Goal: Information Seeking & Learning: Learn about a topic

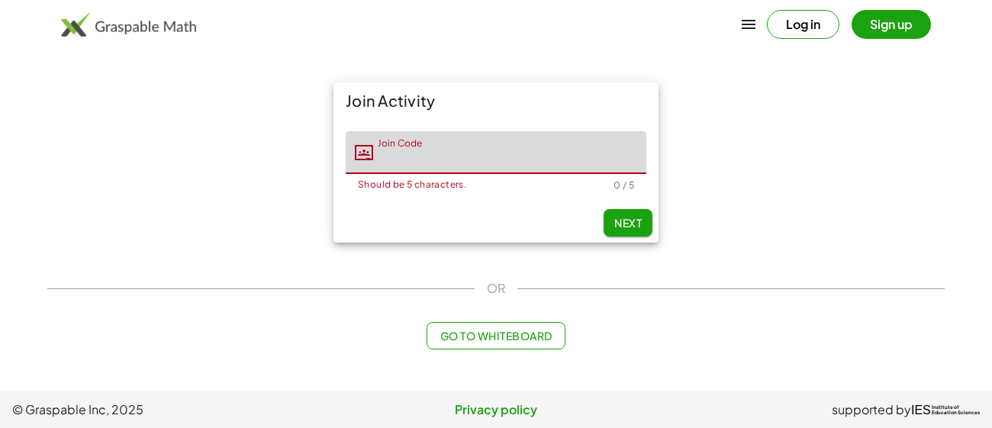
click at [527, 24] on div "Log in Sign up" at bounding box center [496, 24] width 992 height 37
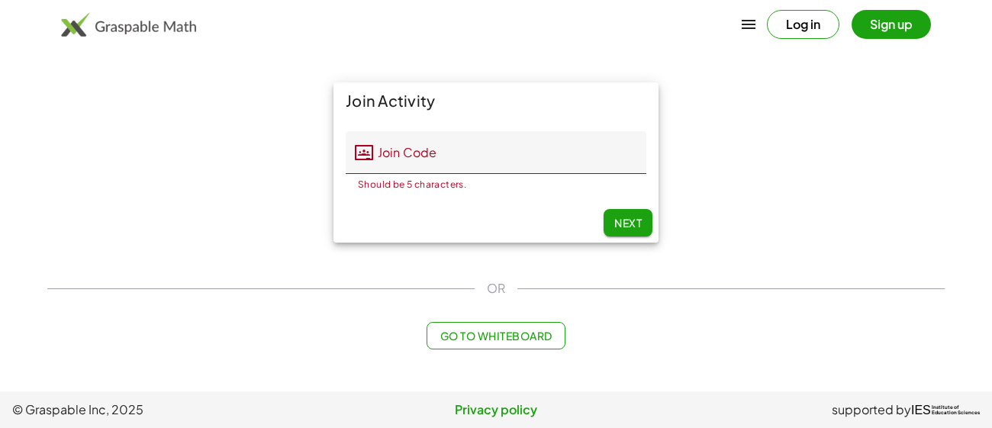
click at [865, 297] on div "OR" at bounding box center [495, 288] width 897 height 18
click at [485, 162] on input "Join Code" at bounding box center [509, 152] width 273 height 43
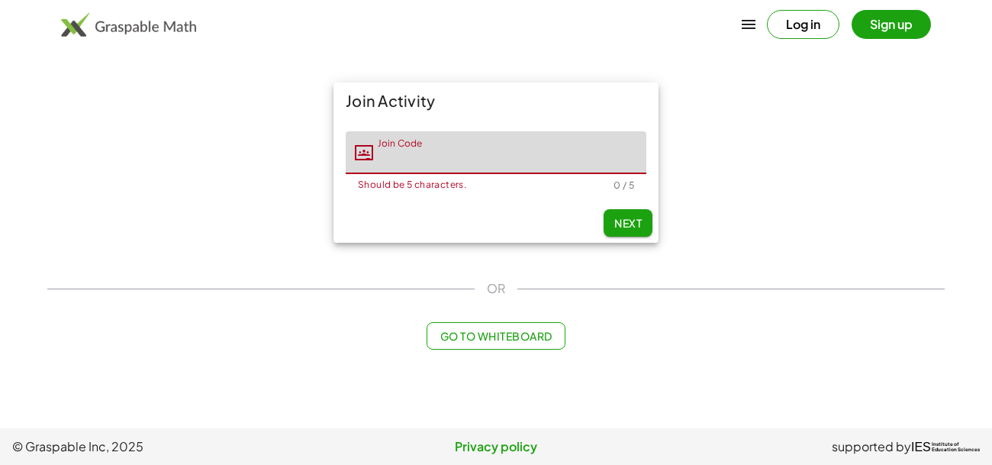
click at [869, 139] on div "Join Activity Join Code Join Code Should be 5 characters. 0 / 5 Next" at bounding box center [496, 162] width 916 height 179
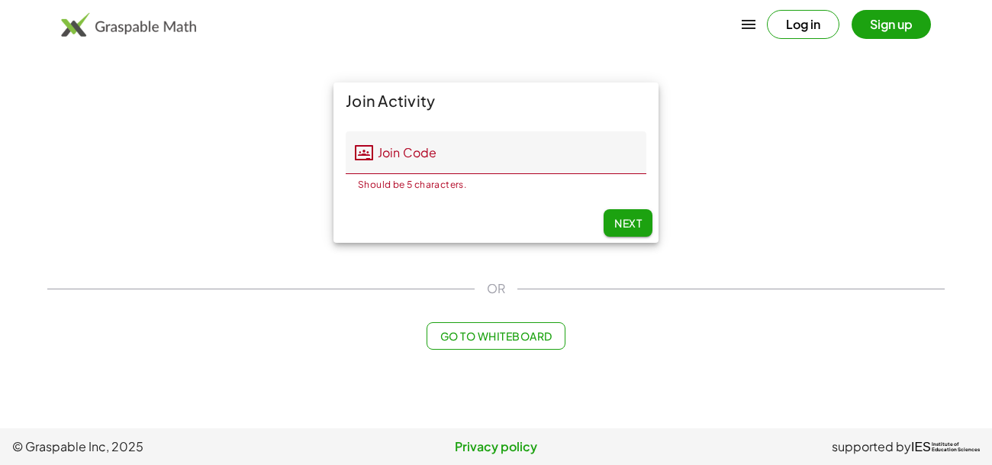
click at [585, 137] on input "Join Code" at bounding box center [509, 152] width 273 height 43
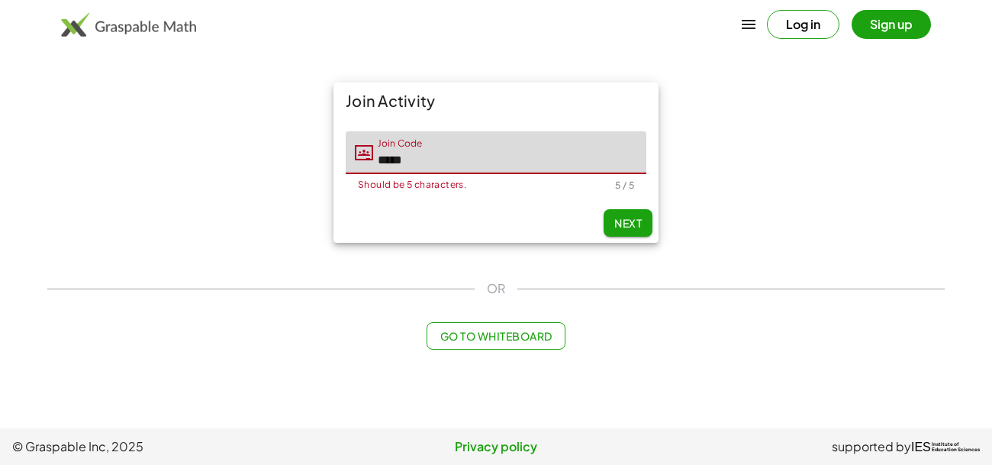
type input "*****"
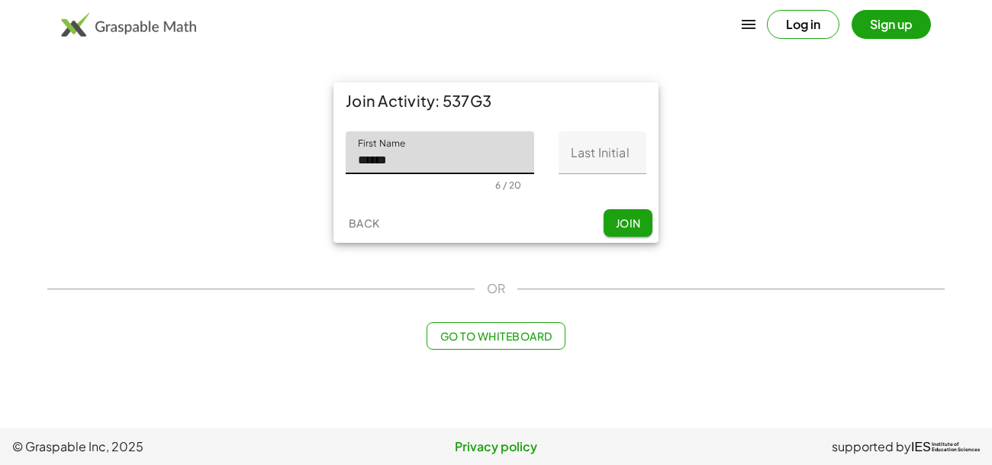
type input "******"
click at [631, 143] on input "Last Initial" at bounding box center [603, 152] width 88 height 43
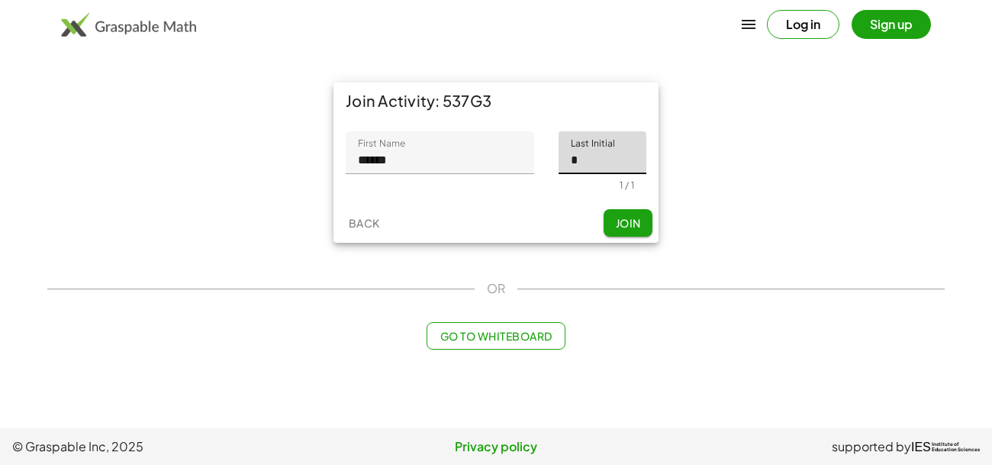
type input "*"
click at [634, 221] on span "Join" at bounding box center [627, 223] width 25 height 14
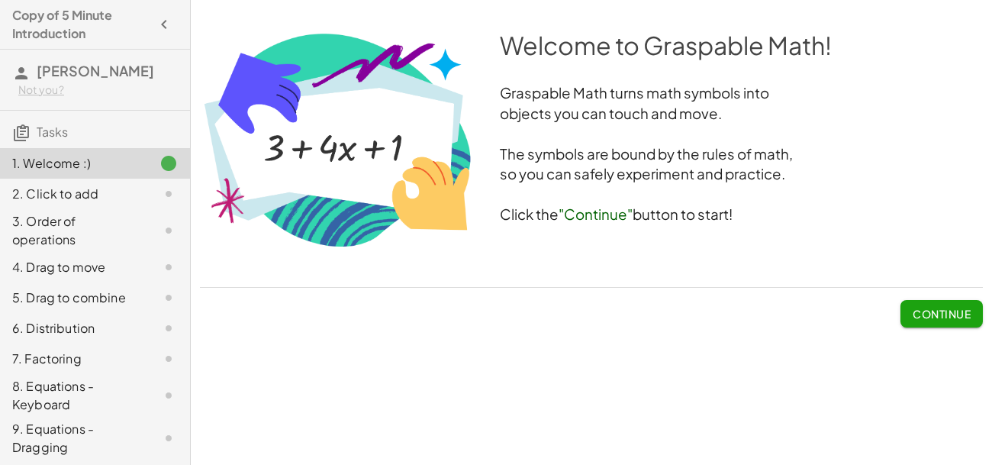
click at [928, 310] on span "Continue" at bounding box center [942, 314] width 58 height 14
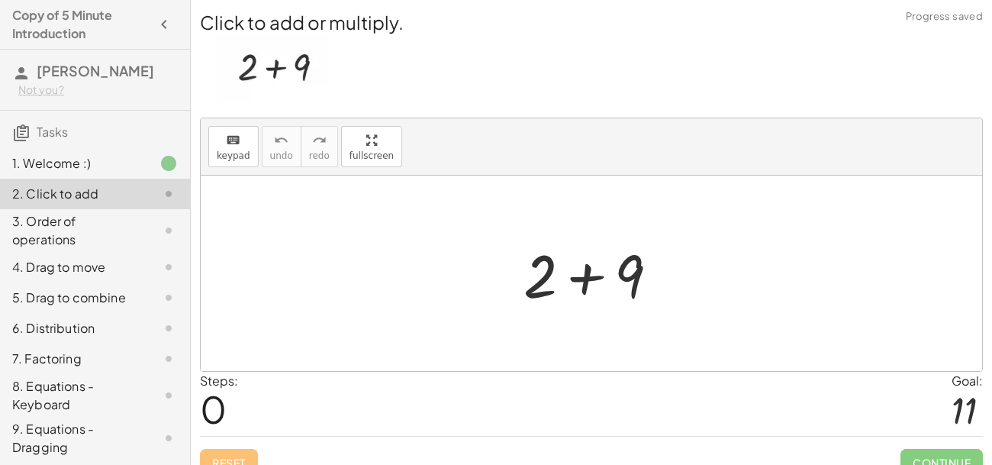
scroll to position [19, 0]
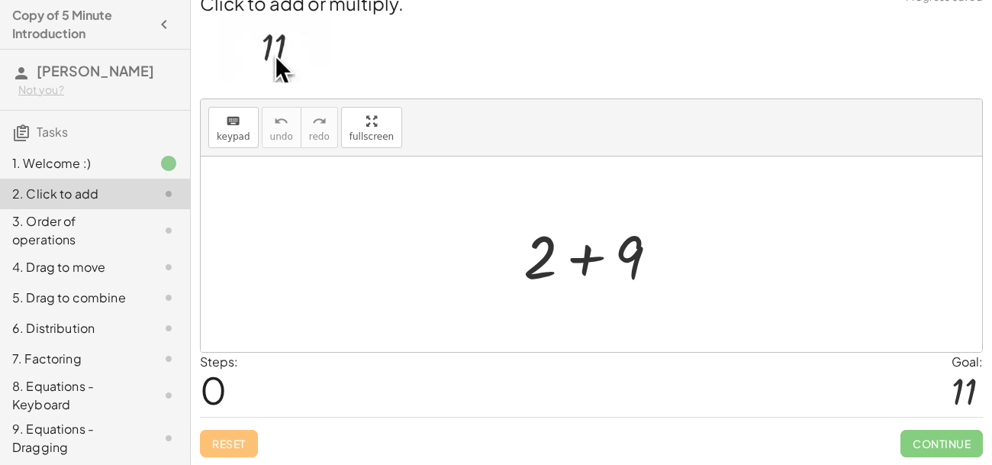
click at [577, 407] on div "Steps: 0 Goal: 11" at bounding box center [591, 384] width 783 height 63
click at [585, 258] on div at bounding box center [597, 254] width 163 height 79
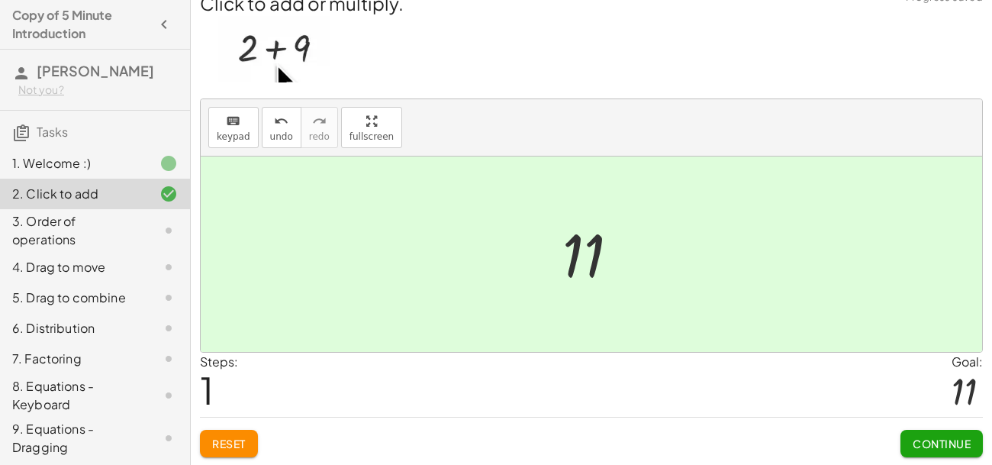
click at [931, 427] on span "Continue" at bounding box center [942, 444] width 58 height 14
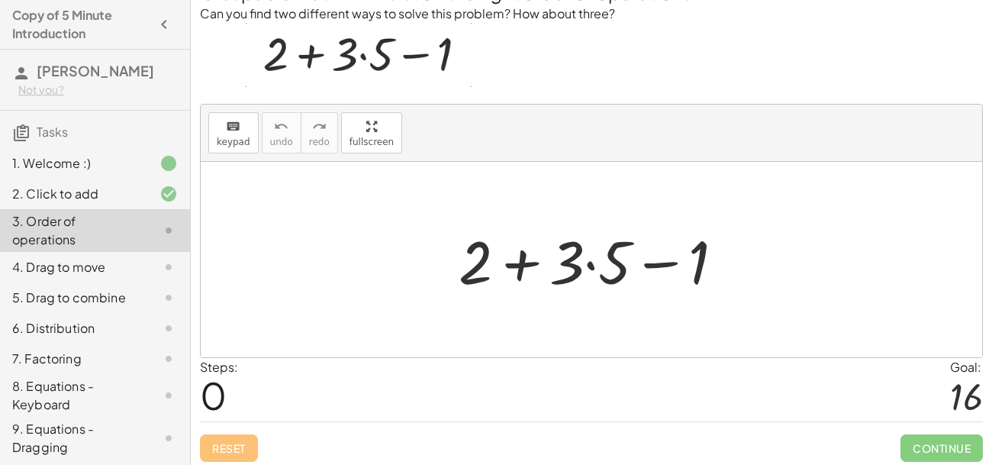
scroll to position [0, 0]
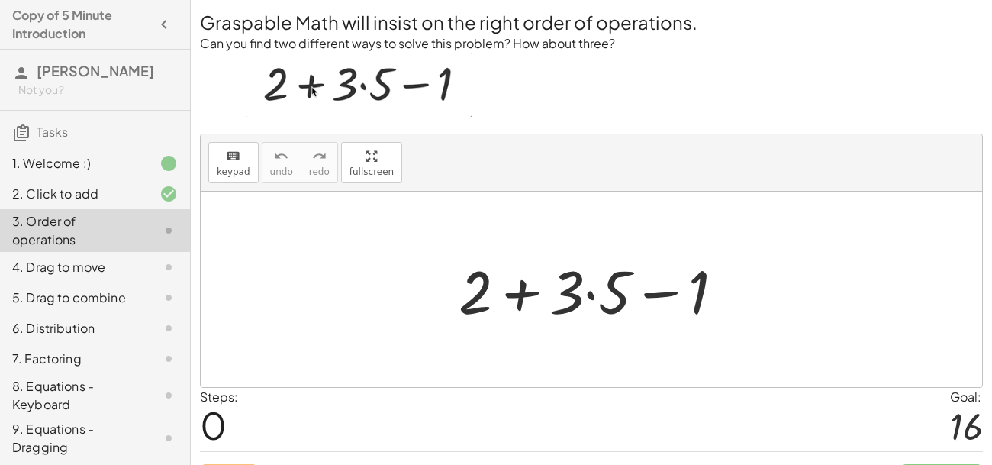
click at [589, 293] on div at bounding box center [597, 289] width 293 height 79
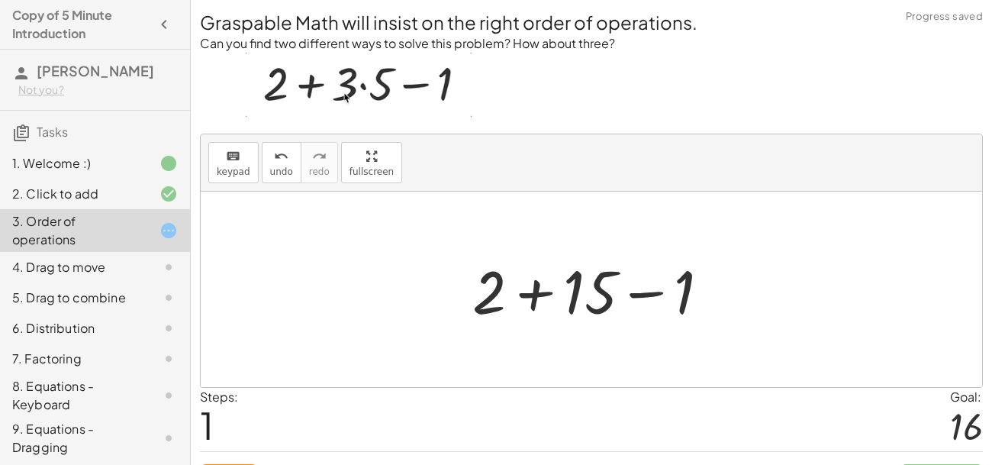
click at [549, 292] on div at bounding box center [597, 289] width 265 height 79
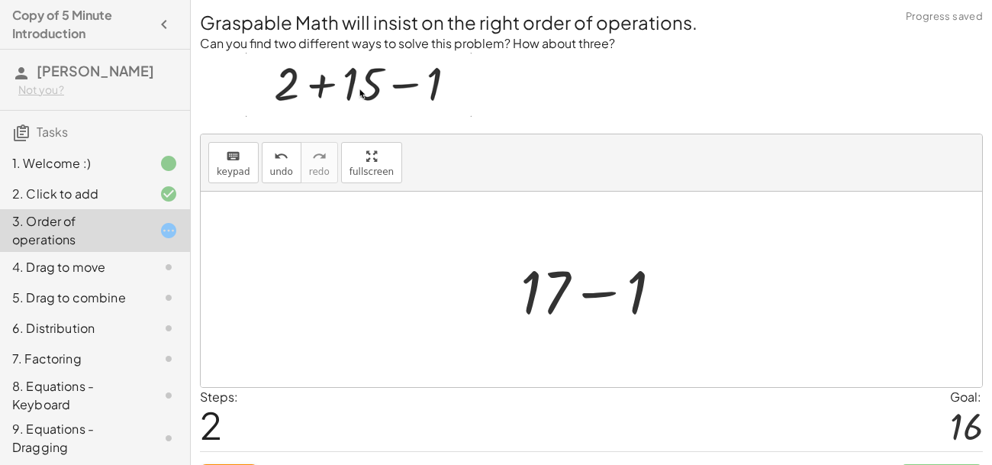
click at [610, 295] on div at bounding box center [597, 289] width 169 height 79
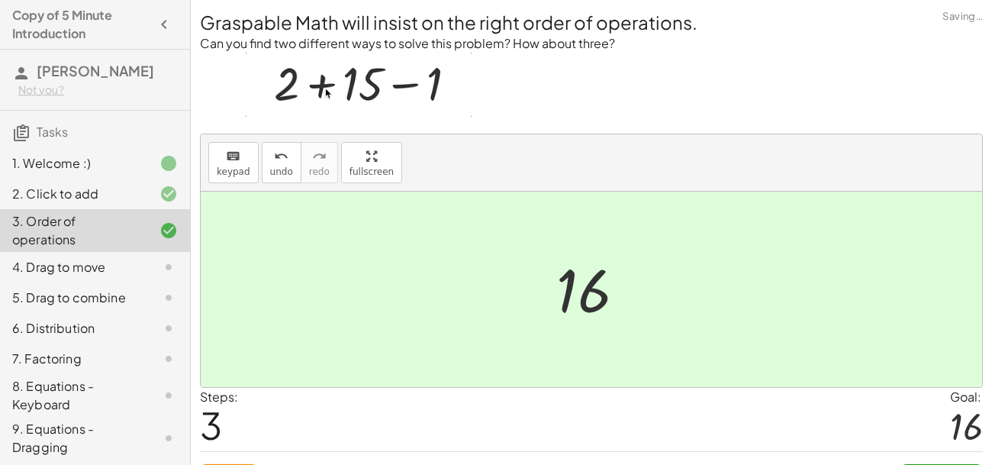
scroll to position [34, 0]
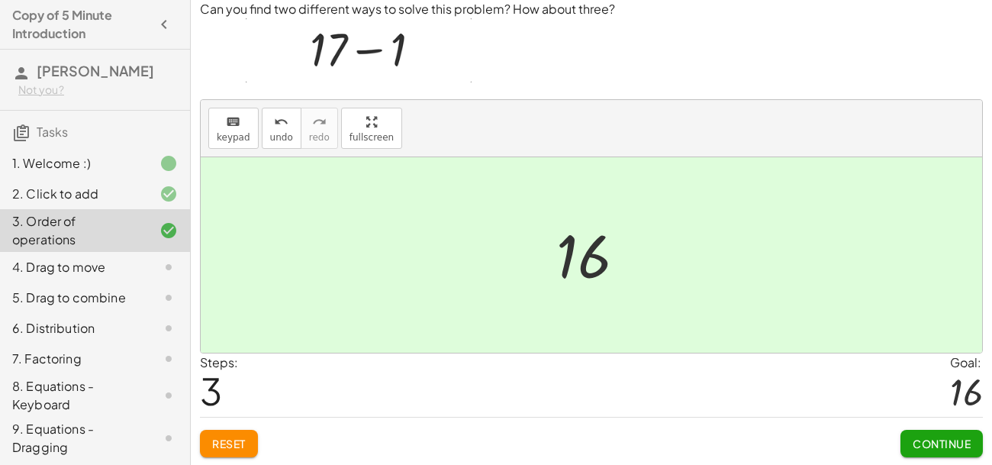
click at [958, 427] on span "Continue" at bounding box center [942, 444] width 58 height 14
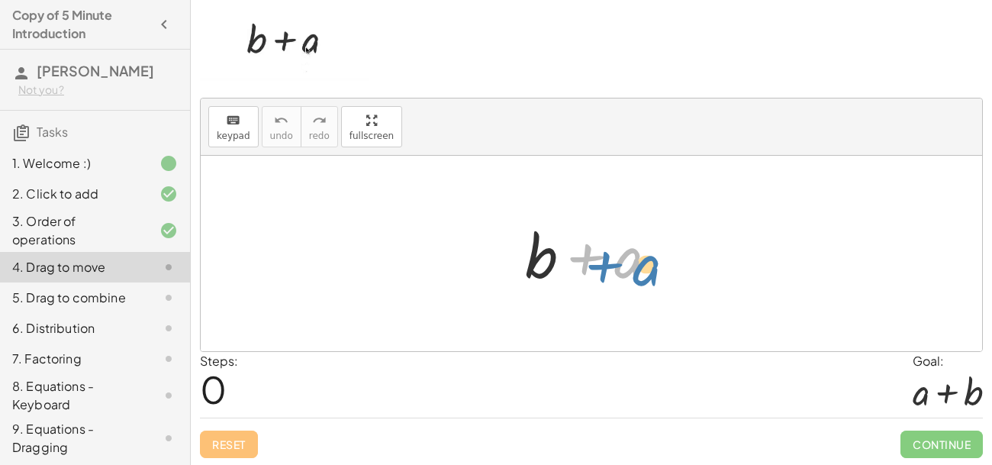
drag, startPoint x: 629, startPoint y: 258, endPoint x: 646, endPoint y: 264, distance: 17.9
click at [646, 264] on div at bounding box center [596, 253] width 159 height 79
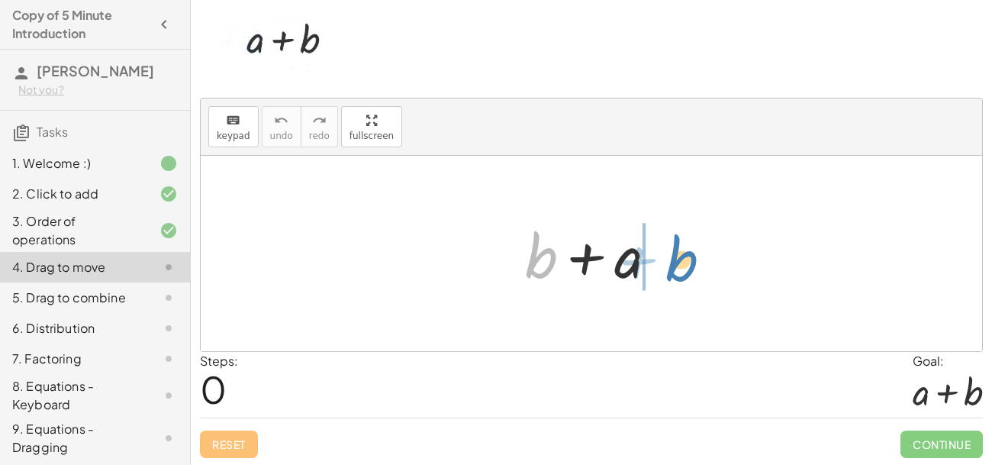
drag, startPoint x: 544, startPoint y: 263, endPoint x: 685, endPoint y: 266, distance: 140.4
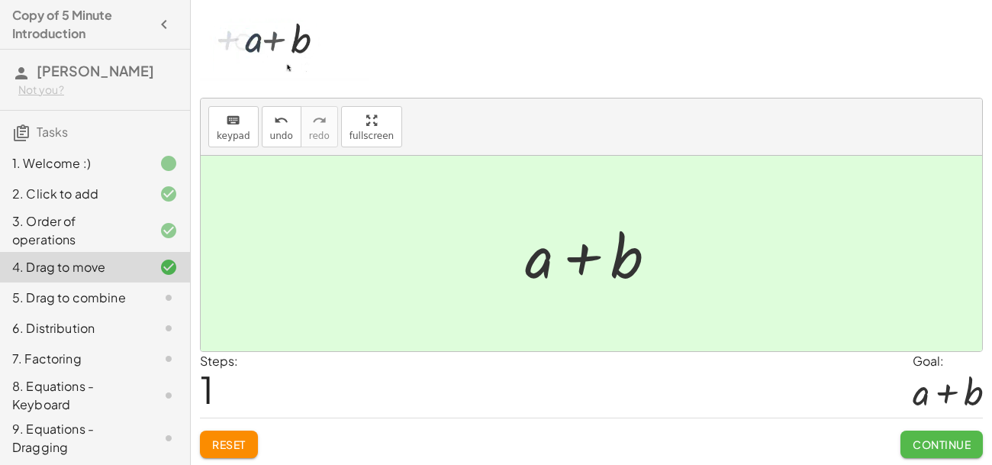
click at [924, 427] on span "Continue" at bounding box center [942, 444] width 58 height 14
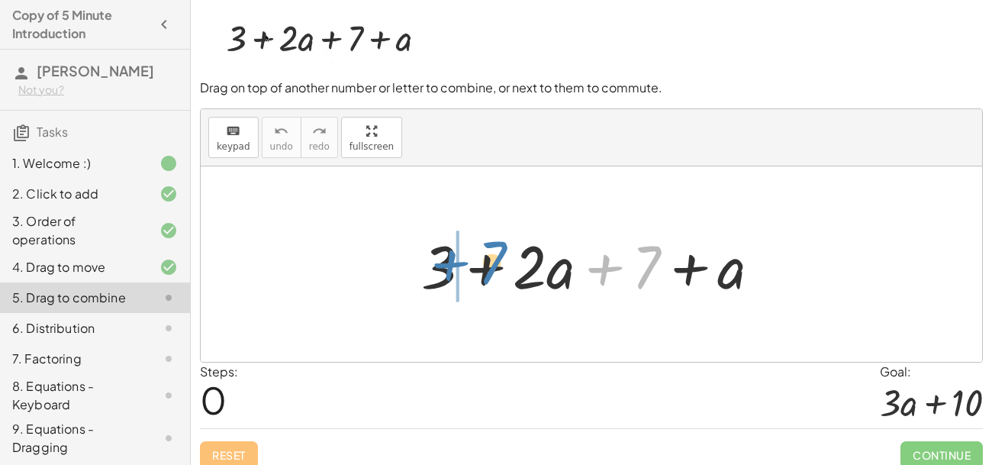
drag, startPoint x: 651, startPoint y: 263, endPoint x: 497, endPoint y: 259, distance: 154.2
click at [497, 259] on div at bounding box center [597, 264] width 367 height 79
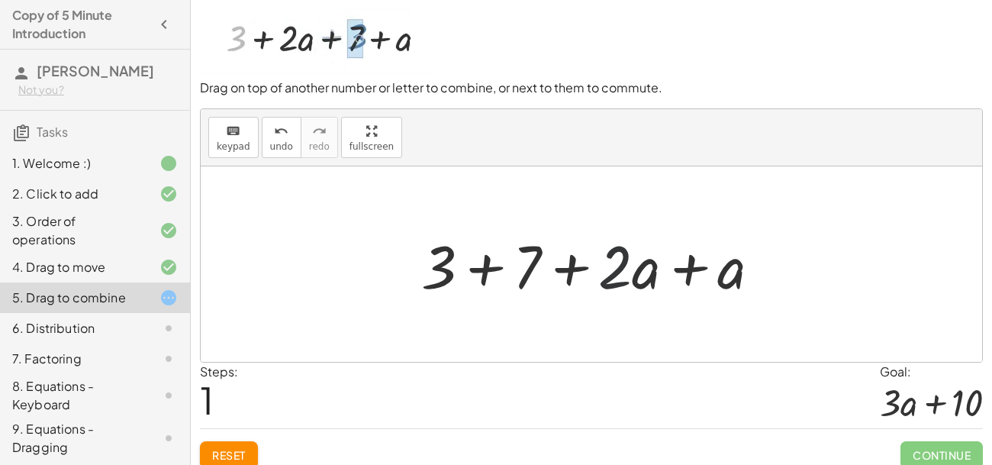
click at [622, 268] on div at bounding box center [597, 264] width 367 height 79
click at [688, 269] on div at bounding box center [597, 264] width 367 height 79
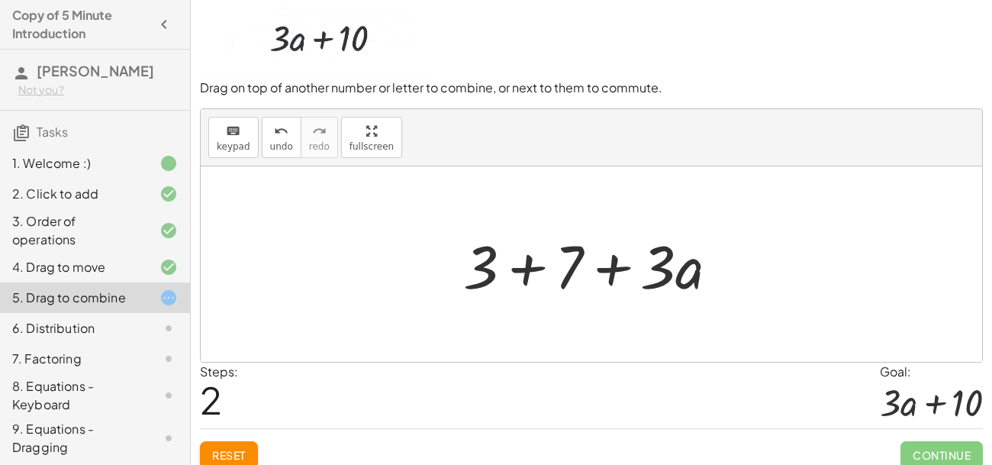
click at [531, 264] on div at bounding box center [597, 264] width 282 height 79
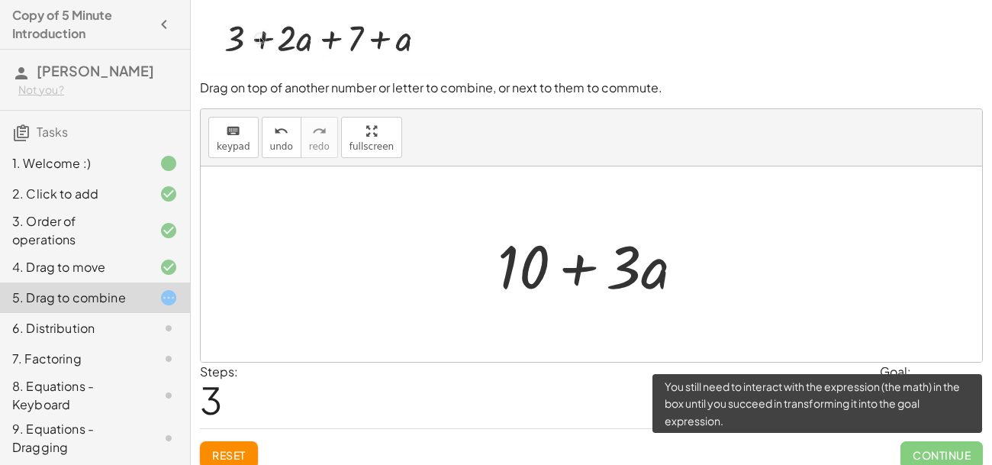
click at [934, 427] on span "Continue" at bounding box center [941, 454] width 82 height 27
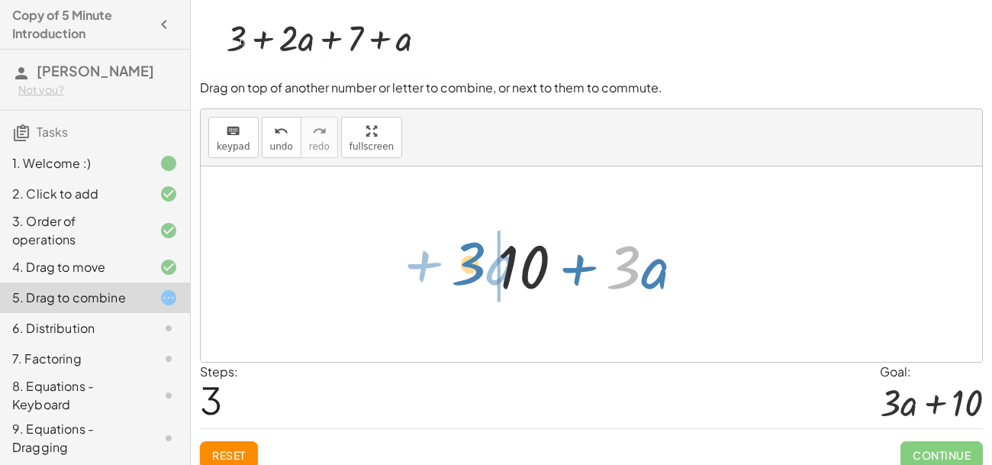
drag, startPoint x: 633, startPoint y: 276, endPoint x: 459, endPoint y: 274, distance: 174.8
click at [459, 274] on div "+ 3 + · 2 · a + 7 + a + 3 + 7 + · 2 · a + a + 3 + 7 + · 3 · a · 3 + · a + + · a…" at bounding box center [591, 263] width 781 height 195
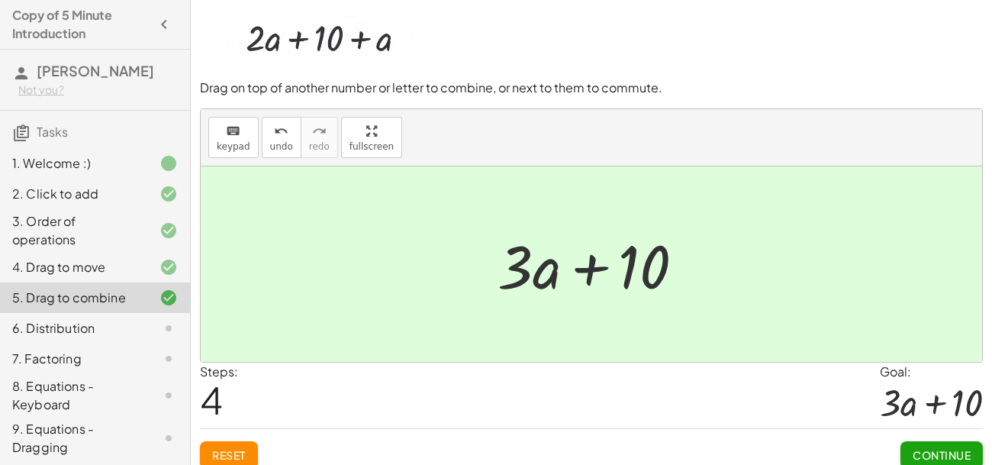
click at [954, 427] on span "Continue" at bounding box center [942, 455] width 58 height 14
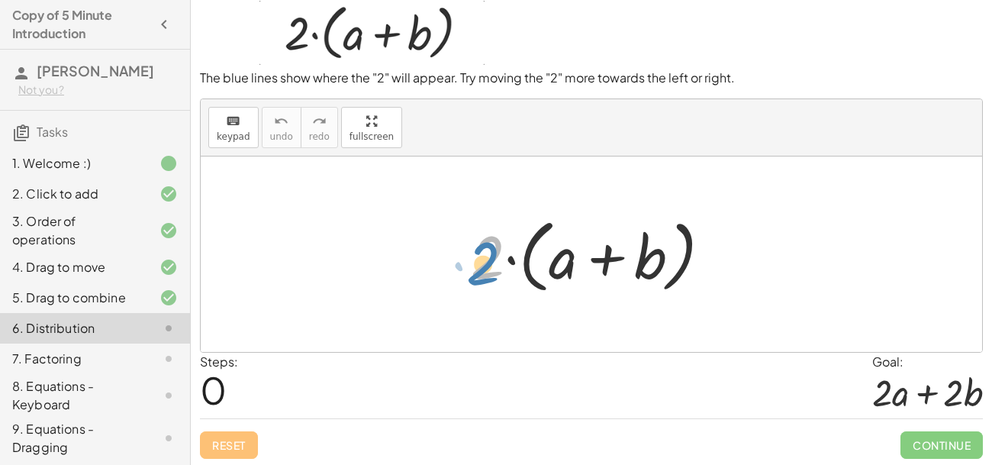
drag, startPoint x: 501, startPoint y: 256, endPoint x: 483, endPoint y: 265, distance: 19.8
click at [483, 265] on div at bounding box center [597, 255] width 268 height 88
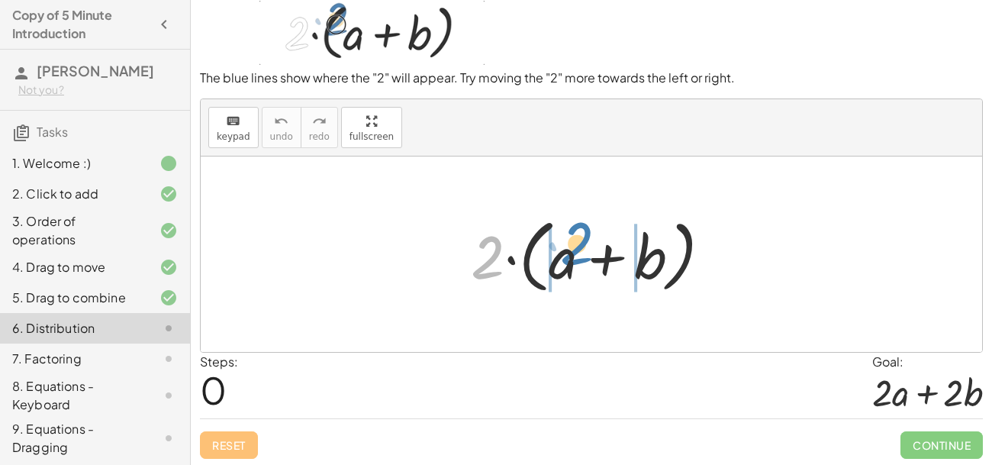
drag, startPoint x: 488, startPoint y: 263, endPoint x: 577, endPoint y: 254, distance: 89.7
click at [577, 254] on div at bounding box center [597, 255] width 268 height 88
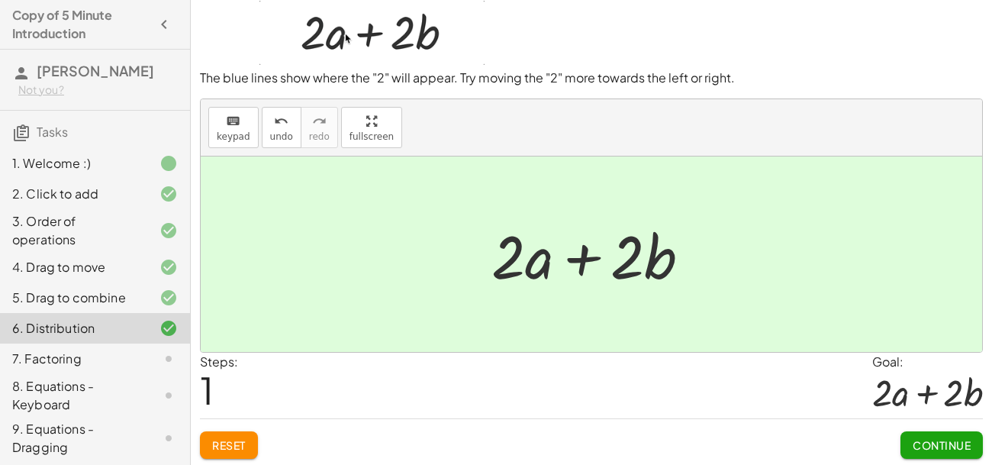
click at [920, 427] on span "Continue" at bounding box center [942, 445] width 58 height 14
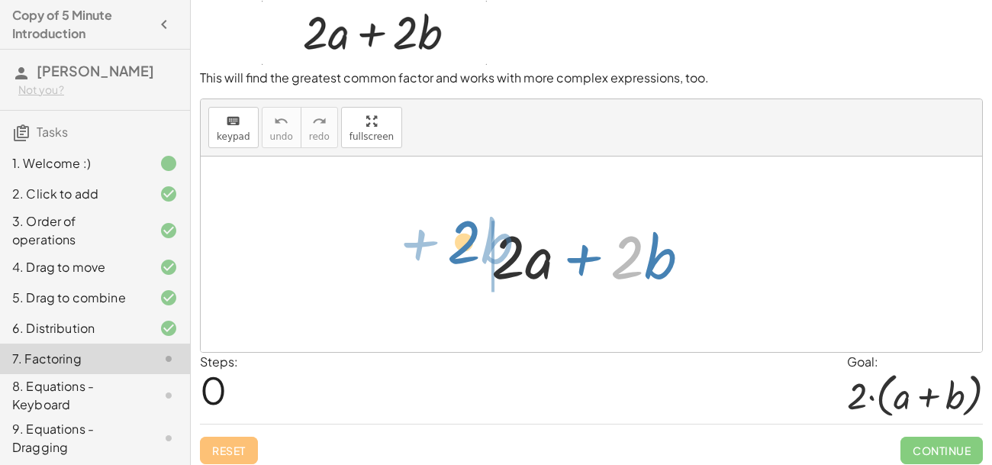
drag, startPoint x: 622, startPoint y: 263, endPoint x: 459, endPoint y: 247, distance: 164.0
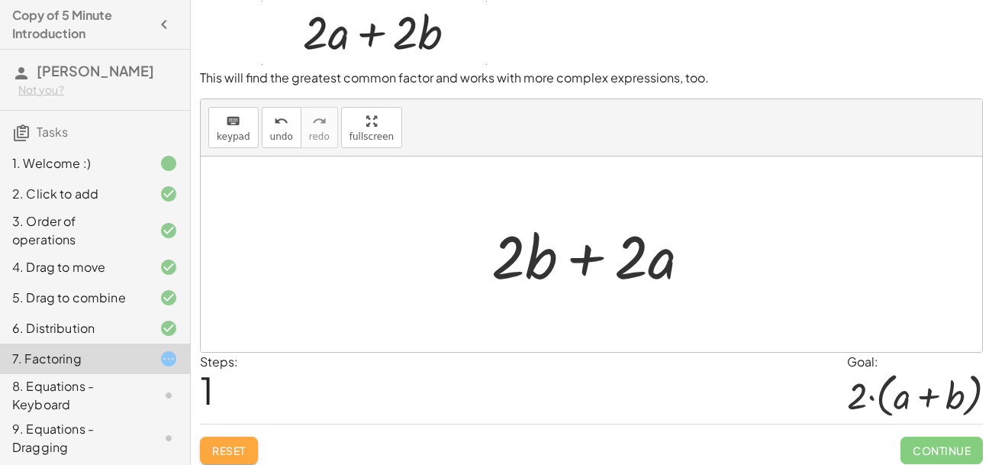
click at [247, 427] on button "Reset" at bounding box center [229, 450] width 58 height 27
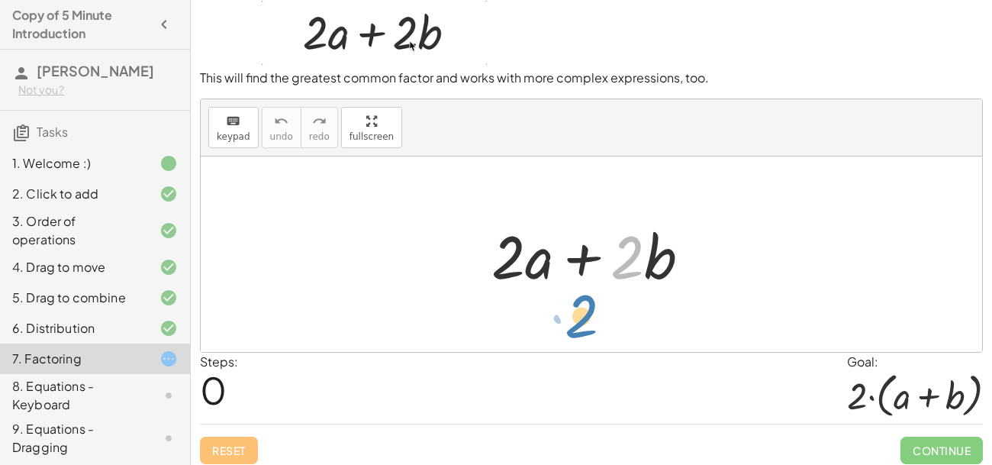
drag, startPoint x: 627, startPoint y: 269, endPoint x: 580, endPoint y: 328, distance: 76.0
click at [580, 328] on div "· 2 + · b + · 2 · a + · 2 · b" at bounding box center [591, 253] width 781 height 195
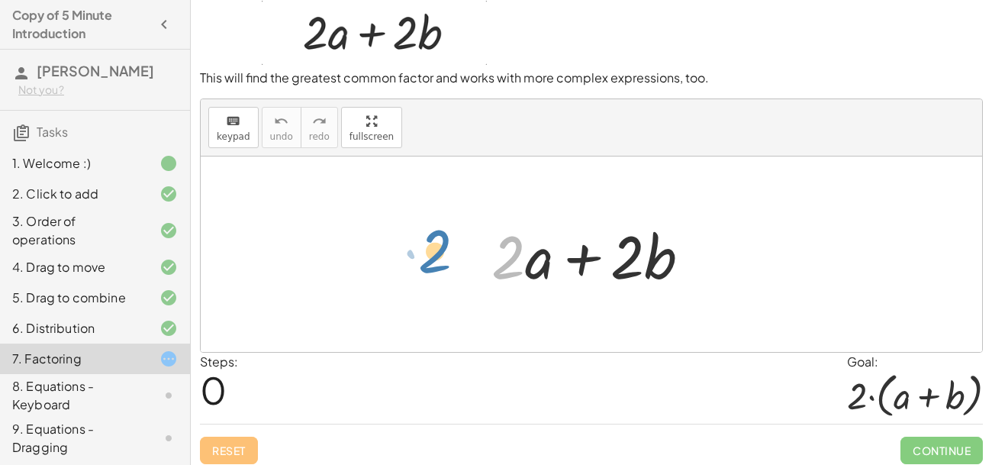
drag, startPoint x: 500, startPoint y: 259, endPoint x: 427, endPoint y: 253, distance: 72.8
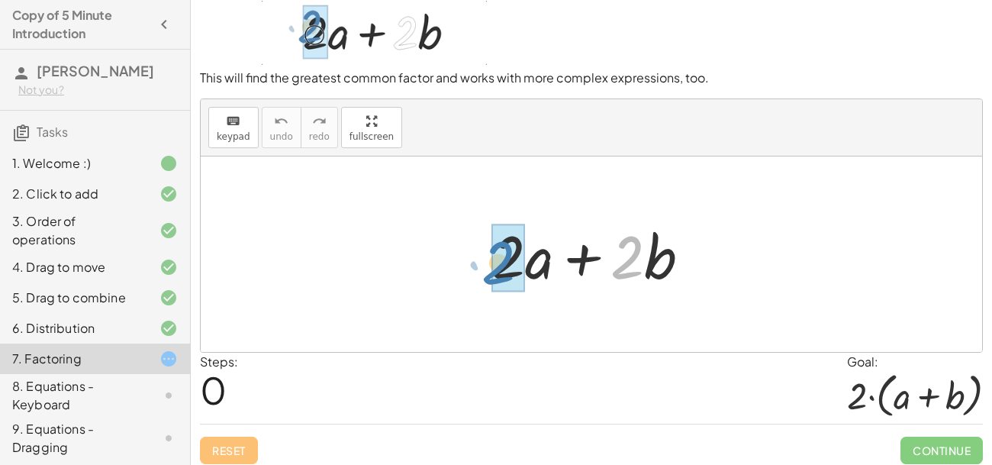
drag, startPoint x: 623, startPoint y: 254, endPoint x: 496, endPoint y: 259, distance: 127.6
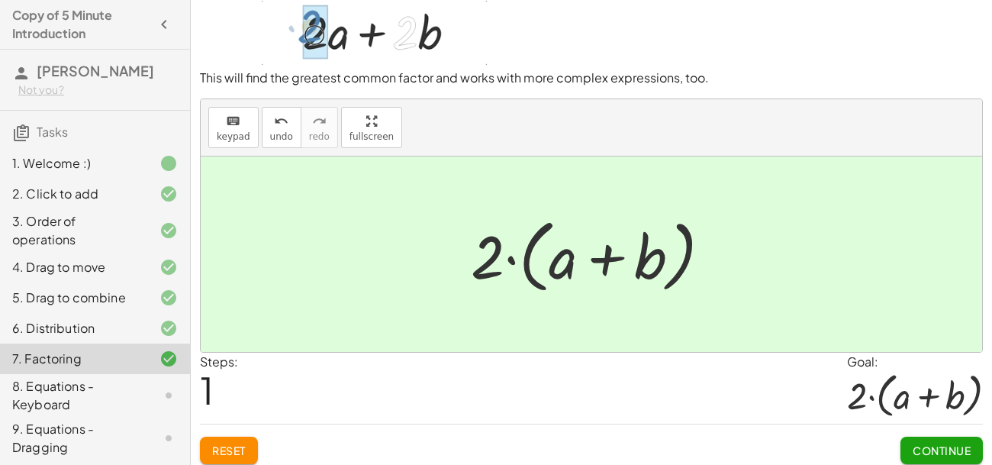
click at [951, 427] on span "Continue" at bounding box center [942, 450] width 58 height 14
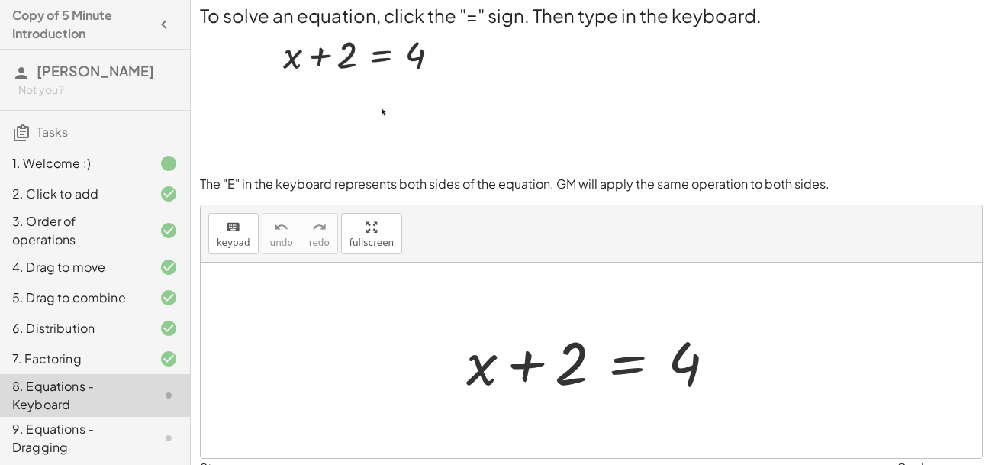
scroll to position [8, 0]
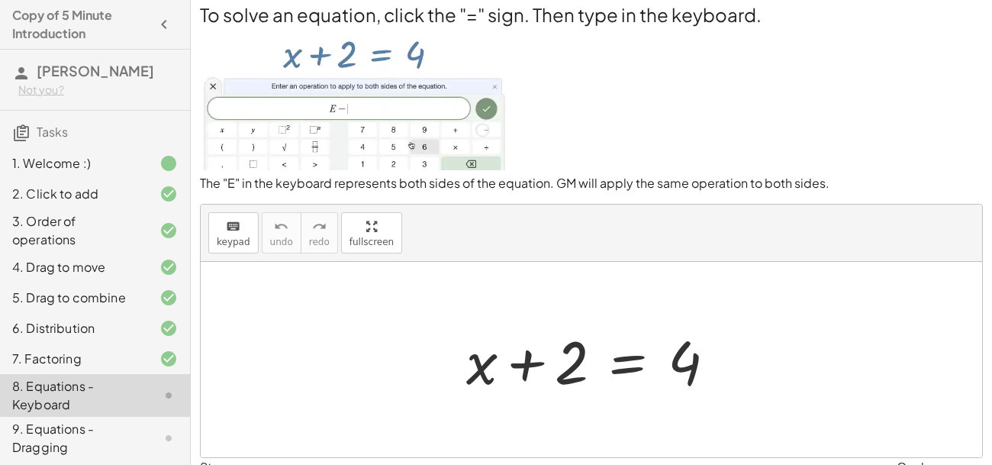
click at [632, 366] on div at bounding box center [597, 360] width 277 height 79
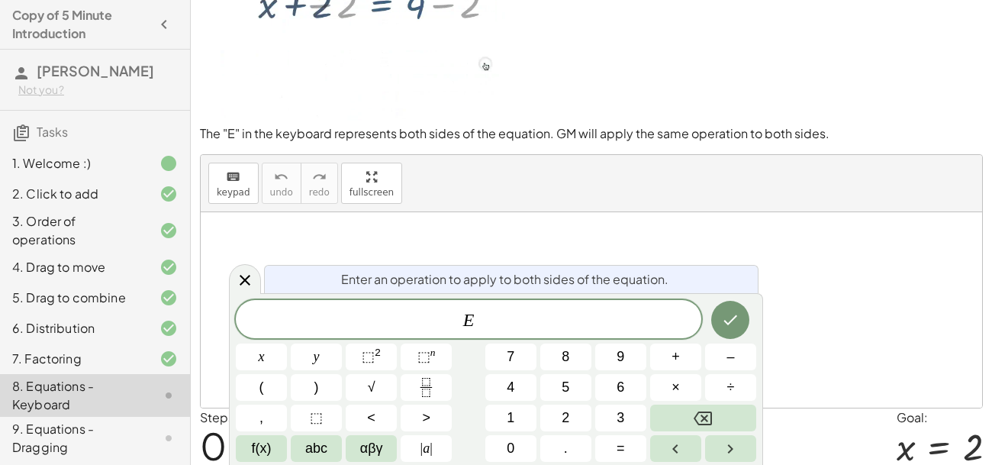
scroll to position [113, 0]
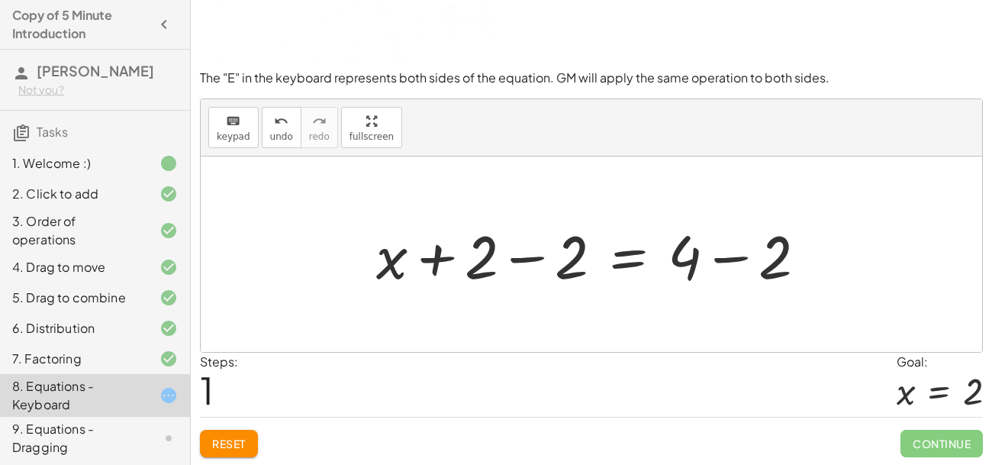
click at [524, 259] on div at bounding box center [598, 254] width 458 height 79
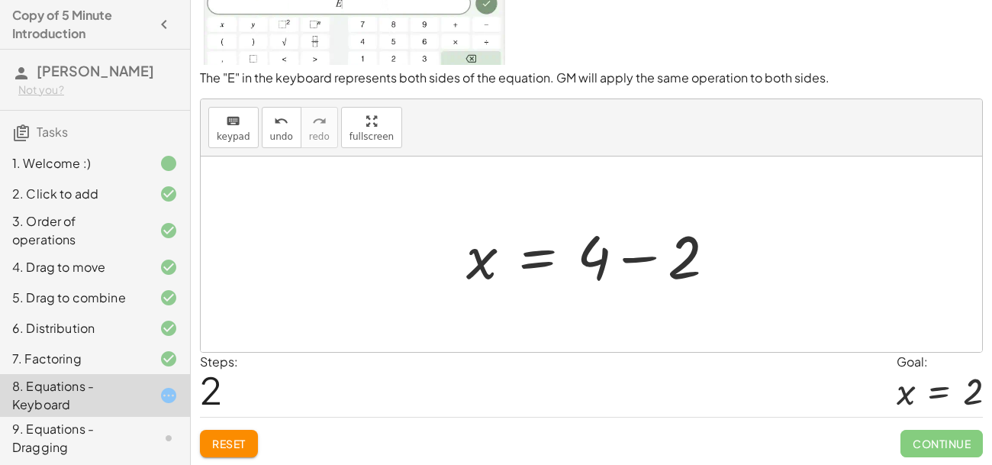
click at [621, 259] on div at bounding box center [597, 254] width 277 height 79
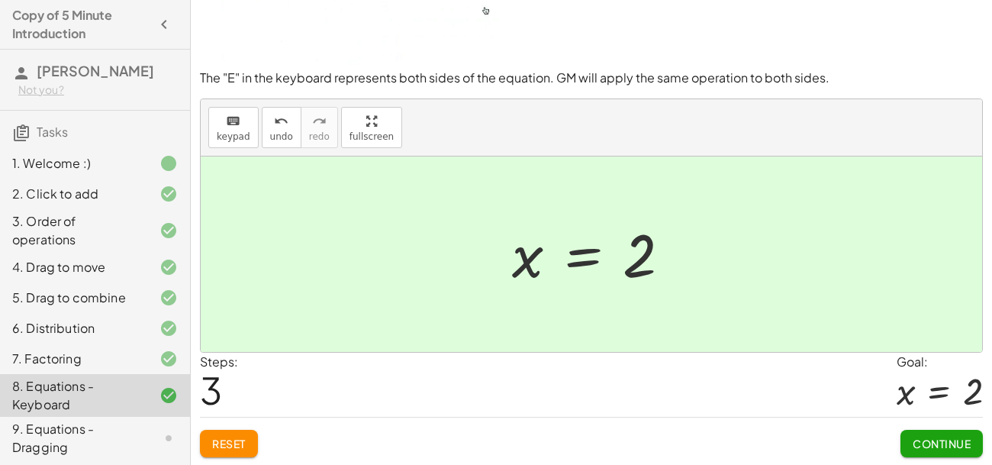
click at [930, 427] on span "Continue" at bounding box center [942, 444] width 58 height 14
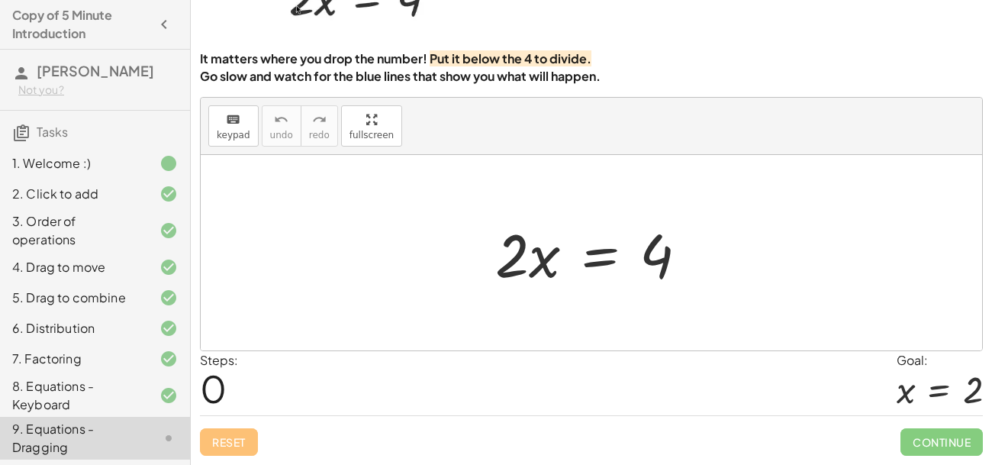
scroll to position [105, 0]
click at [587, 256] on div at bounding box center [598, 253] width 220 height 79
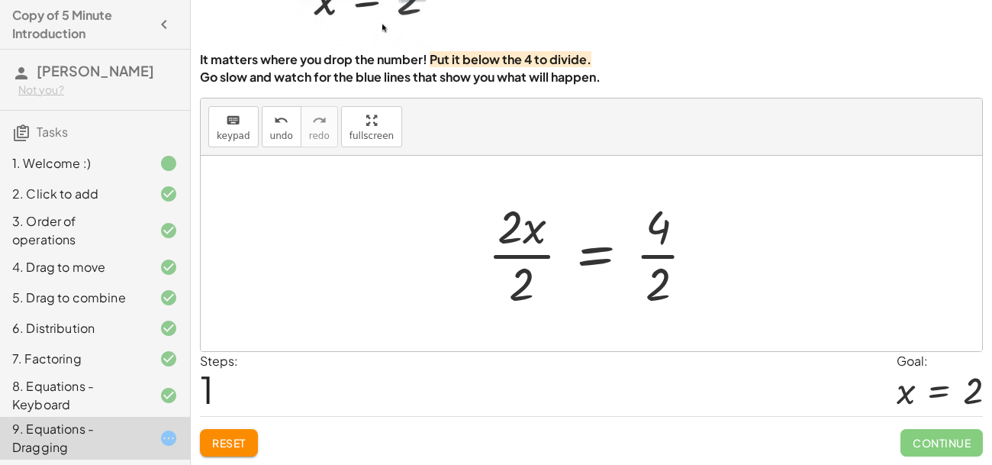
click at [523, 230] on div at bounding box center [597, 254] width 235 height 118
click at [512, 232] on div at bounding box center [597, 254] width 235 height 118
click at [522, 256] on div at bounding box center [597, 254] width 235 height 118
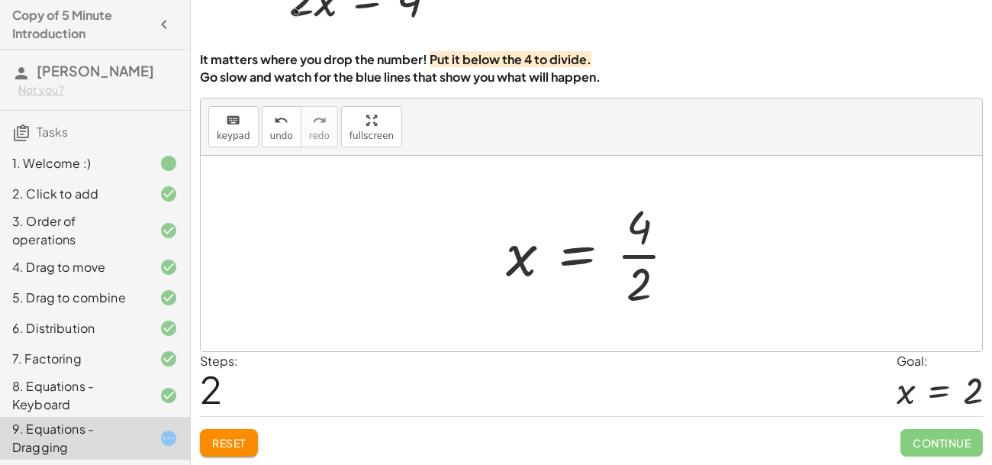
click at [635, 254] on div at bounding box center [597, 254] width 198 height 118
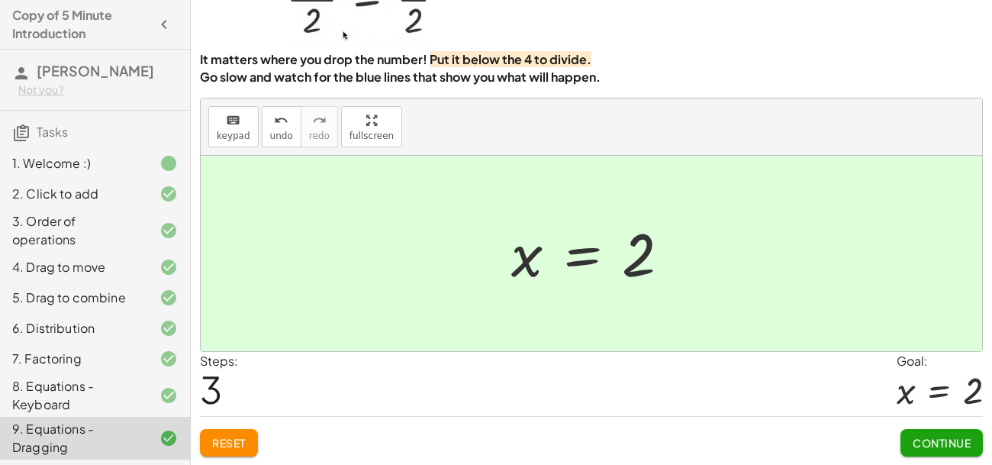
click at [934, 427] on span "Continue" at bounding box center [942, 443] width 58 height 14
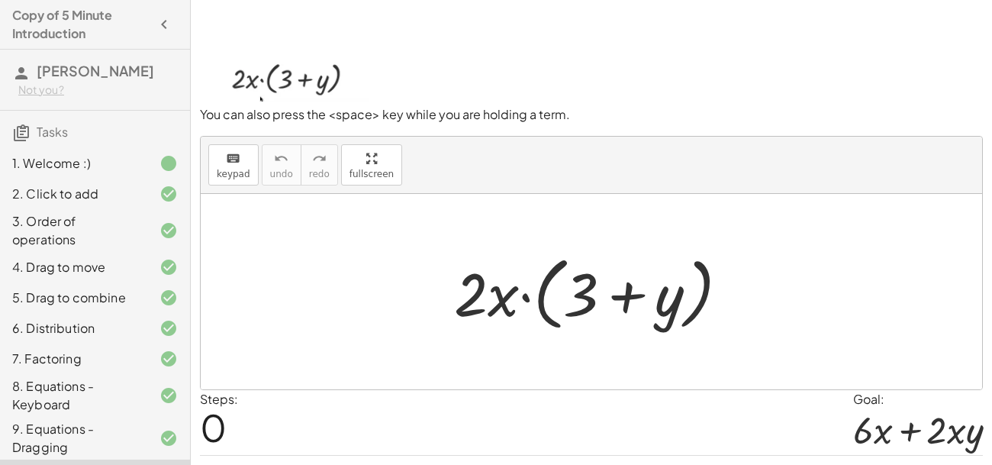
scroll to position [65, 0]
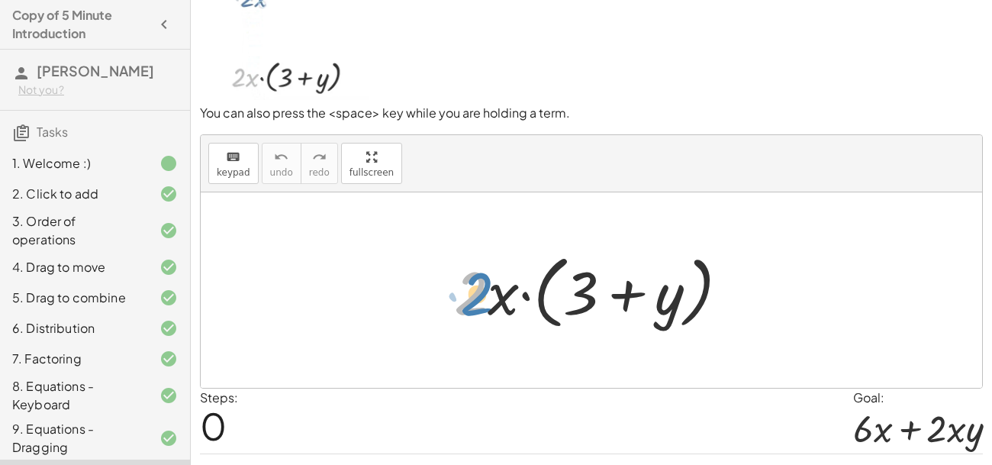
click at [480, 295] on div at bounding box center [597, 290] width 302 height 88
drag, startPoint x: 499, startPoint y: 301, endPoint x: 497, endPoint y: 311, distance: 10.2
click at [497, 311] on div at bounding box center [597, 290] width 302 height 88
drag, startPoint x: 475, startPoint y: 305, endPoint x: 575, endPoint y: 308, distance: 99.2
click at [575, 308] on div at bounding box center [597, 290] width 302 height 88
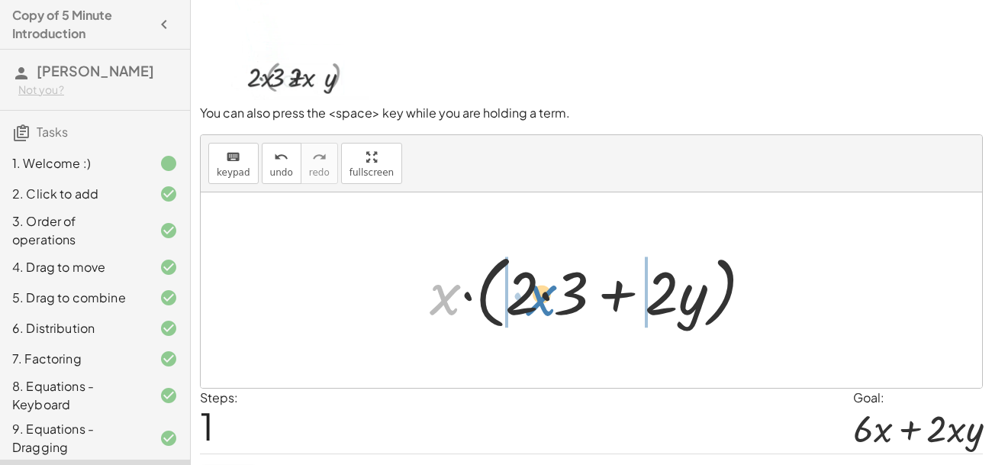
drag, startPoint x: 441, startPoint y: 294, endPoint x: 537, endPoint y: 295, distance: 96.2
click at [537, 295] on div at bounding box center [597, 290] width 350 height 88
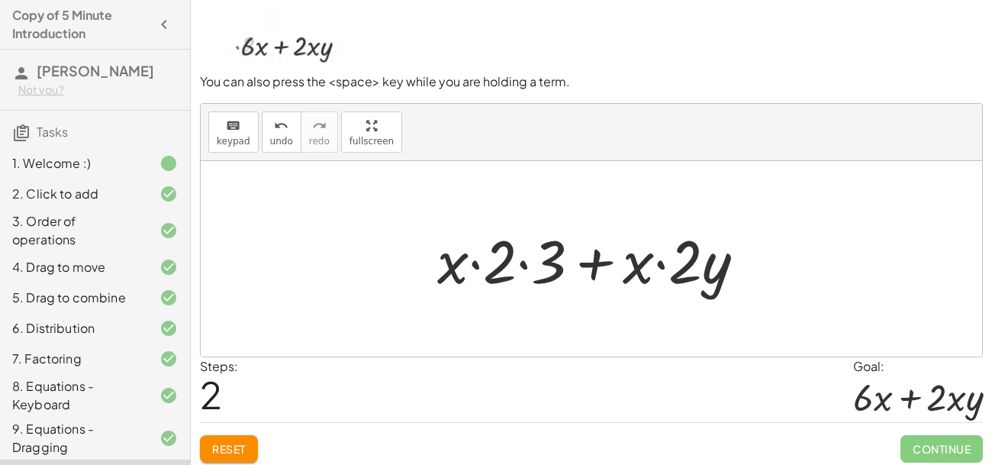
scroll to position [93, 0]
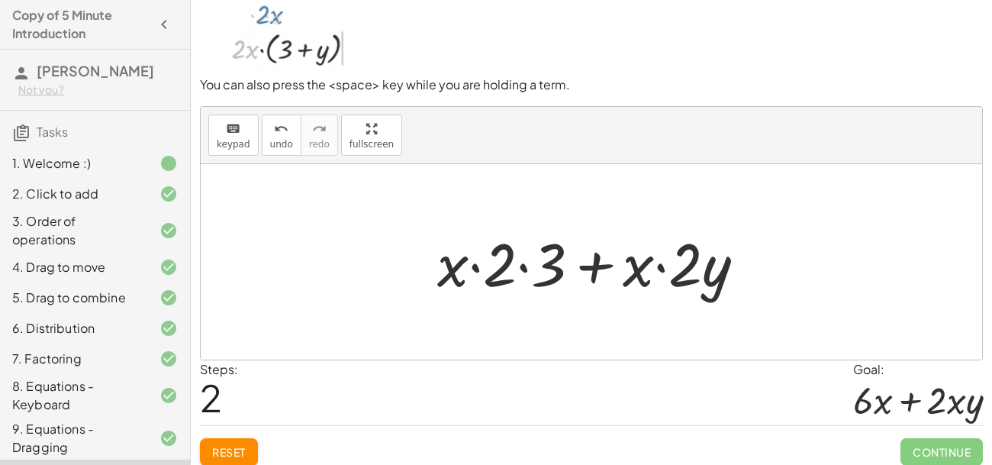
click at [243, 427] on span "Reset" at bounding box center [229, 452] width 34 height 14
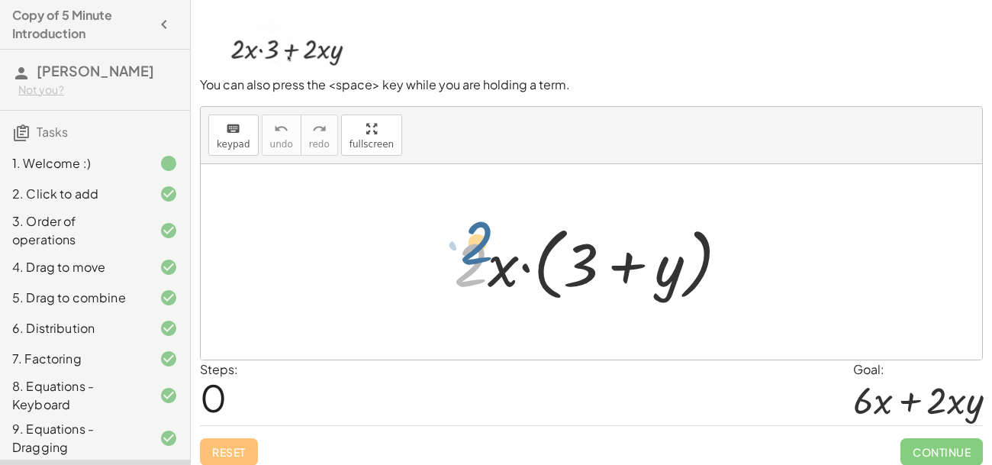
drag, startPoint x: 485, startPoint y: 269, endPoint x: 490, endPoint y: 255, distance: 15.2
click at [490, 255] on div at bounding box center [597, 262] width 302 height 88
drag, startPoint x: 491, startPoint y: 269, endPoint x: 488, endPoint y: 256, distance: 13.3
click at [488, 256] on div at bounding box center [597, 262] width 302 height 88
click at [292, 45] on img at bounding box center [284, 7] width 169 height 130
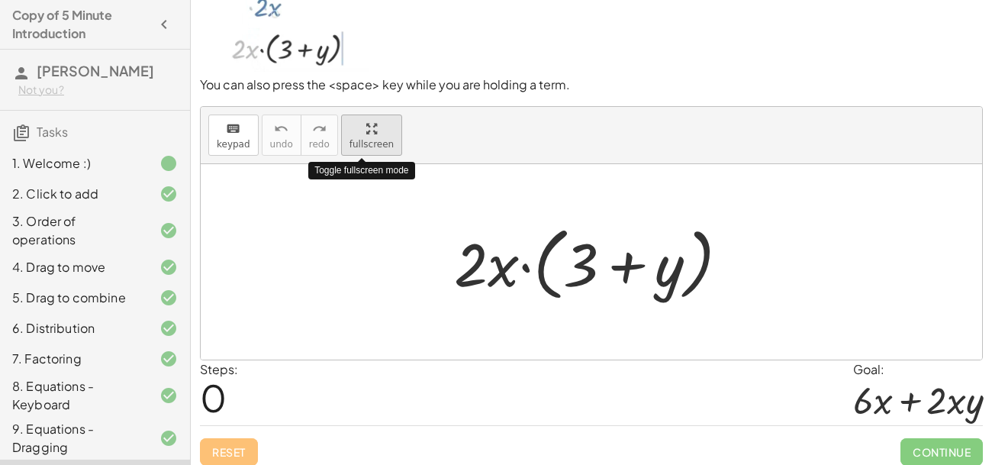
click at [0, 0] on div "To pick up several terms, drag far up (or far down). You can also press the <sp…" at bounding box center [0, 0] width 0 height 0
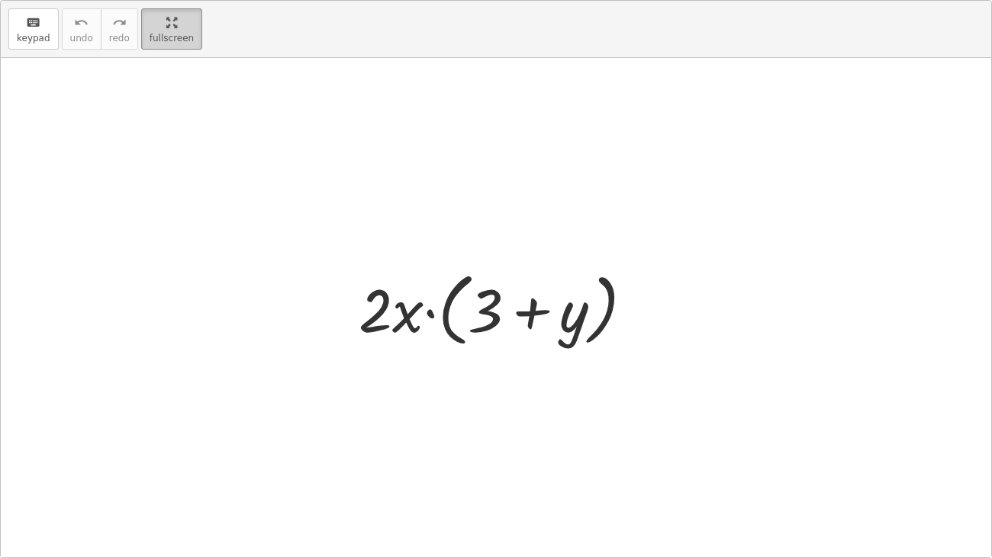
click at [163, 37] on span "fullscreen" at bounding box center [172, 38] width 44 height 11
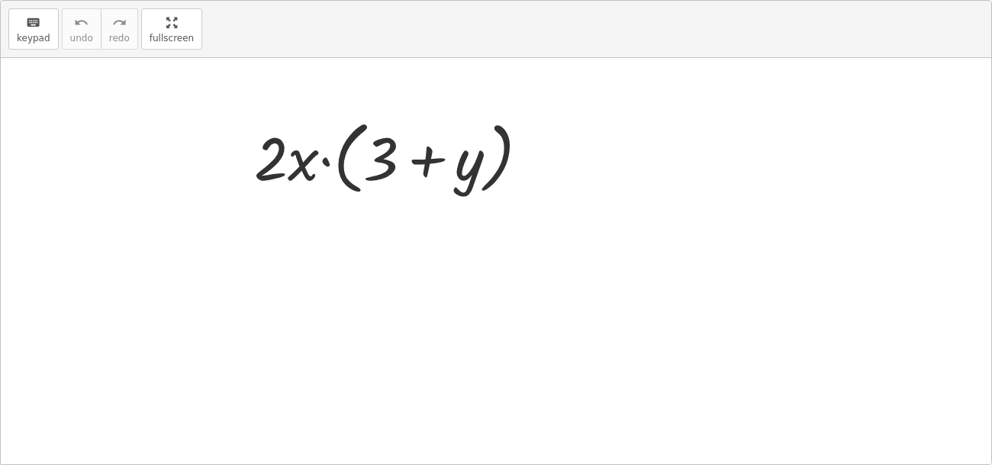
scroll to position [24, 0]
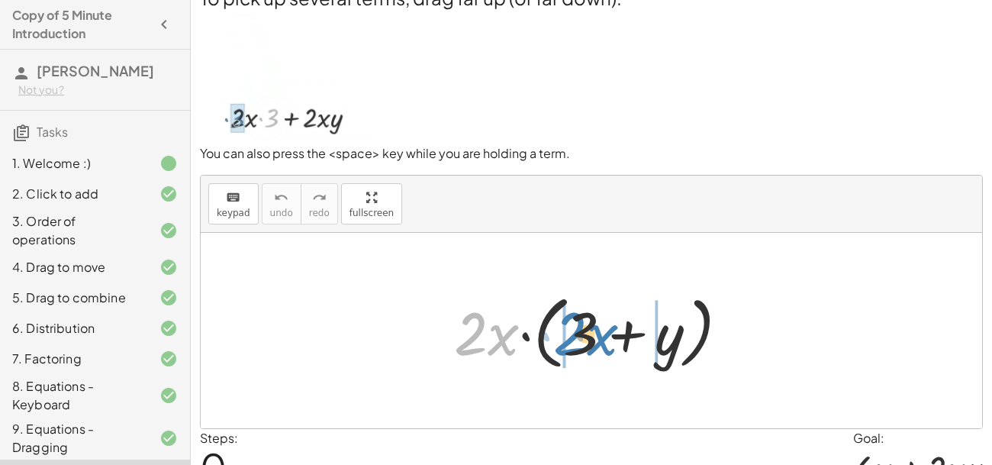
drag, startPoint x: 505, startPoint y: 333, endPoint x: 604, endPoint y: 333, distance: 99.2
click at [604, 333] on div at bounding box center [597, 331] width 302 height 88
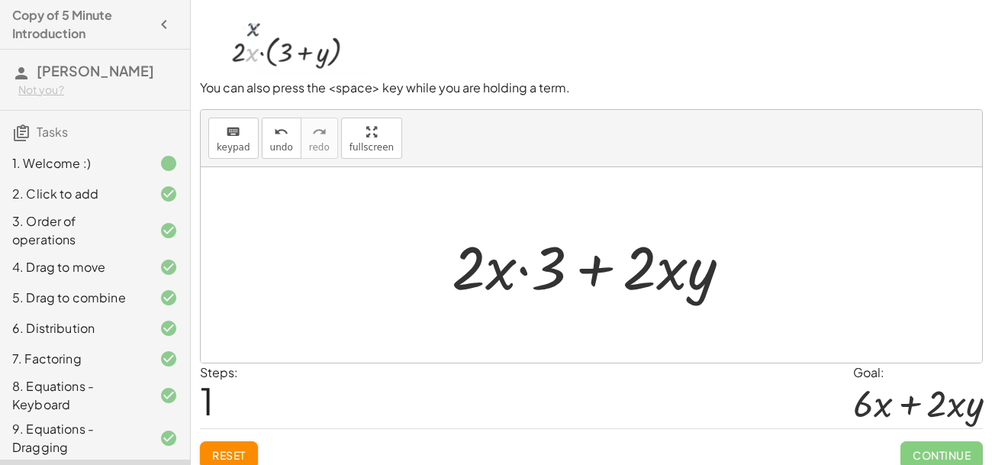
scroll to position [103, 0]
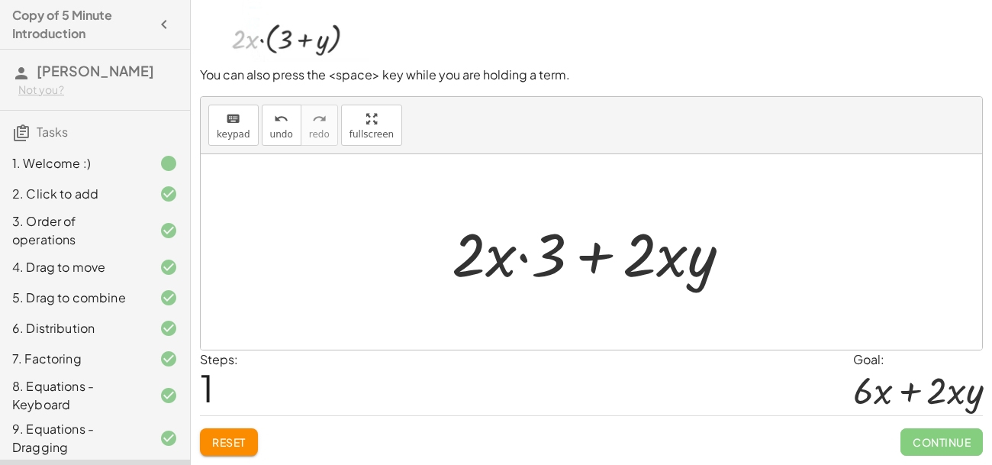
click at [523, 250] on div at bounding box center [597, 252] width 307 height 79
drag, startPoint x: 549, startPoint y: 256, endPoint x: 459, endPoint y: 244, distance: 90.0
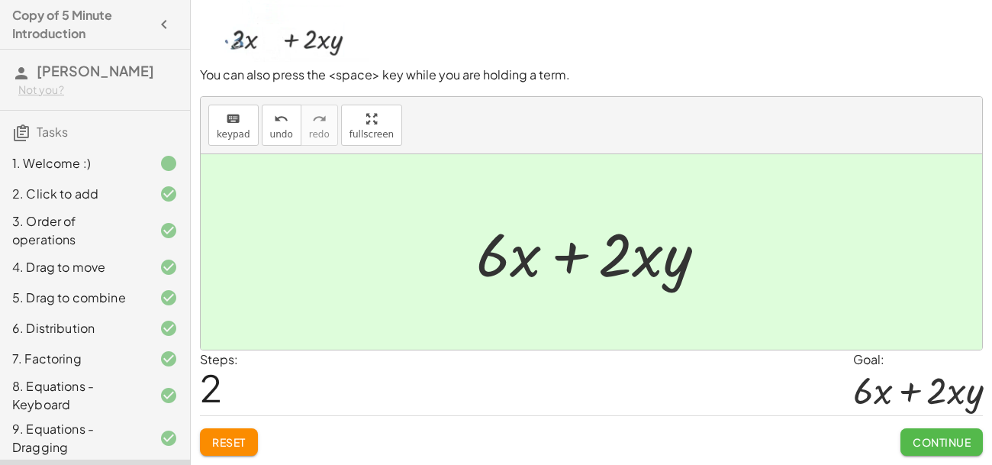
click at [939, 427] on span "Continue" at bounding box center [942, 442] width 58 height 14
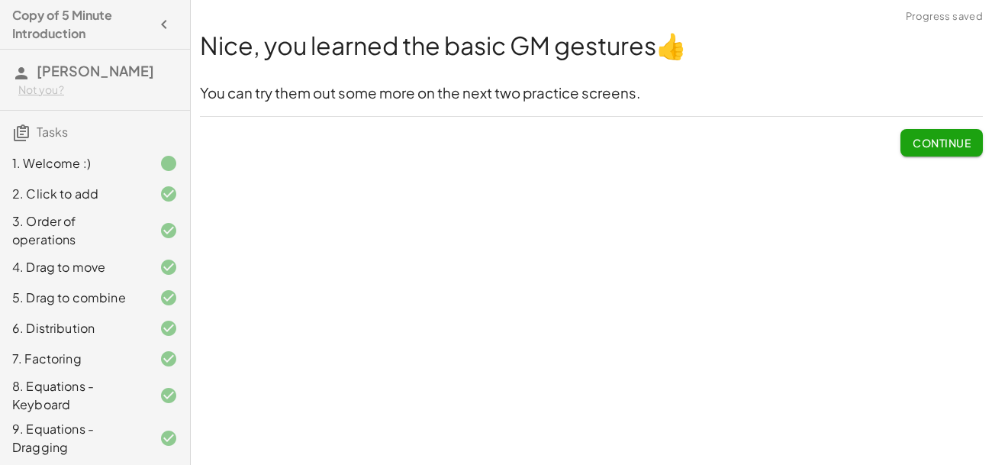
click at [0, 0] on div "Nice, you learned the basic GM gestures 👍 You can try them out some more on the…" at bounding box center [0, 0] width 0 height 0
click at [919, 139] on span "Continue" at bounding box center [942, 143] width 58 height 14
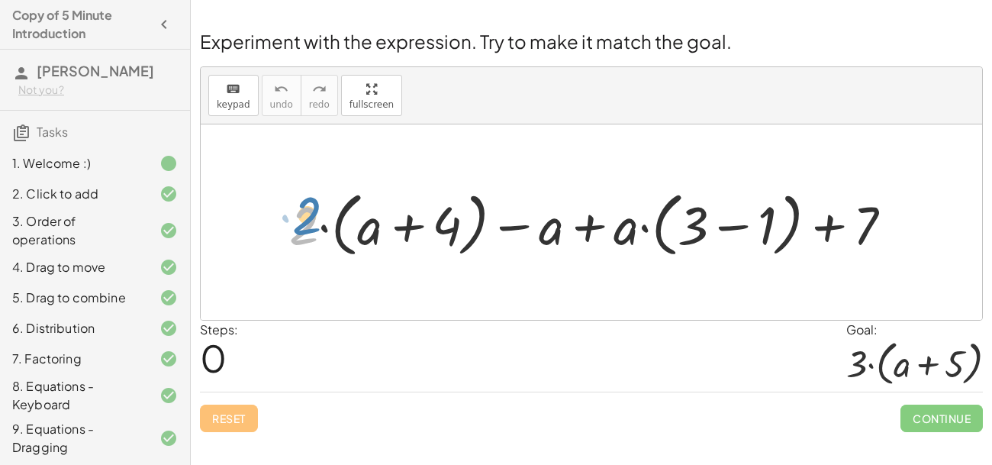
drag, startPoint x: 301, startPoint y: 224, endPoint x: 304, endPoint y: 214, distance: 9.7
click at [304, 214] on div at bounding box center [597, 222] width 630 height 78
click at [244, 105] on span "keypad" at bounding box center [234, 104] width 34 height 11
click at [222, 76] on button "keyboard keypad" at bounding box center [233, 95] width 50 height 41
click at [227, 84] on icon "keyboard" at bounding box center [233, 89] width 14 height 18
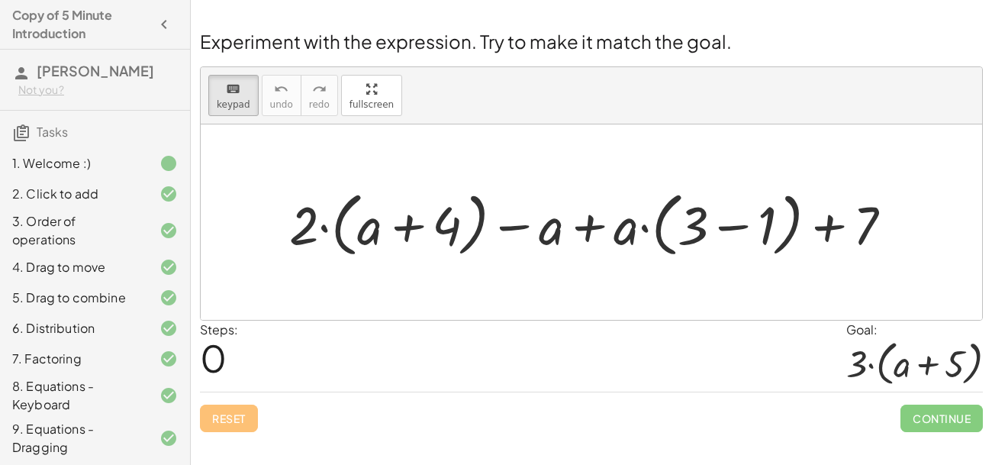
click at [447, 101] on div "keyboard keypad undo [PERSON_NAME] redo fullscreen" at bounding box center [591, 95] width 781 height 57
click at [233, 99] on span "keypad" at bounding box center [234, 104] width 34 height 11
drag, startPoint x: 306, startPoint y: 223, endPoint x: 380, endPoint y: 224, distance: 74.0
click at [380, 224] on div at bounding box center [597, 222] width 630 height 78
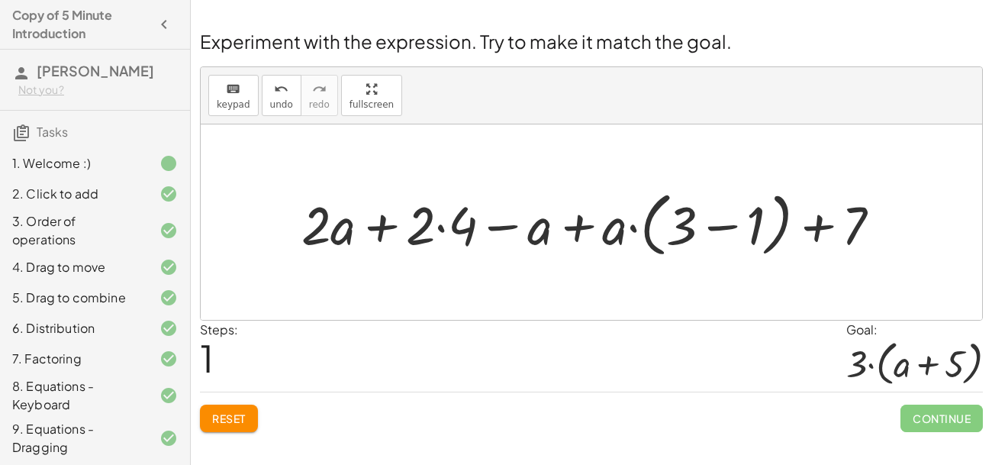
click at [440, 228] on div at bounding box center [597, 222] width 607 height 78
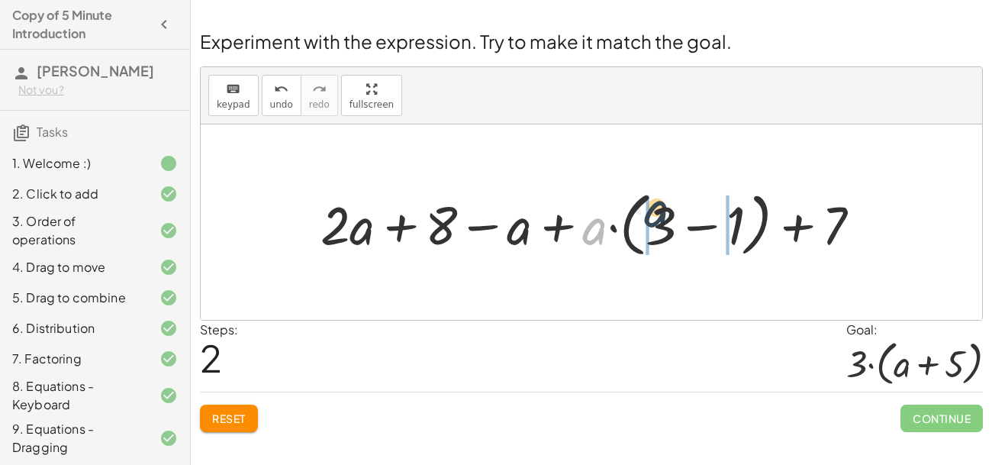
drag, startPoint x: 591, startPoint y: 232, endPoint x: 667, endPoint y: 225, distance: 75.9
click at [667, 225] on div at bounding box center [597, 222] width 568 height 78
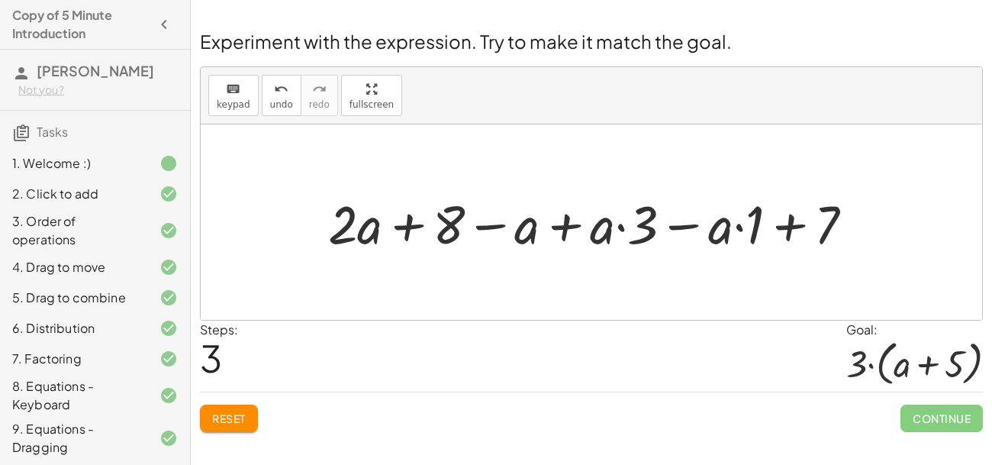
click at [739, 226] on div at bounding box center [597, 221] width 552 height 69
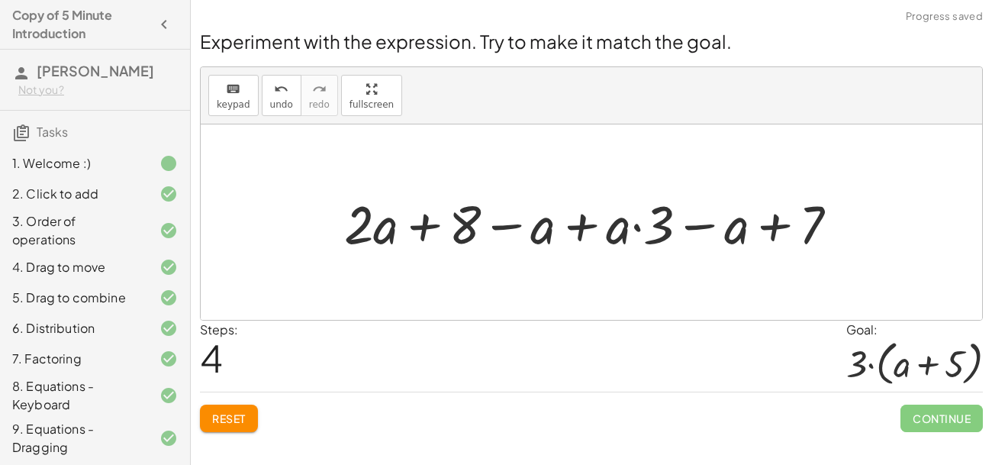
click at [633, 224] on div at bounding box center [597, 221] width 521 height 69
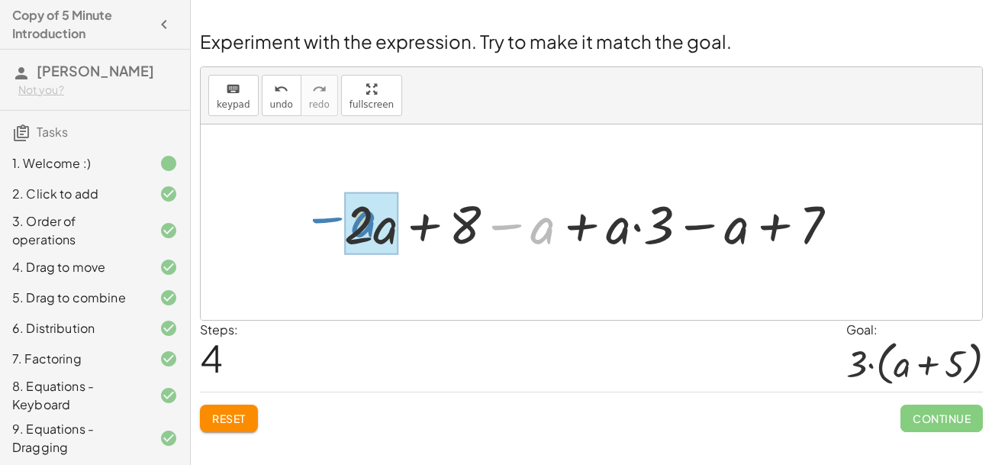
drag, startPoint x: 539, startPoint y: 224, endPoint x: 361, endPoint y: 217, distance: 177.9
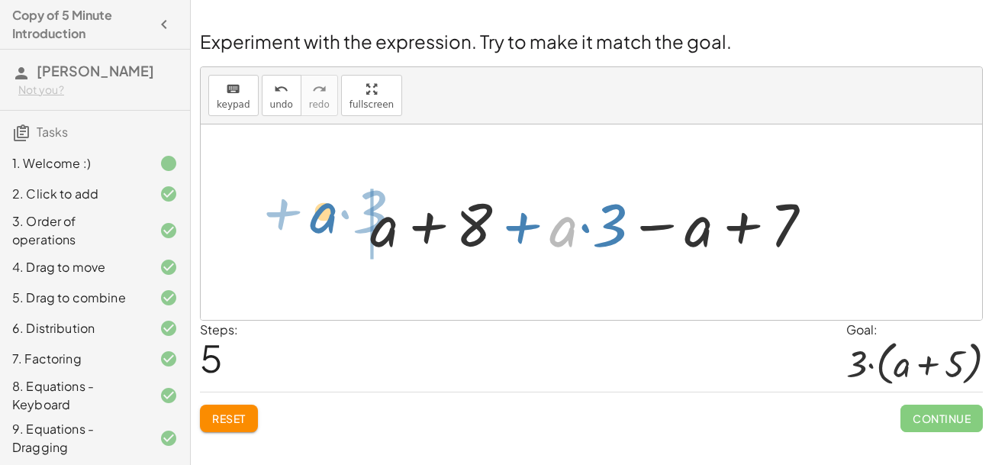
drag, startPoint x: 569, startPoint y: 227, endPoint x: 330, endPoint y: 214, distance: 240.0
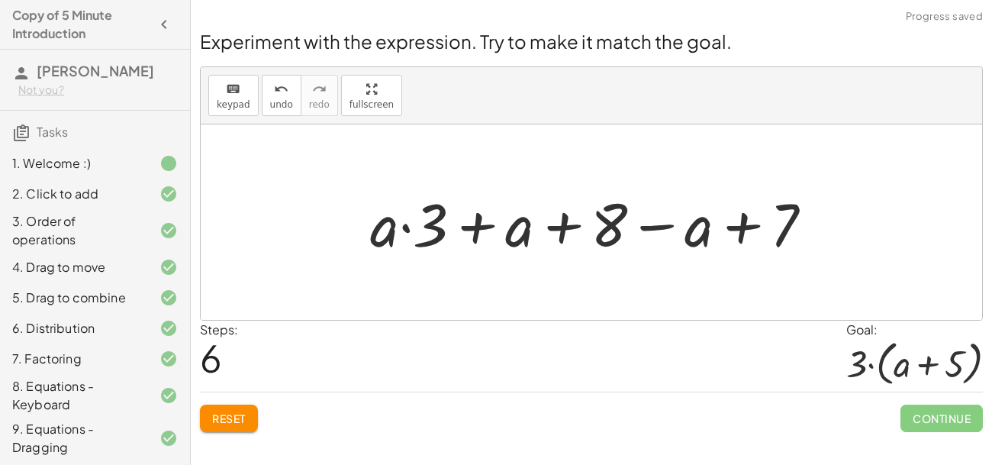
click at [407, 227] on div at bounding box center [597, 222] width 470 height 79
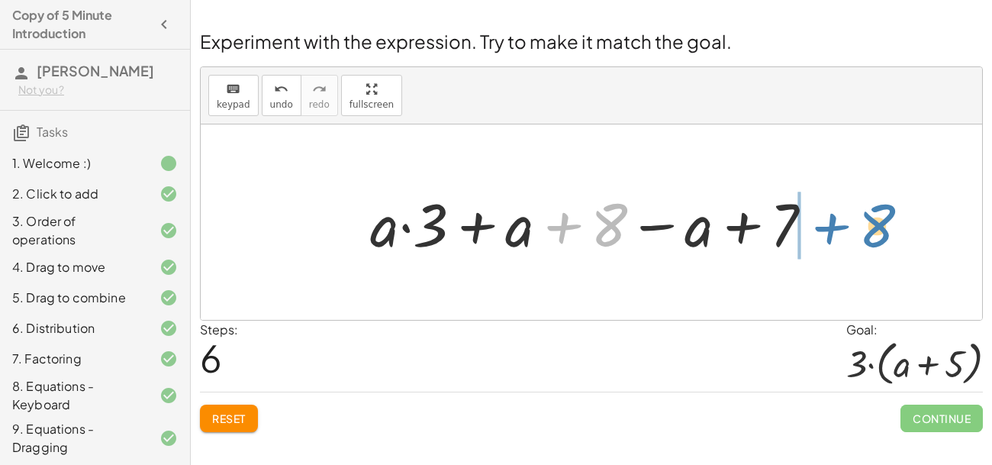
drag, startPoint x: 607, startPoint y: 224, endPoint x: 875, endPoint y: 226, distance: 267.1
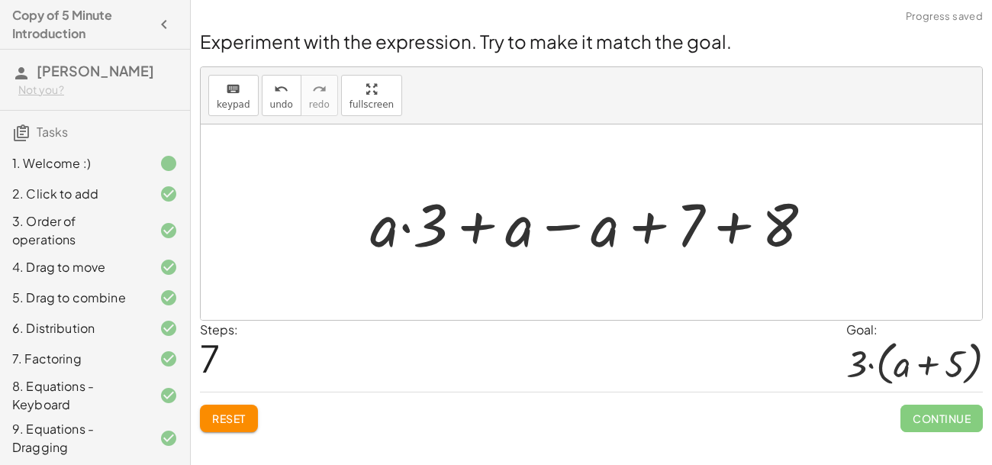
click at [736, 227] on div at bounding box center [597, 222] width 470 height 79
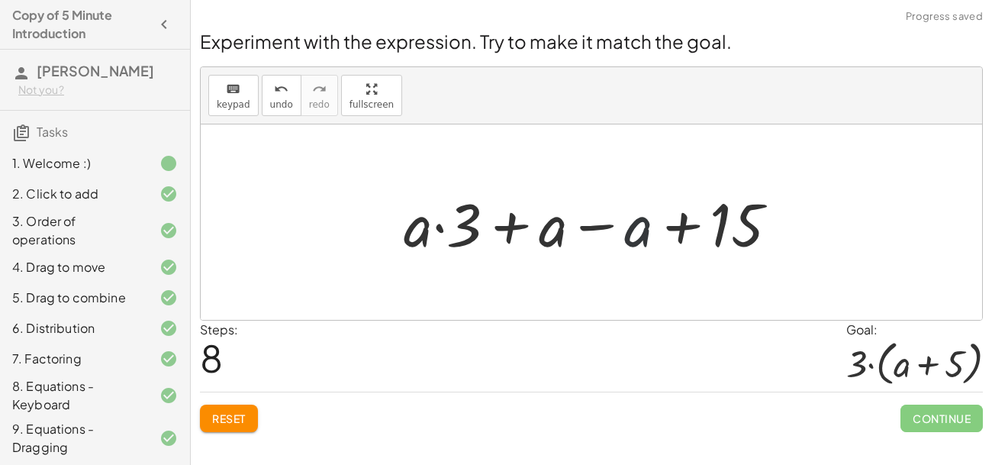
click at [631, 233] on div at bounding box center [597, 222] width 402 height 79
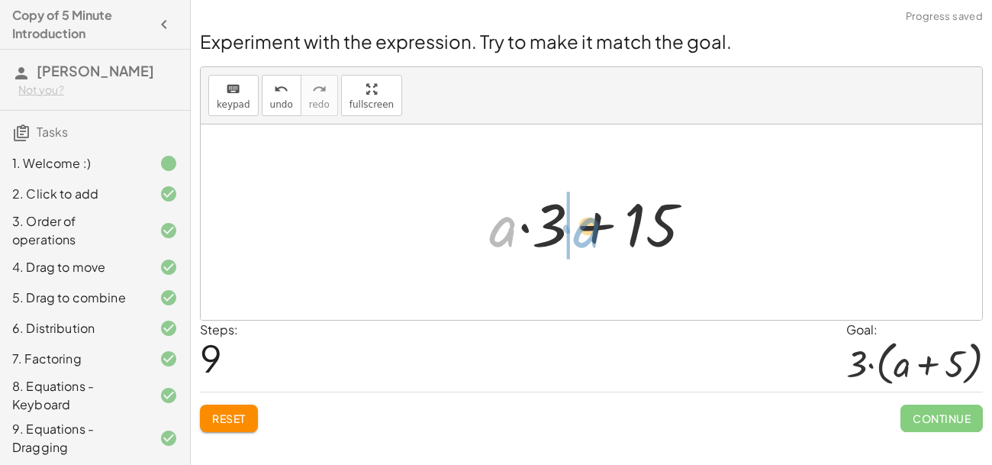
drag, startPoint x: 511, startPoint y: 230, endPoint x: 599, endPoint y: 230, distance: 87.8
click at [599, 230] on div at bounding box center [597, 222] width 230 height 79
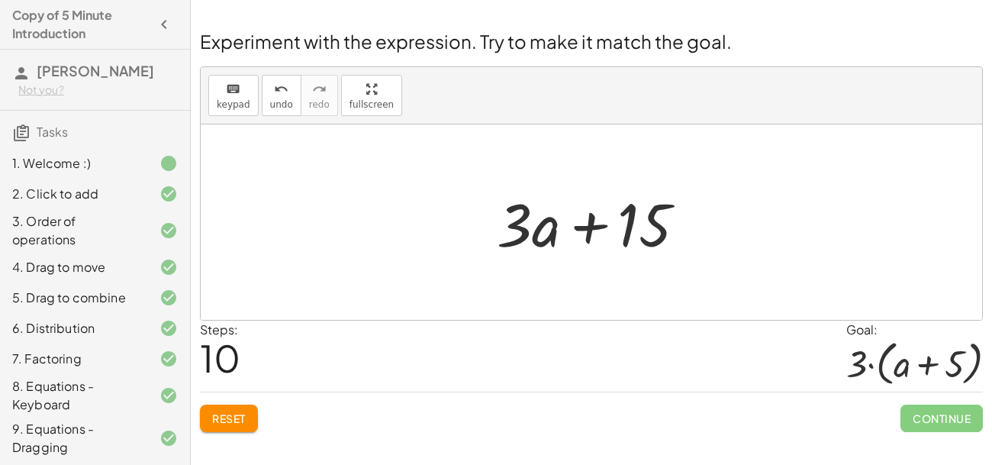
click at [216, 424] on span "Reset" at bounding box center [229, 418] width 34 height 14
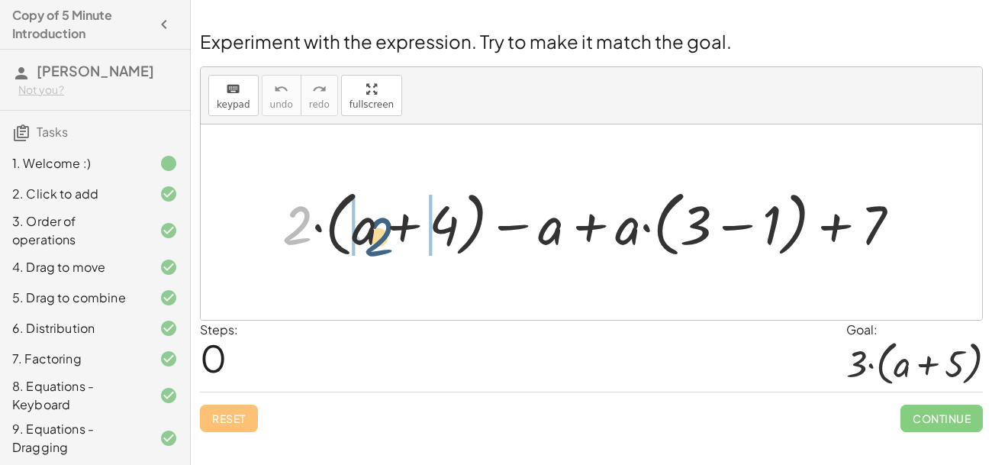
drag, startPoint x: 293, startPoint y: 227, endPoint x: 377, endPoint y: 239, distance: 84.8
click at [377, 239] on div at bounding box center [598, 221] width 646 height 79
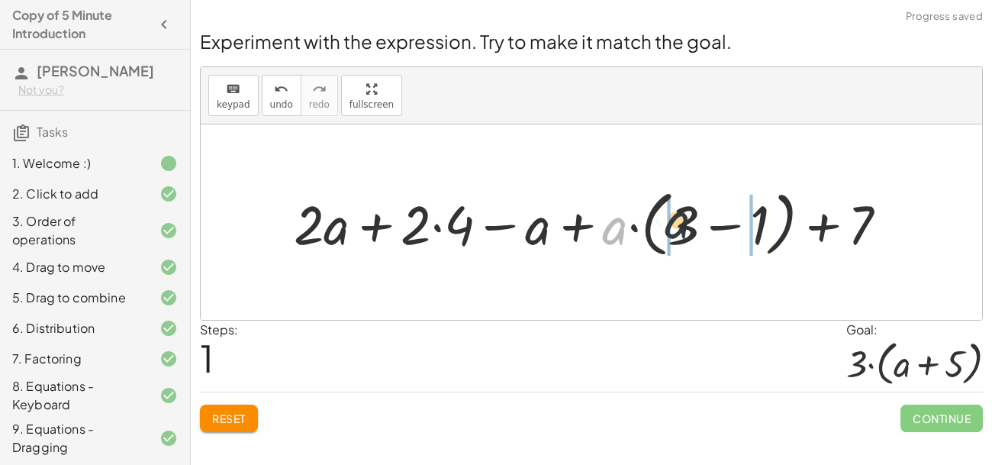
drag, startPoint x: 617, startPoint y: 227, endPoint x: 691, endPoint y: 224, distance: 74.1
click at [691, 224] on div at bounding box center [596, 221] width 621 height 79
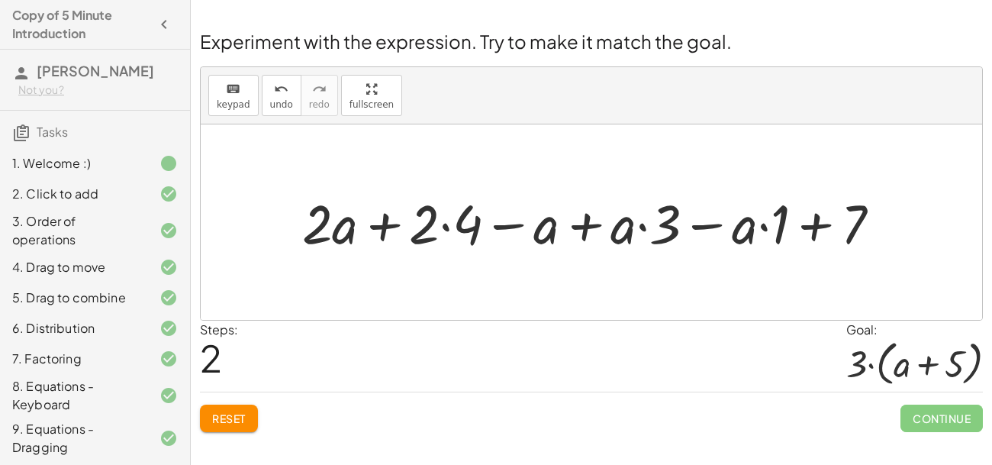
click at [446, 227] on div at bounding box center [598, 221] width 606 height 71
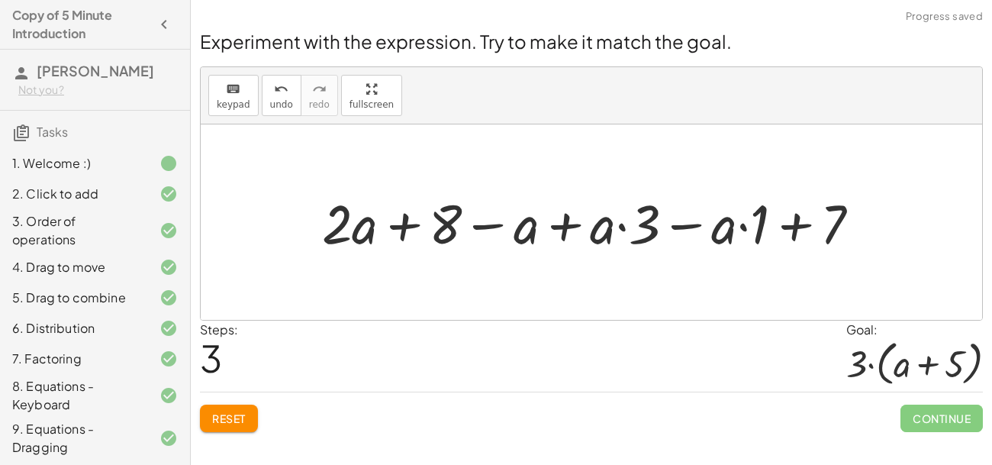
click at [620, 225] on div at bounding box center [596, 221] width 565 height 71
drag, startPoint x: 639, startPoint y: 230, endPoint x: 571, endPoint y: 240, distance: 69.4
click at [571, 240] on div at bounding box center [596, 221] width 565 height 71
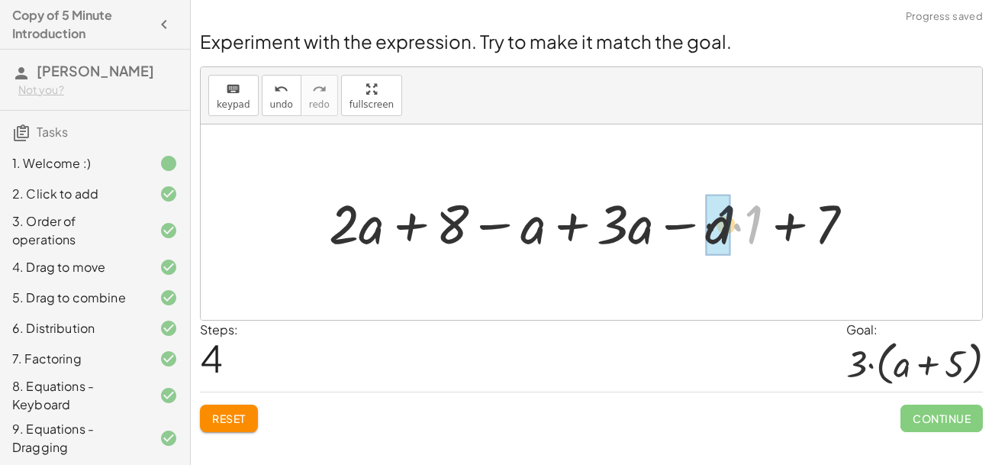
drag, startPoint x: 751, startPoint y: 226, endPoint x: 716, endPoint y: 229, distance: 35.2
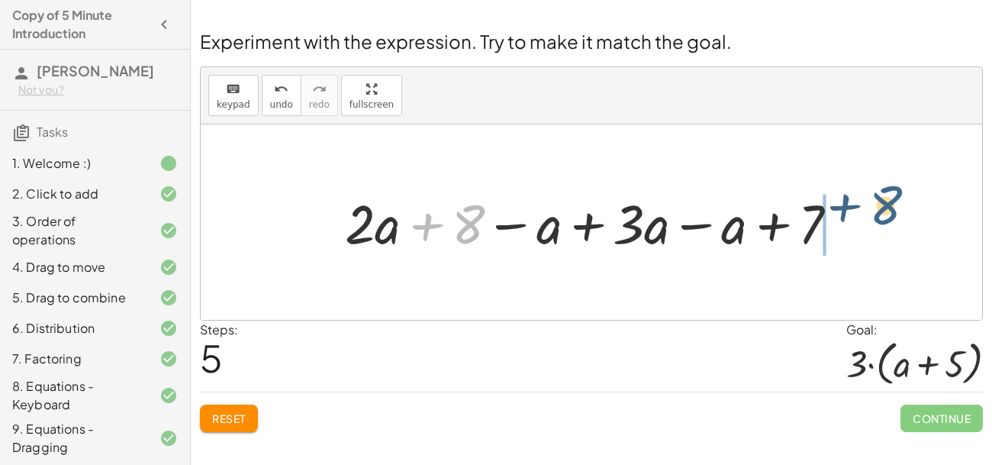
drag, startPoint x: 462, startPoint y: 223, endPoint x: 886, endPoint y: 214, distance: 423.6
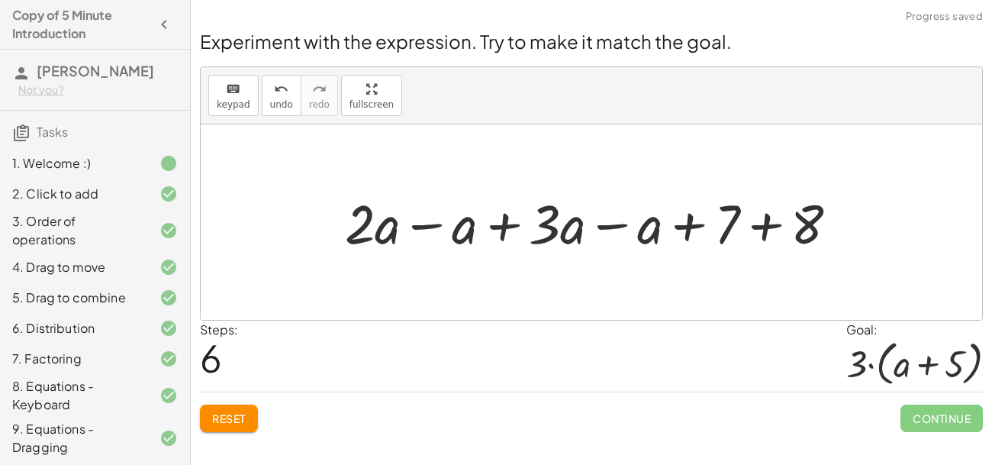
click at [761, 227] on div at bounding box center [597, 221] width 520 height 71
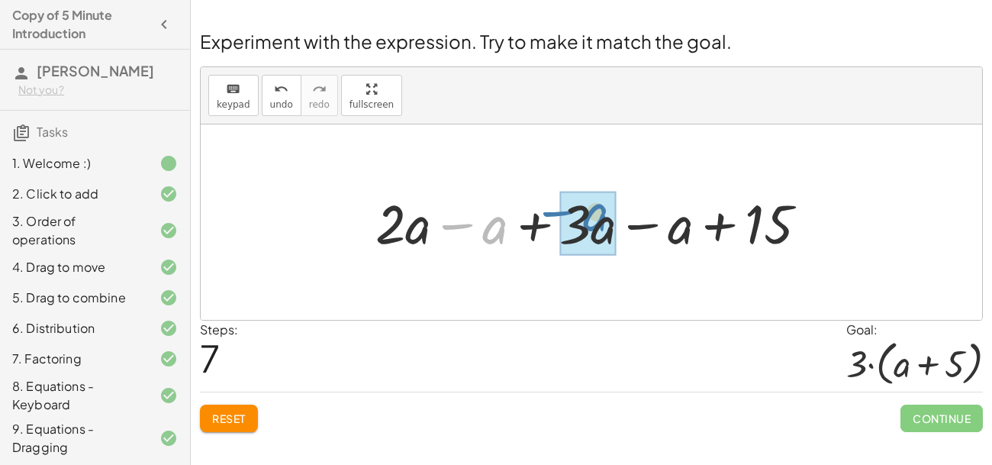
drag, startPoint x: 495, startPoint y: 228, endPoint x: 599, endPoint y: 216, distance: 105.3
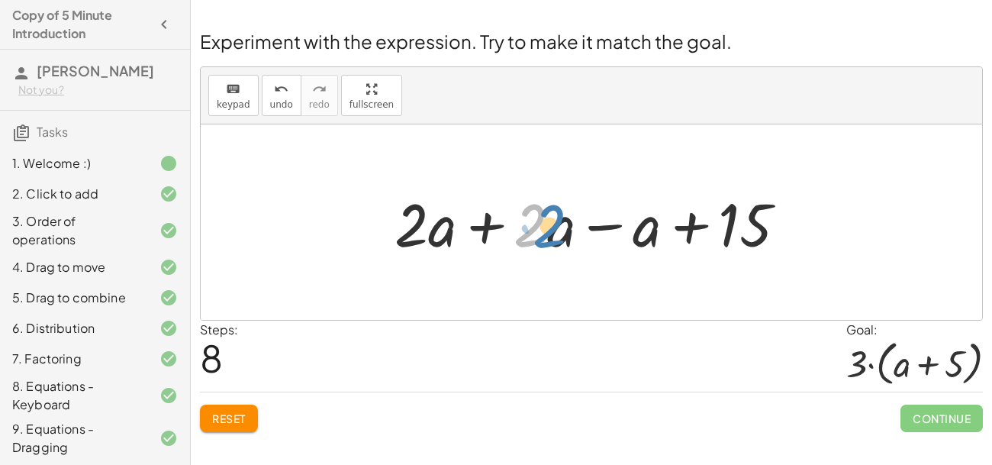
drag, startPoint x: 529, startPoint y: 223, endPoint x: 538, endPoint y: 221, distance: 9.3
click at [538, 221] on div at bounding box center [597, 222] width 420 height 79
drag, startPoint x: 406, startPoint y: 223, endPoint x: 419, endPoint y: 228, distance: 14.0
click at [419, 228] on div at bounding box center [597, 222] width 420 height 79
drag, startPoint x: 411, startPoint y: 82, endPoint x: 448, endPoint y: 189, distance: 113.9
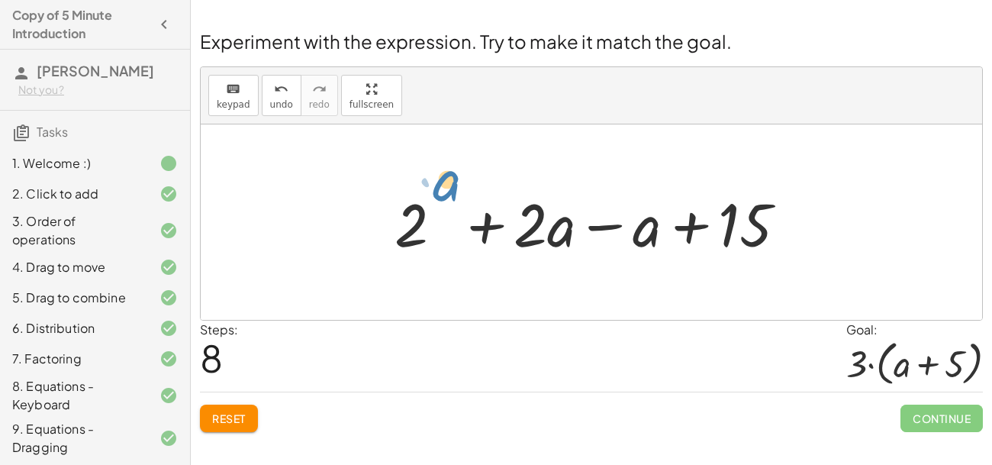
click at [448, 189] on div at bounding box center [597, 222] width 420 height 79
click at [644, 240] on div at bounding box center [597, 222] width 420 height 79
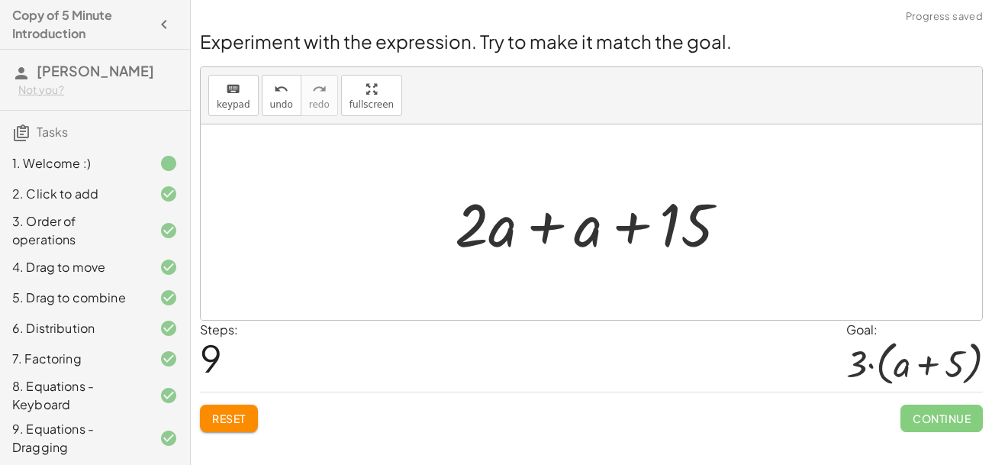
click at [539, 225] on div at bounding box center [597, 222] width 301 height 79
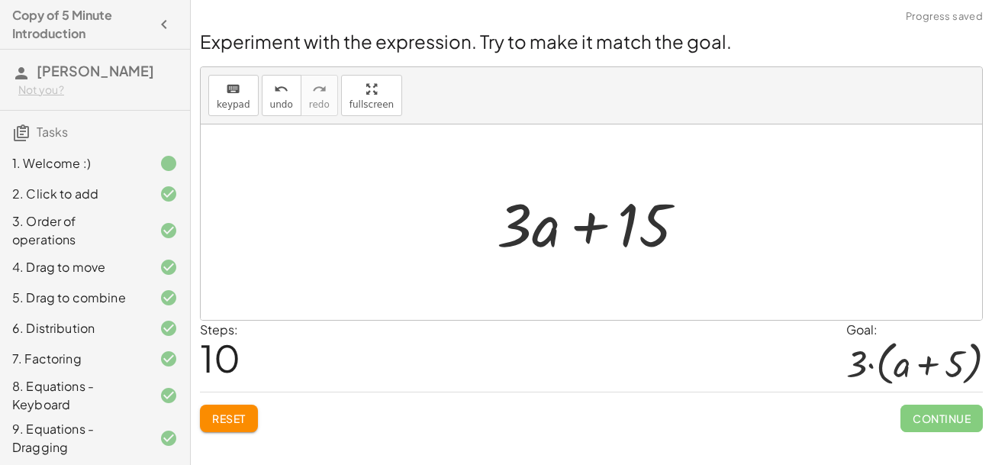
click at [591, 230] on div at bounding box center [597, 222] width 217 height 79
click at [626, 227] on div at bounding box center [597, 222] width 217 height 79
click at [536, 230] on div at bounding box center [597, 222] width 217 height 79
click at [214, 418] on span "Reset" at bounding box center [229, 418] width 34 height 14
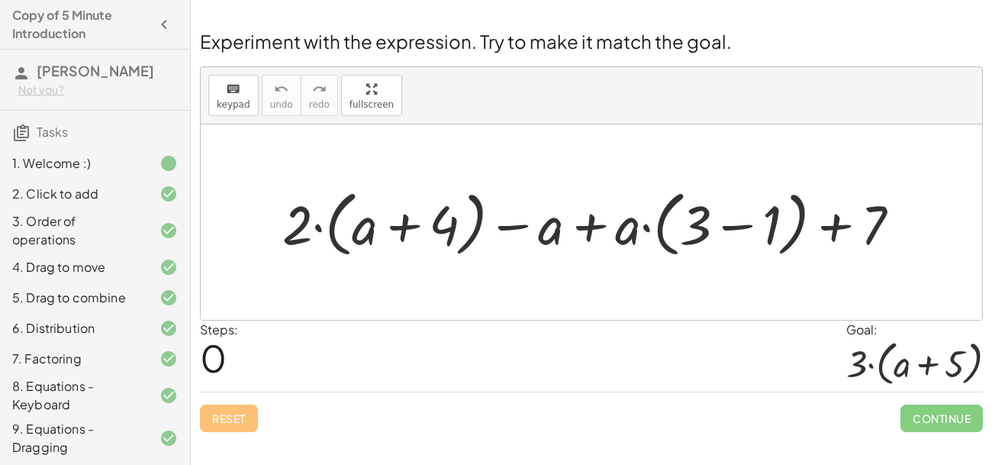
scroll to position [165, 0]
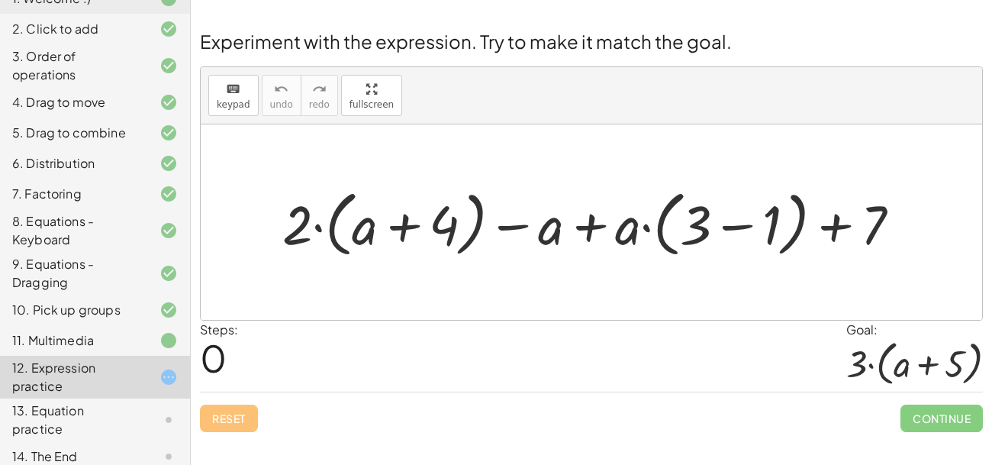
click at [587, 225] on div at bounding box center [598, 221] width 646 height 79
drag, startPoint x: 299, startPoint y: 222, endPoint x: 381, endPoint y: 226, distance: 81.7
click at [381, 226] on div at bounding box center [598, 221] width 646 height 79
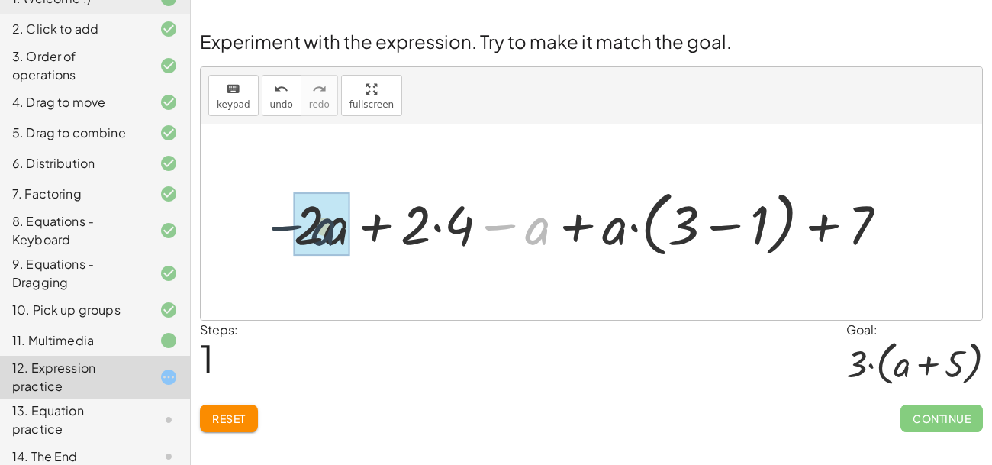
drag, startPoint x: 532, startPoint y: 227, endPoint x: 305, endPoint y: 232, distance: 226.7
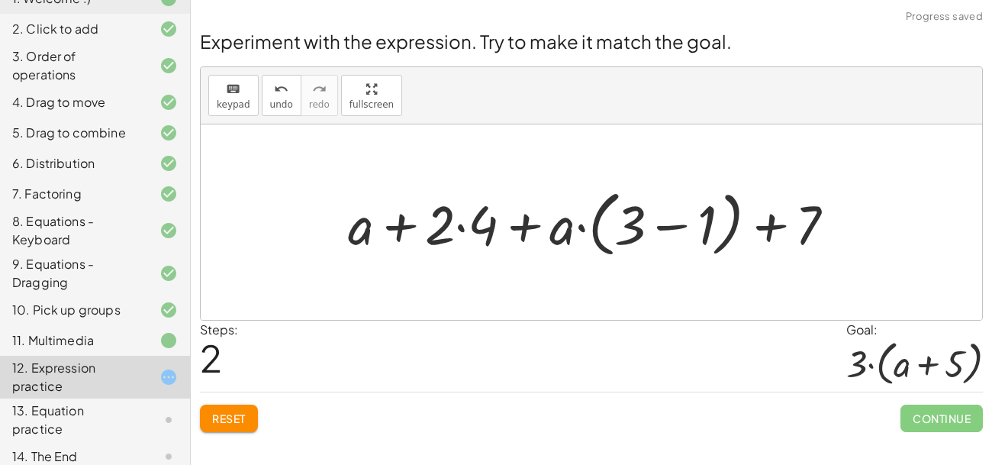
click at [459, 225] on div at bounding box center [597, 221] width 514 height 79
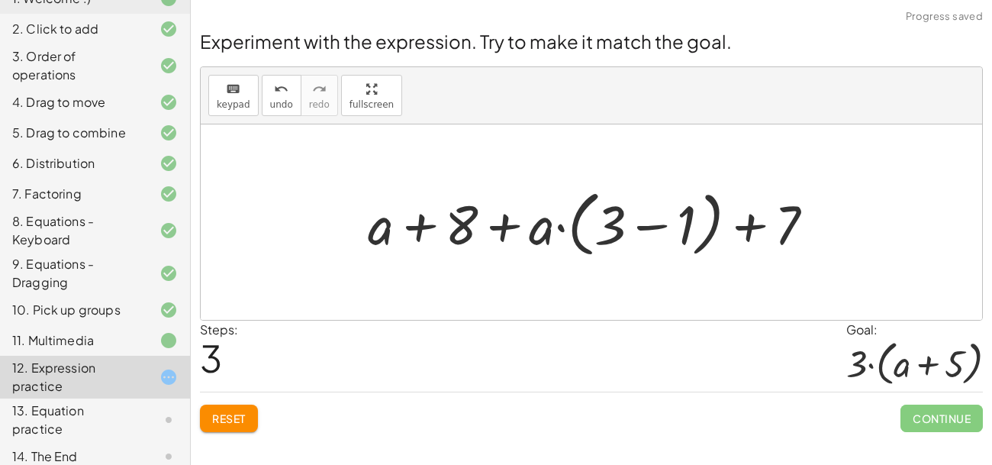
click at [652, 225] on div at bounding box center [597, 221] width 474 height 79
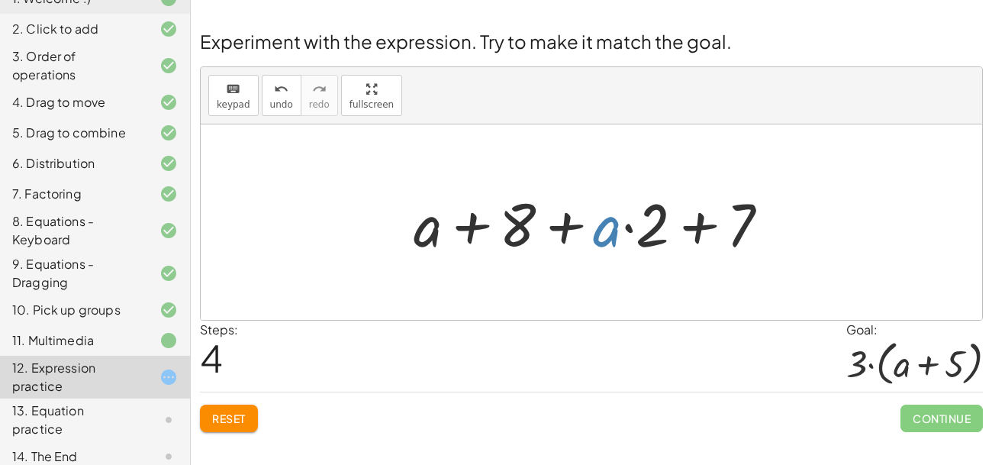
click at [609, 234] on div at bounding box center [597, 222] width 383 height 79
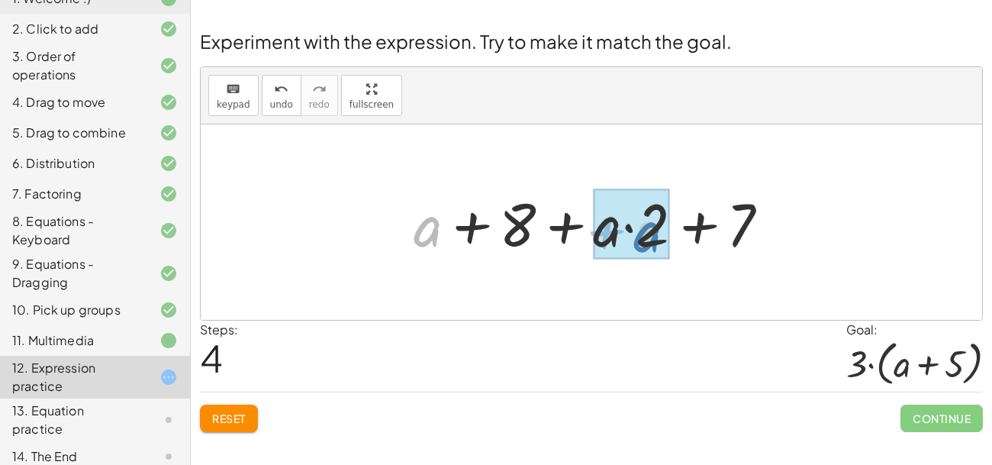
drag, startPoint x: 427, startPoint y: 227, endPoint x: 640, endPoint y: 232, distance: 213.0
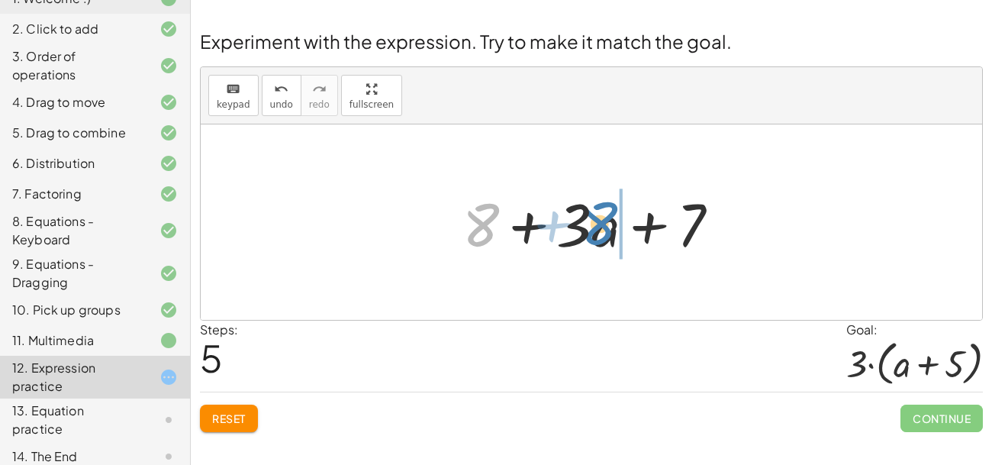
drag, startPoint x: 477, startPoint y: 230, endPoint x: 612, endPoint y: 229, distance: 135.1
click at [612, 229] on div at bounding box center [597, 222] width 285 height 79
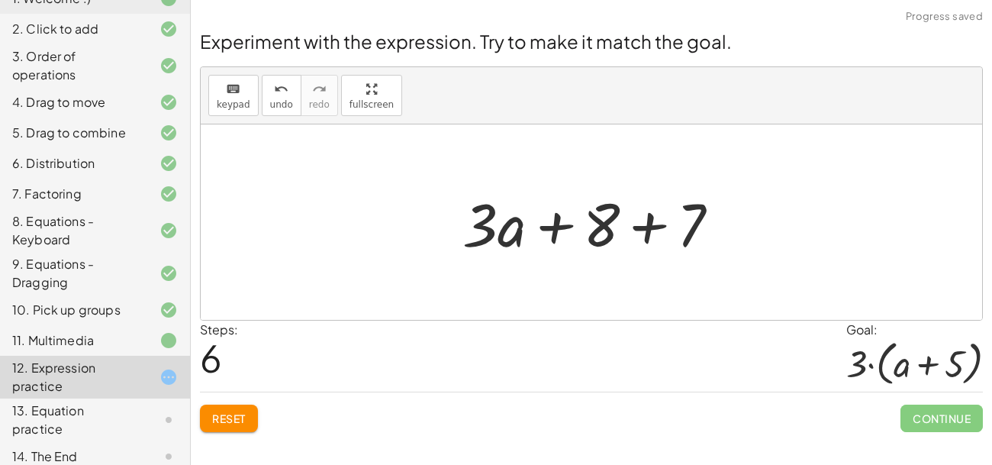
click at [650, 230] on div at bounding box center [597, 222] width 285 height 79
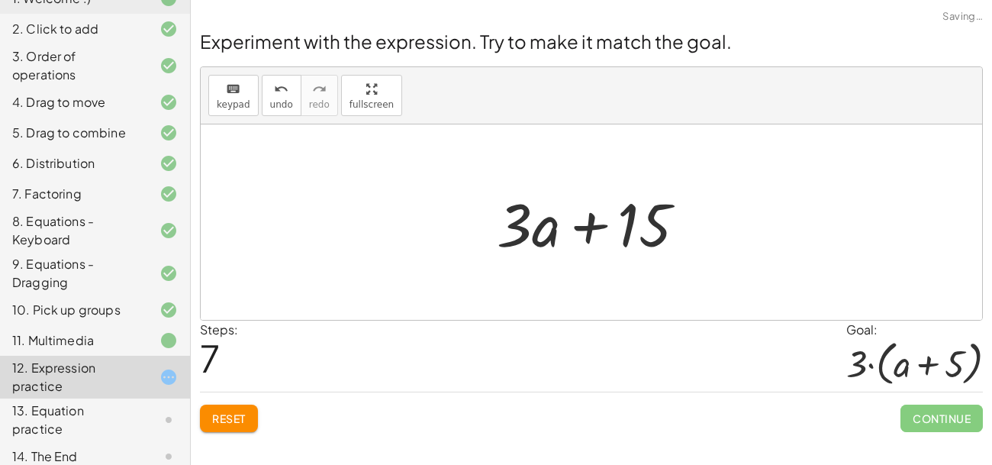
click at [598, 229] on div at bounding box center [597, 222] width 217 height 79
click at [224, 420] on span "Reset" at bounding box center [229, 418] width 34 height 14
click at [224, 420] on div "Reset Continue" at bounding box center [591, 411] width 783 height 40
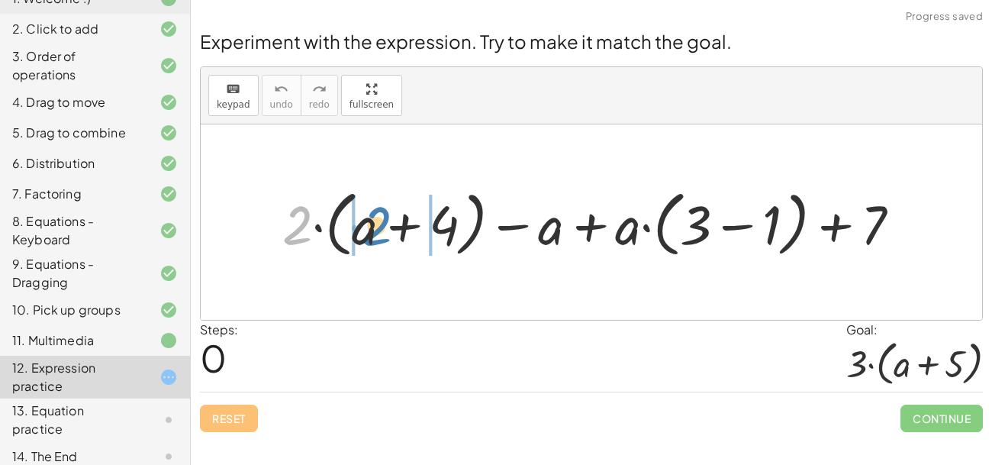
drag, startPoint x: 297, startPoint y: 216, endPoint x: 359, endPoint y: 216, distance: 62.6
click at [359, 216] on div at bounding box center [598, 221] width 646 height 79
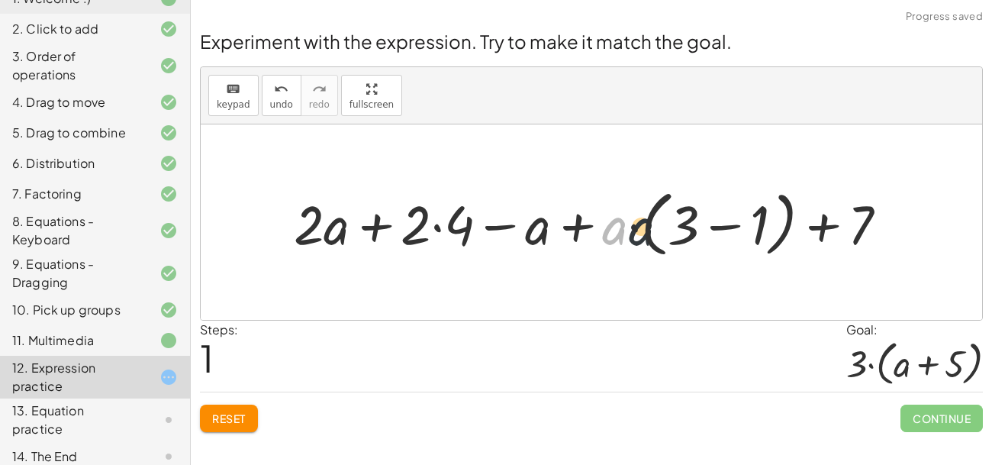
drag, startPoint x: 617, startPoint y: 232, endPoint x: 656, endPoint y: 234, distance: 39.0
click at [656, 234] on div at bounding box center [596, 221] width 621 height 79
drag, startPoint x: 620, startPoint y: 237, endPoint x: 686, endPoint y: 240, distance: 66.5
click at [686, 240] on div at bounding box center [596, 221] width 621 height 79
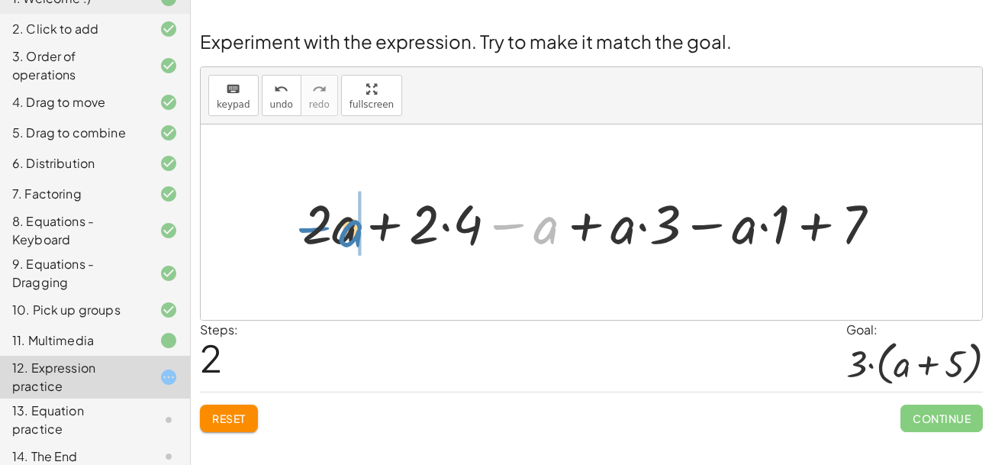
drag, startPoint x: 544, startPoint y: 227, endPoint x: 344, endPoint y: 227, distance: 199.9
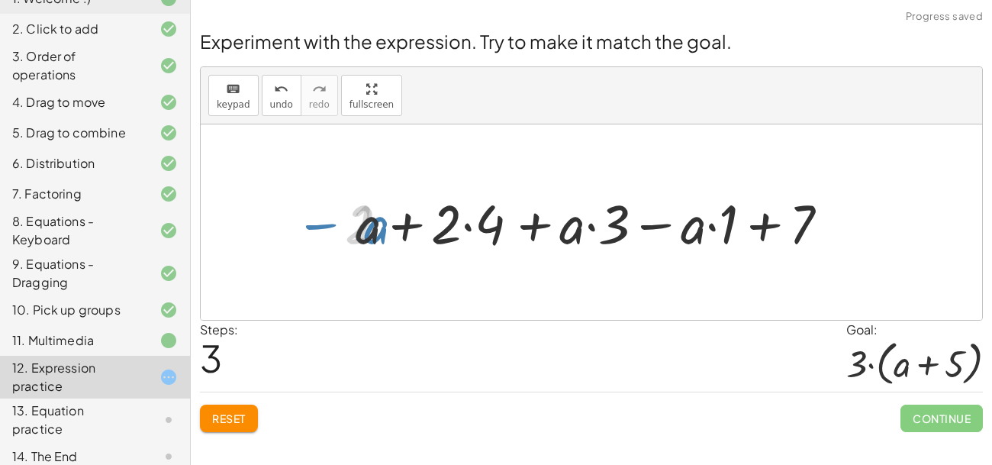
click at [465, 228] on div at bounding box center [597, 221] width 498 height 71
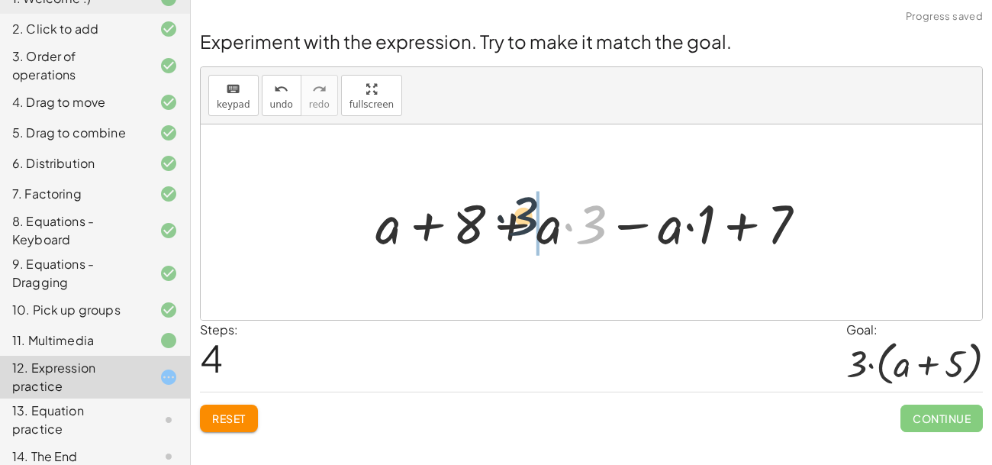
drag, startPoint x: 596, startPoint y: 225, endPoint x: 526, endPoint y: 217, distance: 70.7
click at [526, 217] on div at bounding box center [597, 221] width 459 height 71
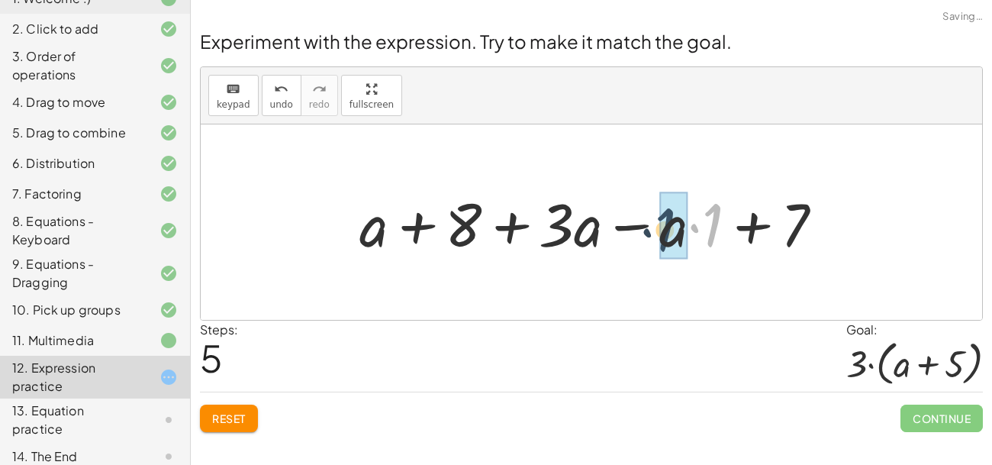
drag, startPoint x: 717, startPoint y: 221, endPoint x: 671, endPoint y: 227, distance: 46.9
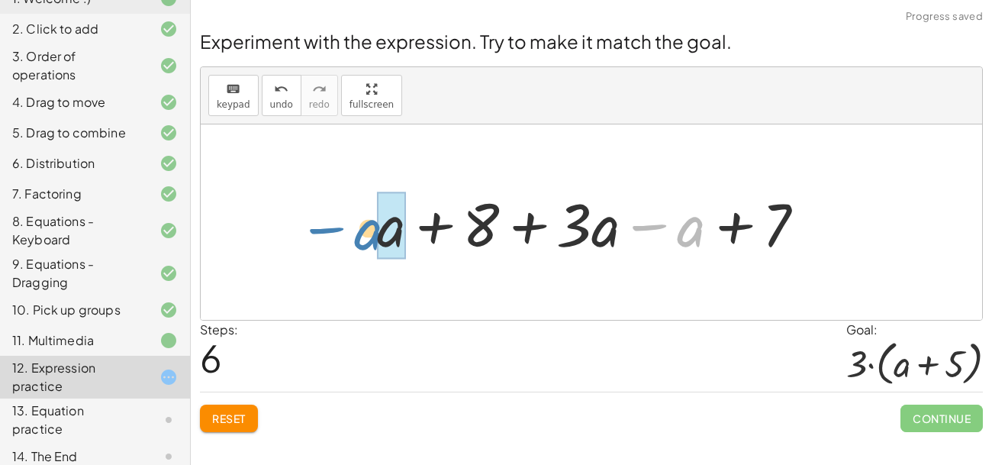
drag, startPoint x: 687, startPoint y: 229, endPoint x: 389, endPoint y: 240, distance: 297.8
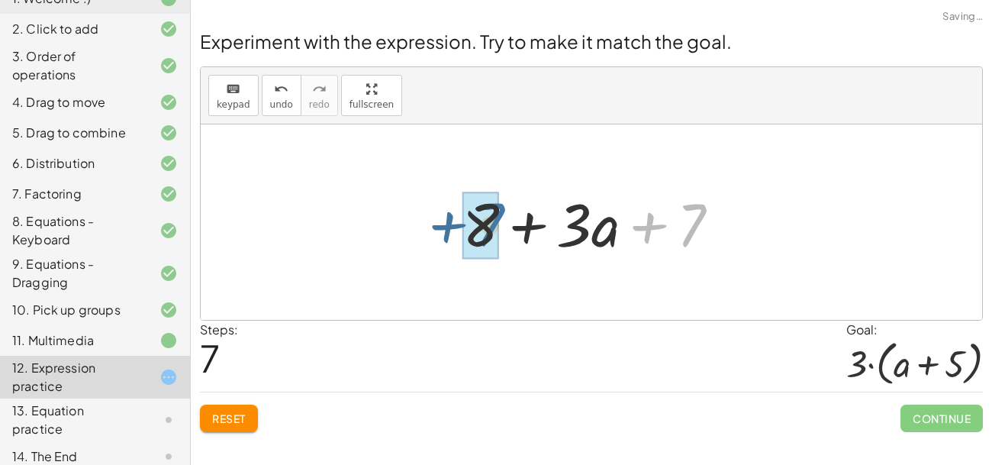
drag, startPoint x: 694, startPoint y: 225, endPoint x: 494, endPoint y: 225, distance: 199.9
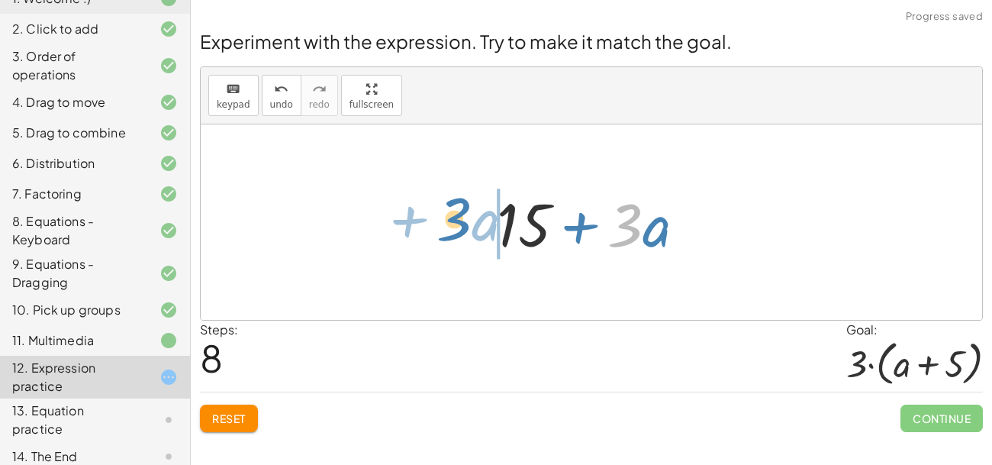
drag, startPoint x: 633, startPoint y: 235, endPoint x: 461, endPoint y: 230, distance: 171.8
click at [461, 230] on div "+ · 2 · ( + a + 4 ) − a + · a · ( + 3 − 1 ) + 7 + · 2 · a + · 2 · 4 − a + · a ·…" at bounding box center [591, 221] width 781 height 195
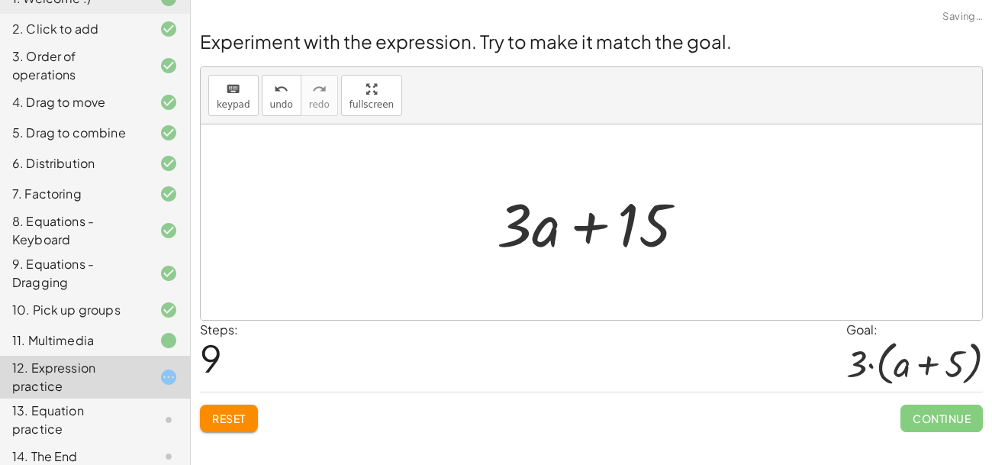
click at [627, 240] on div at bounding box center [597, 222] width 217 height 79
click at [602, 234] on div at bounding box center [597, 222] width 217 height 79
click at [671, 216] on div at bounding box center [597, 222] width 217 height 79
click at [655, 215] on div at bounding box center [597, 222] width 217 height 79
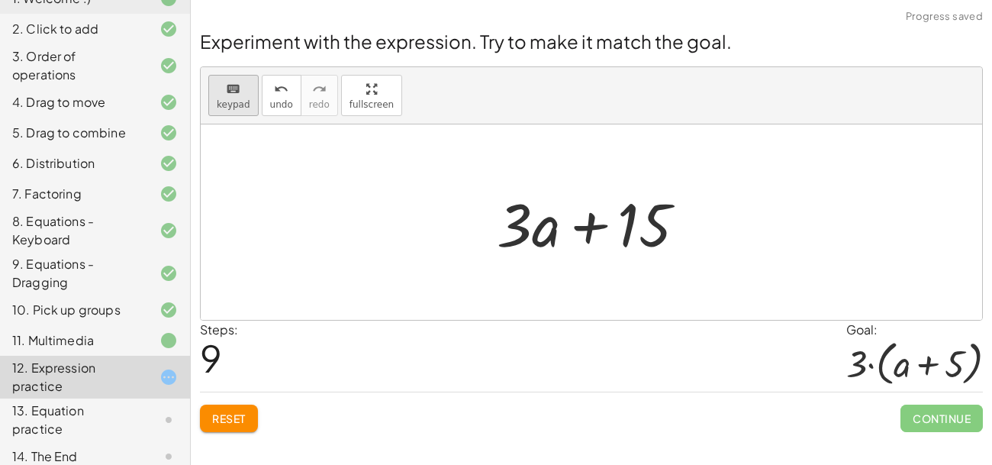
click at [254, 109] on button "keyboard keypad" at bounding box center [233, 95] width 50 height 41
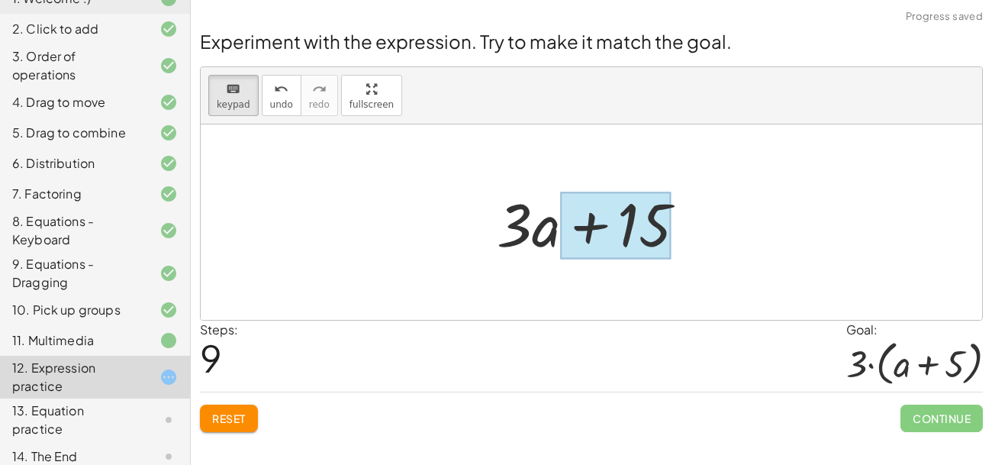
click at [660, 215] on div at bounding box center [615, 226] width 111 height 68
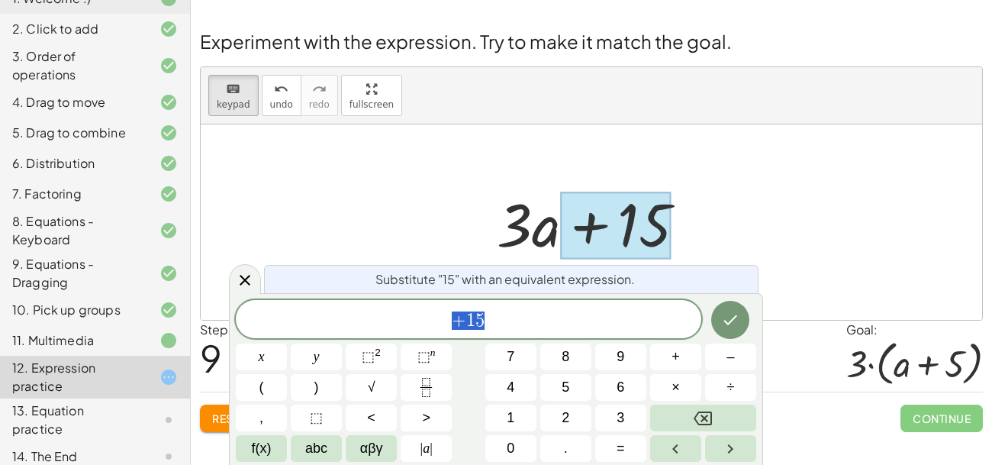
click at [562, 322] on span "+ 1 5" at bounding box center [469, 320] width 466 height 21
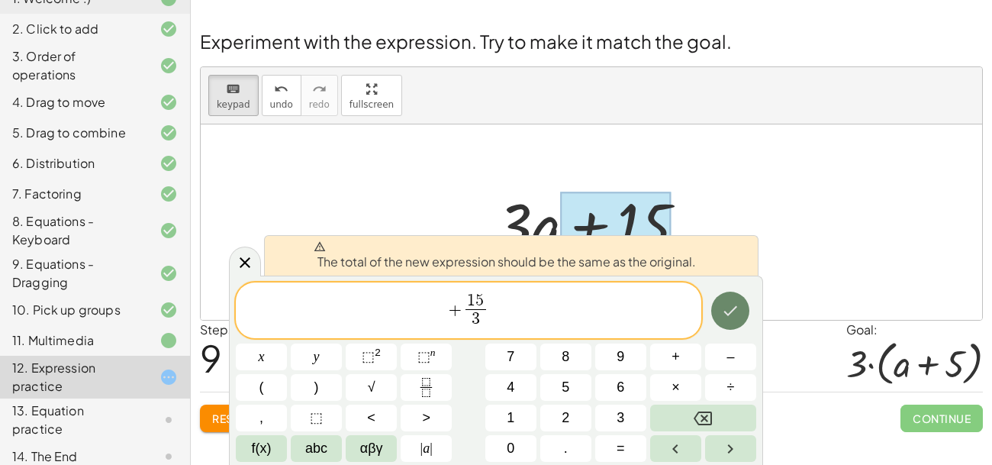
click at [745, 304] on button "Done" at bounding box center [730, 311] width 38 height 38
click at [251, 259] on icon at bounding box center [245, 262] width 18 height 18
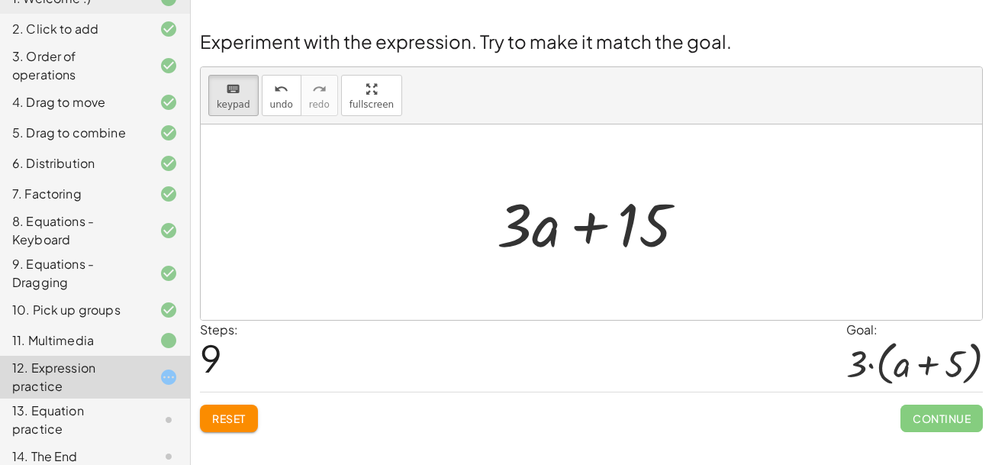
drag, startPoint x: 526, startPoint y: 237, endPoint x: 375, endPoint y: 226, distance: 151.5
click at [511, 223] on div at bounding box center [514, 223] width 35 height 71
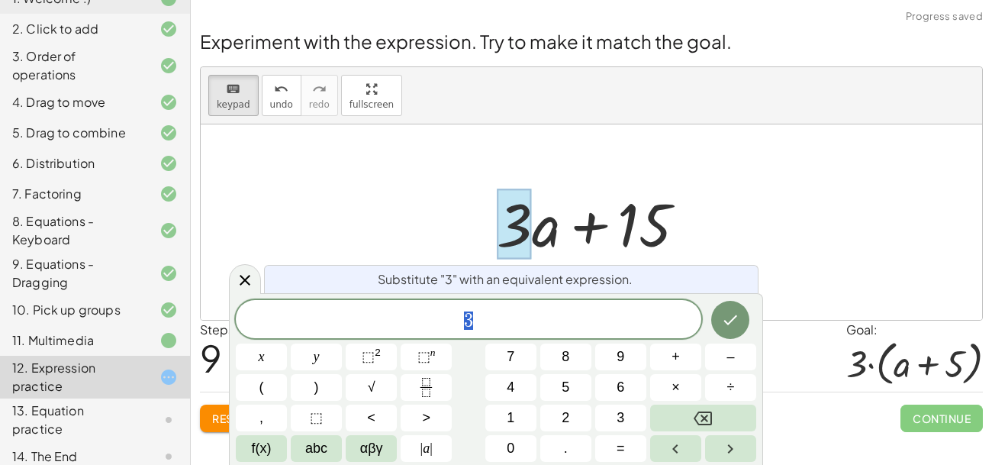
click at [511, 223] on div at bounding box center [514, 223] width 35 height 71
click at [487, 324] on span "3 ​" at bounding box center [469, 320] width 466 height 21
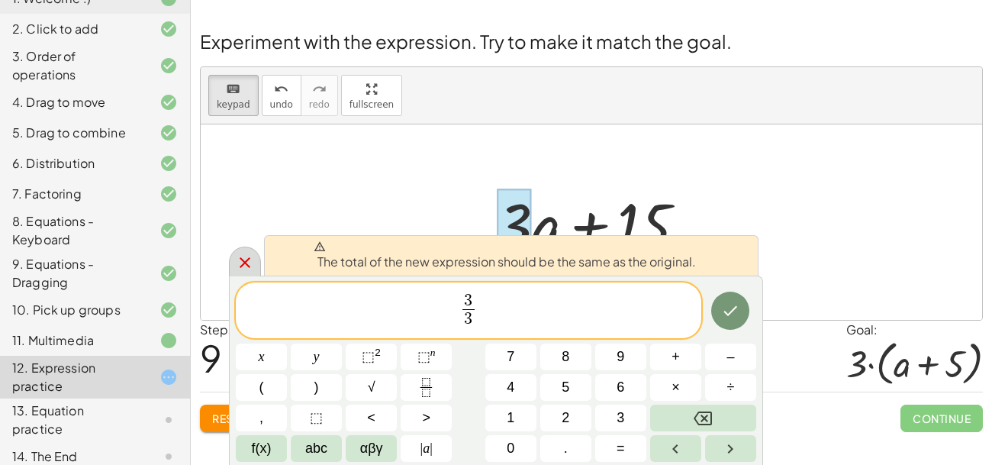
click at [253, 263] on icon at bounding box center [245, 262] width 18 height 18
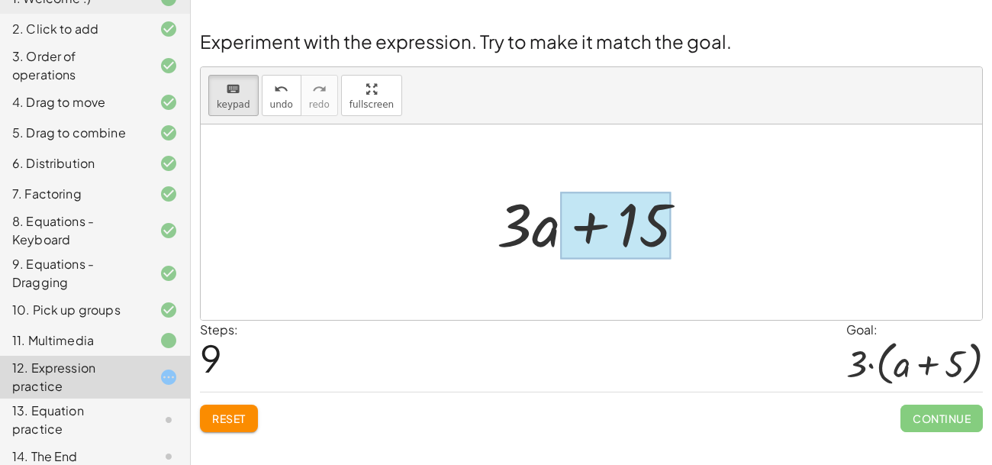
click at [630, 233] on div at bounding box center [615, 226] width 111 height 68
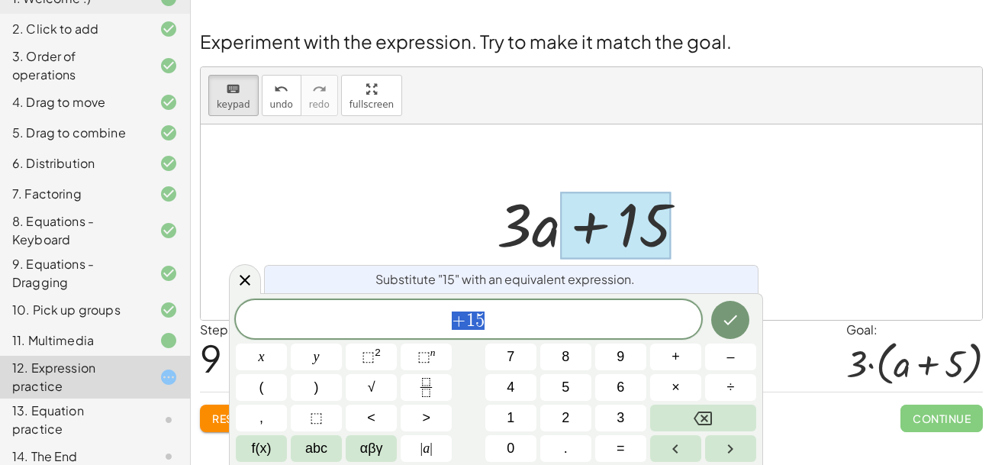
click at [544, 232] on div at bounding box center [597, 222] width 217 height 79
click at [467, 229] on div at bounding box center [591, 221] width 781 height 195
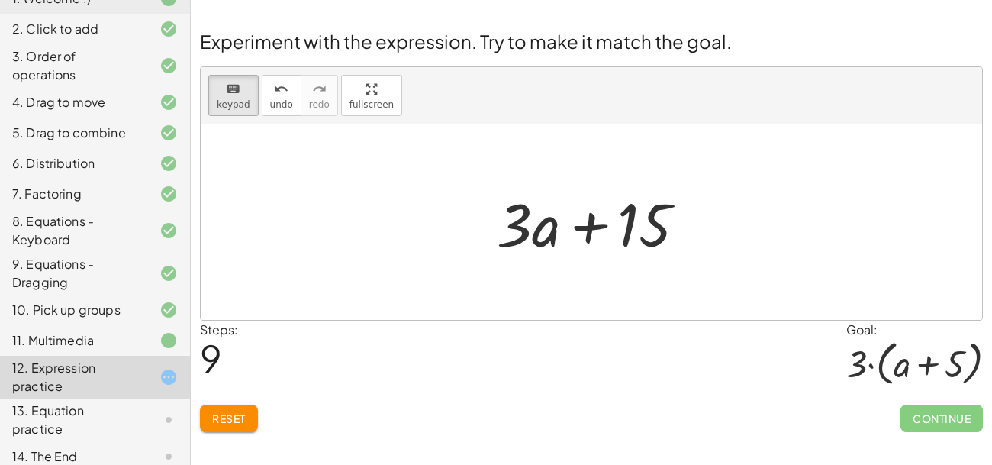
drag, startPoint x: 467, startPoint y: 229, endPoint x: 691, endPoint y: 223, distance: 224.4
click at [691, 223] on div "+ · 2 · ( + a + 4 ) − a + · a · ( + 3 − 1 ) + 7 + · 2 · a + · 2 · 4 − a + · a ·…" at bounding box center [591, 221] width 781 height 195
click at [218, 409] on button "Reset" at bounding box center [229, 417] width 58 height 27
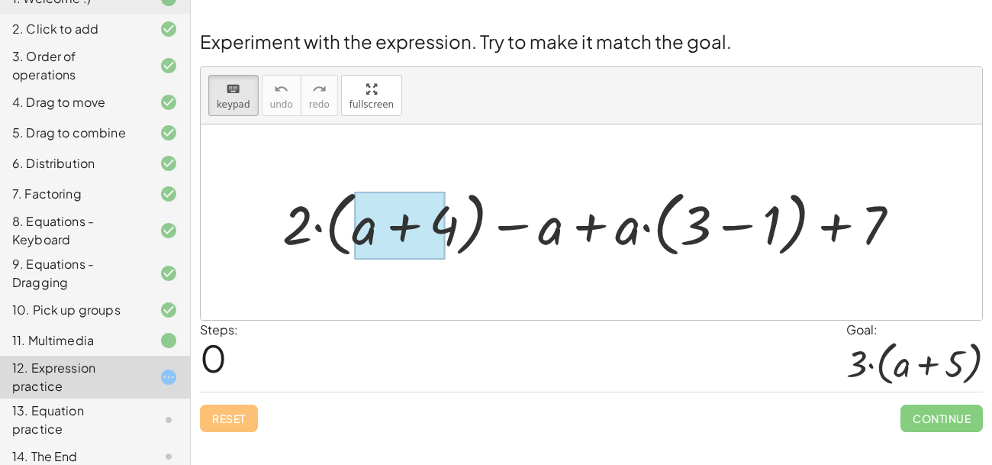
drag, startPoint x: 552, startPoint y: 243, endPoint x: 374, endPoint y: 209, distance: 181.8
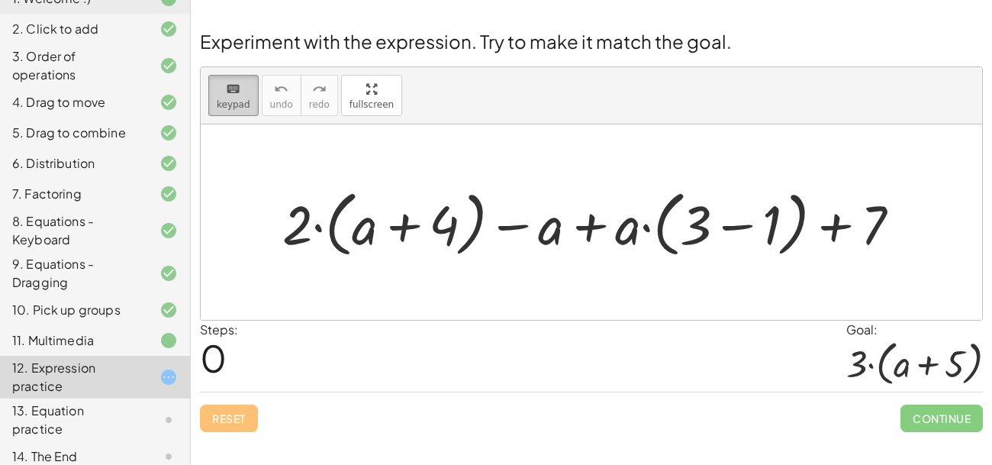
click at [212, 79] on button "keyboard keypad" at bounding box center [233, 95] width 50 height 41
drag, startPoint x: 549, startPoint y: 220, endPoint x: 362, endPoint y: 203, distance: 188.5
click at [362, 203] on div at bounding box center [598, 221] width 646 height 79
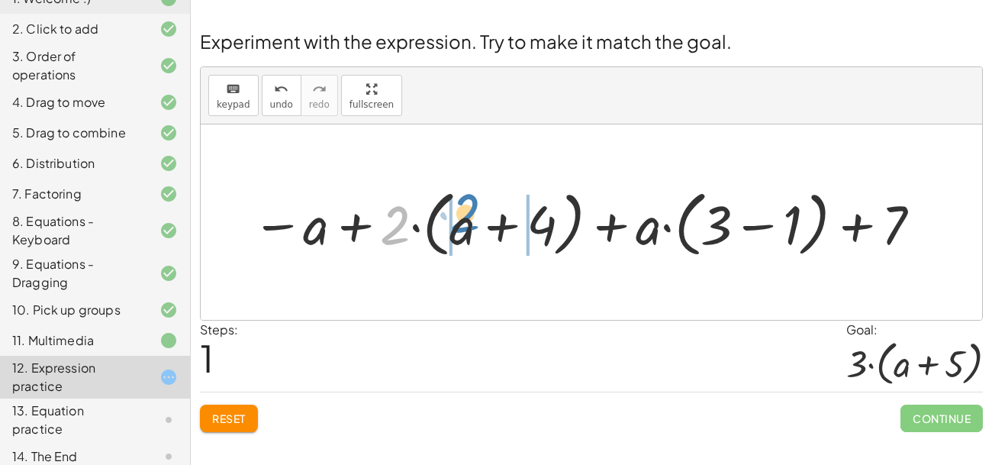
drag, startPoint x: 398, startPoint y: 225, endPoint x: 468, endPoint y: 214, distance: 71.1
click at [468, 214] on div at bounding box center [588, 221] width 688 height 79
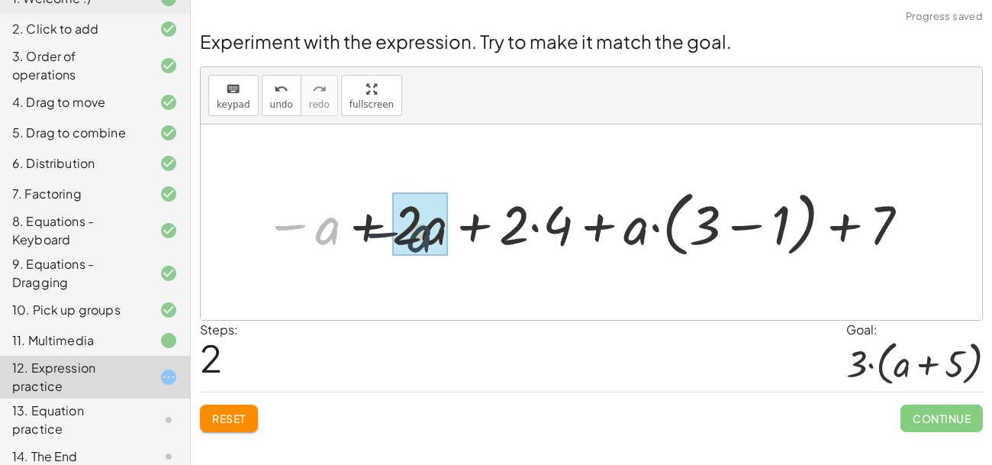
drag, startPoint x: 321, startPoint y: 223, endPoint x: 416, endPoint y: 230, distance: 95.7
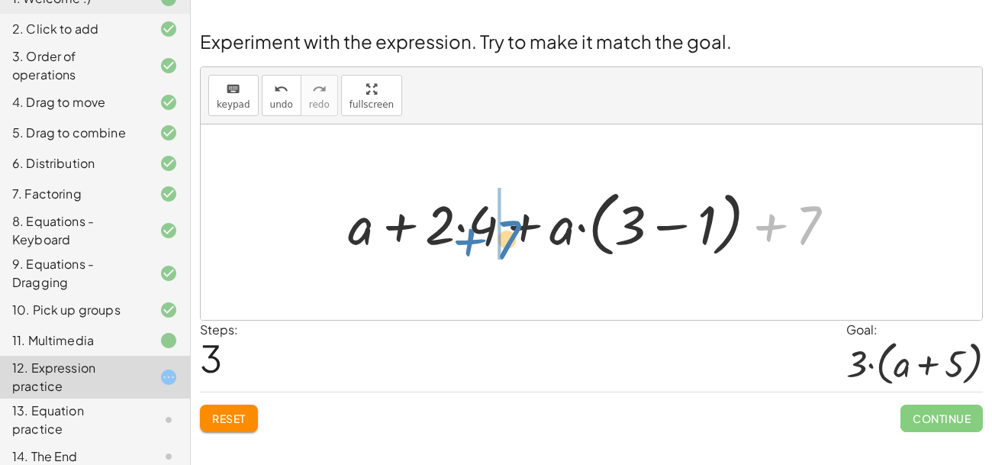
drag, startPoint x: 815, startPoint y: 230, endPoint x: 516, endPoint y: 244, distance: 299.5
click at [516, 244] on div at bounding box center [597, 221] width 514 height 79
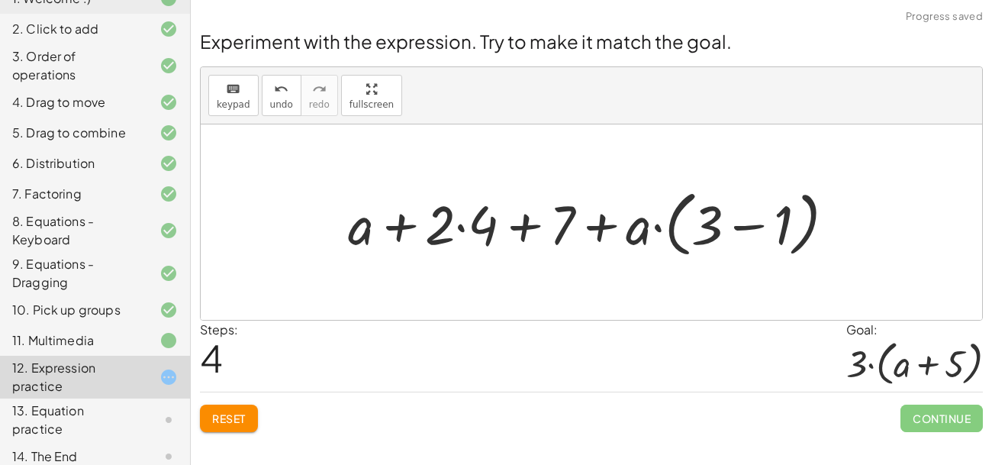
click at [486, 226] on div at bounding box center [597, 221] width 514 height 79
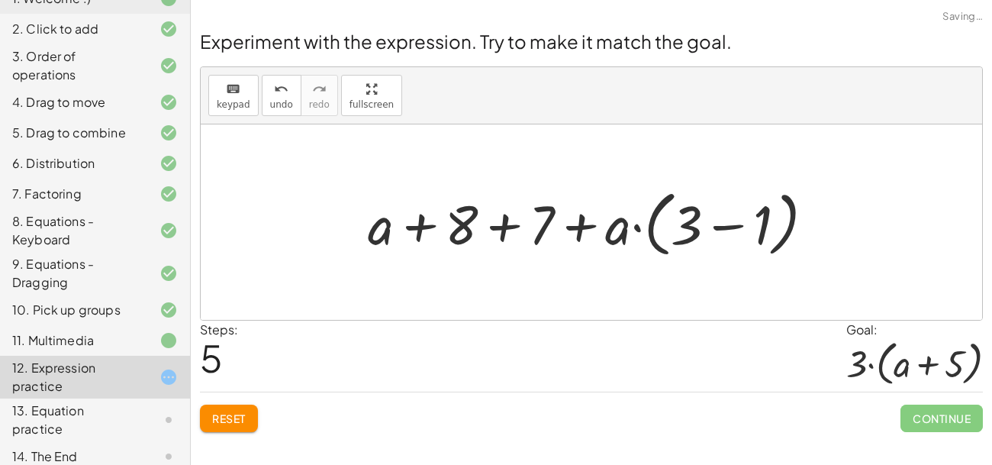
click at [507, 225] on div at bounding box center [597, 221] width 474 height 79
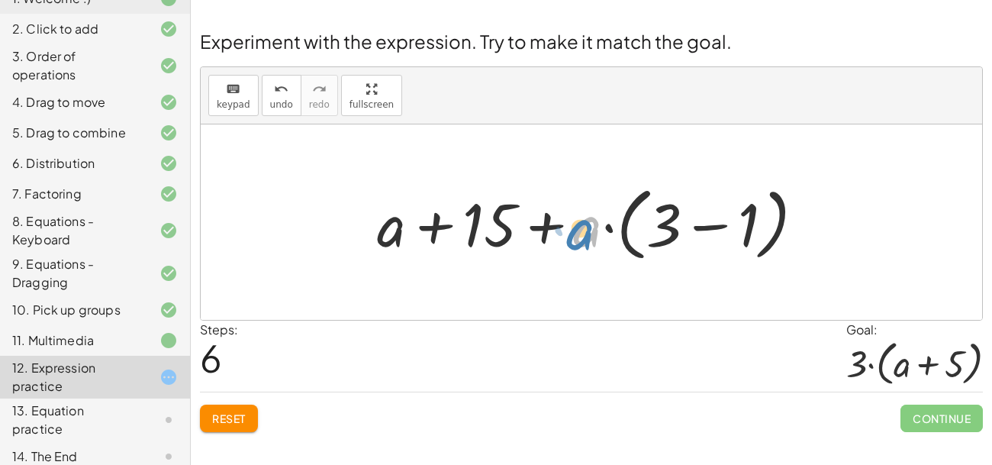
drag, startPoint x: 588, startPoint y: 231, endPoint x: 580, endPoint y: 230, distance: 8.4
click at [580, 230] on div at bounding box center [596, 223] width 455 height 88
drag, startPoint x: 585, startPoint y: 230, endPoint x: 387, endPoint y: 234, distance: 197.7
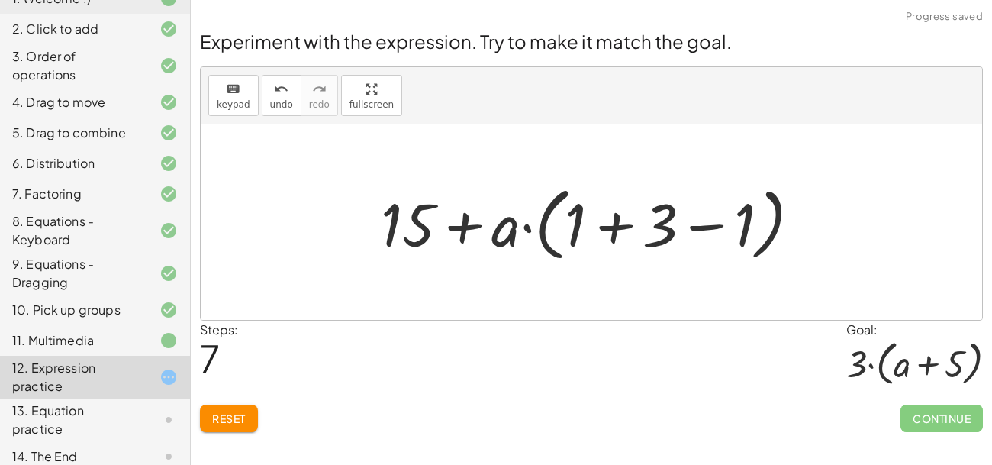
click at [712, 228] on div at bounding box center [596, 223] width 447 height 88
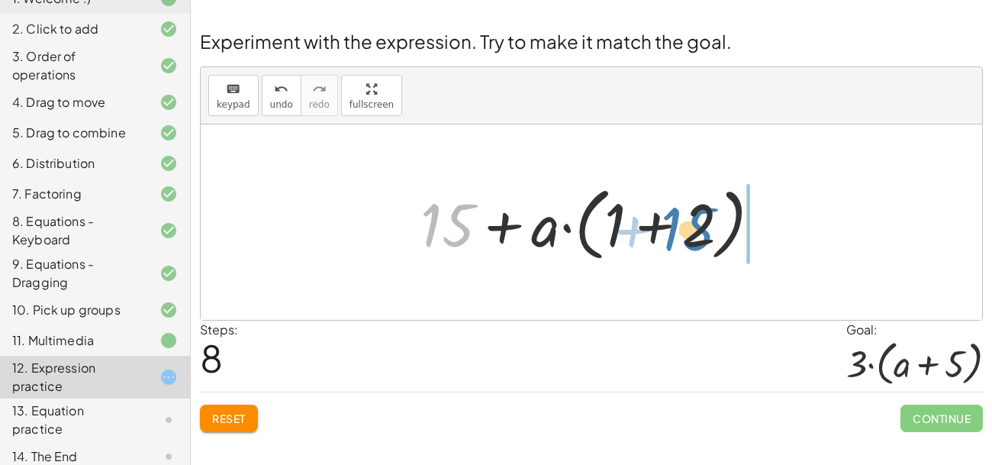
drag, startPoint x: 433, startPoint y: 230, endPoint x: 675, endPoint y: 234, distance: 241.2
click at [675, 234] on div at bounding box center [597, 223] width 368 height 88
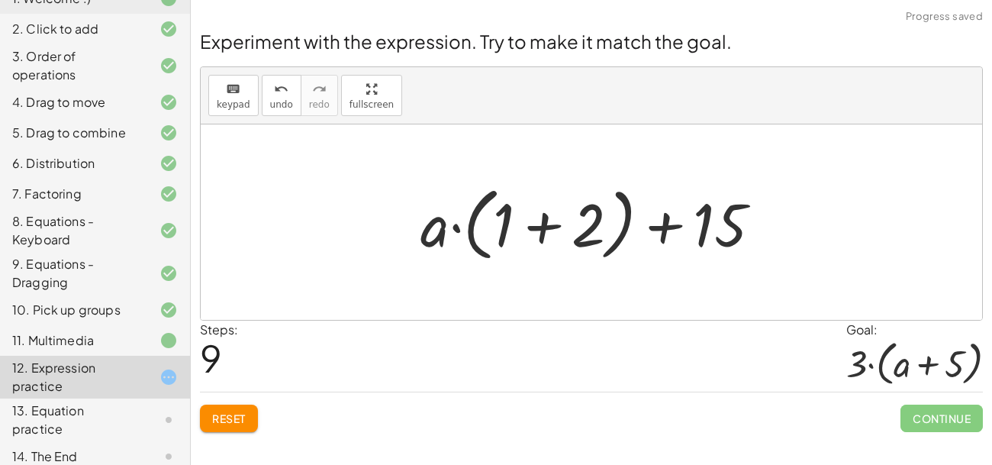
click at [543, 228] on div at bounding box center [597, 223] width 368 height 88
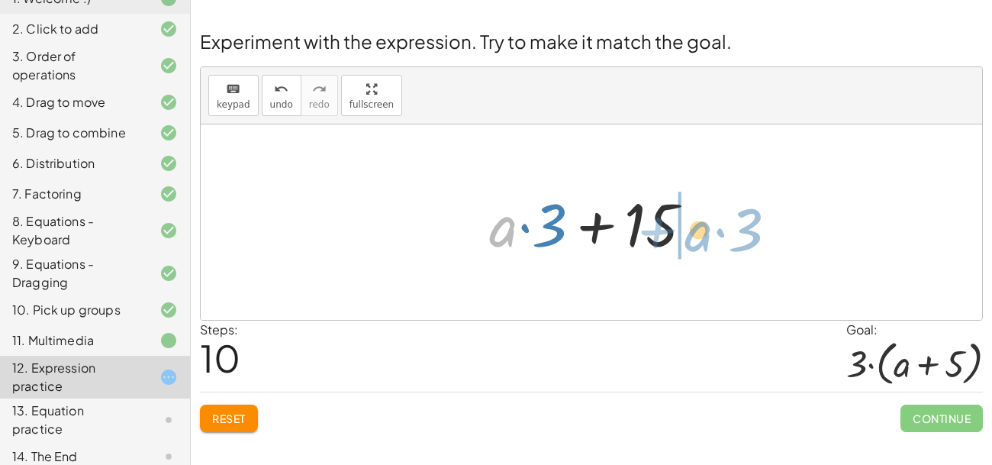
drag, startPoint x: 513, startPoint y: 229, endPoint x: 709, endPoint y: 234, distance: 196.2
click at [709, 234] on div at bounding box center [597, 222] width 230 height 79
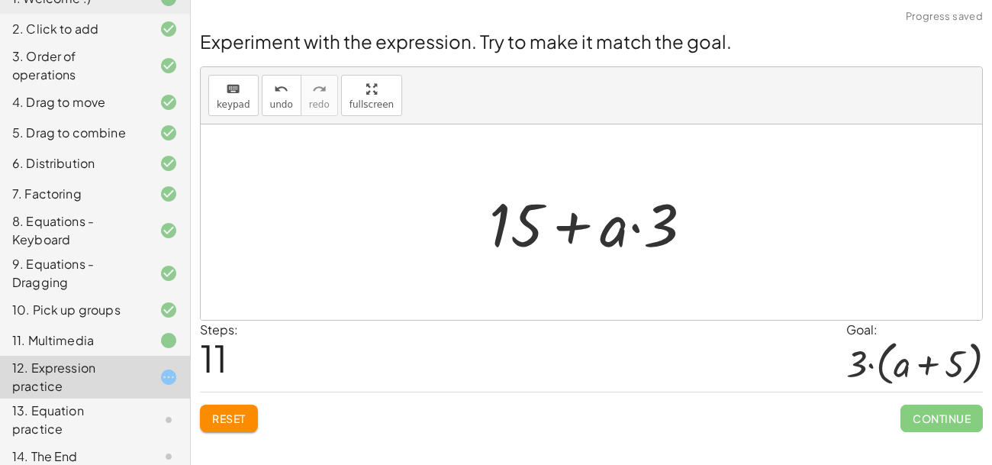
click at [624, 228] on div at bounding box center [597, 222] width 230 height 79
click at [567, 220] on div at bounding box center [597, 222] width 230 height 79
click at [630, 227] on div at bounding box center [597, 222] width 230 height 79
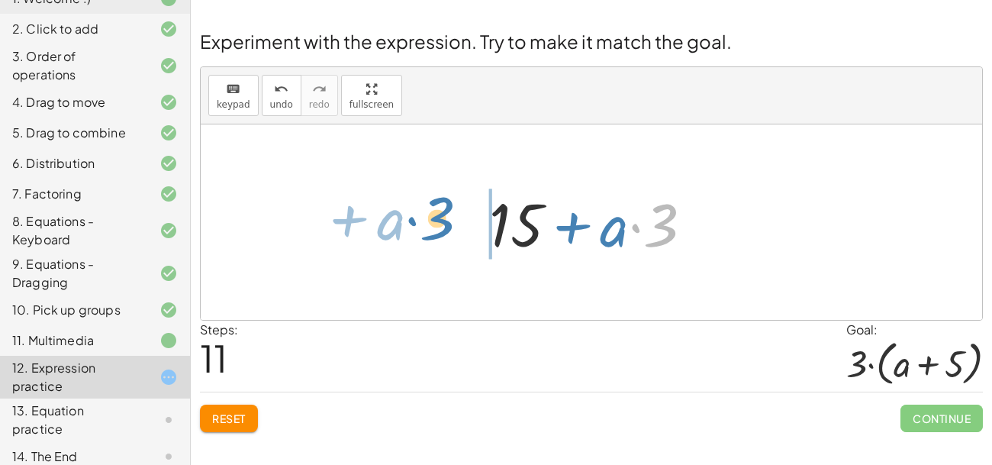
drag, startPoint x: 656, startPoint y: 230, endPoint x: 433, endPoint y: 224, distance: 222.9
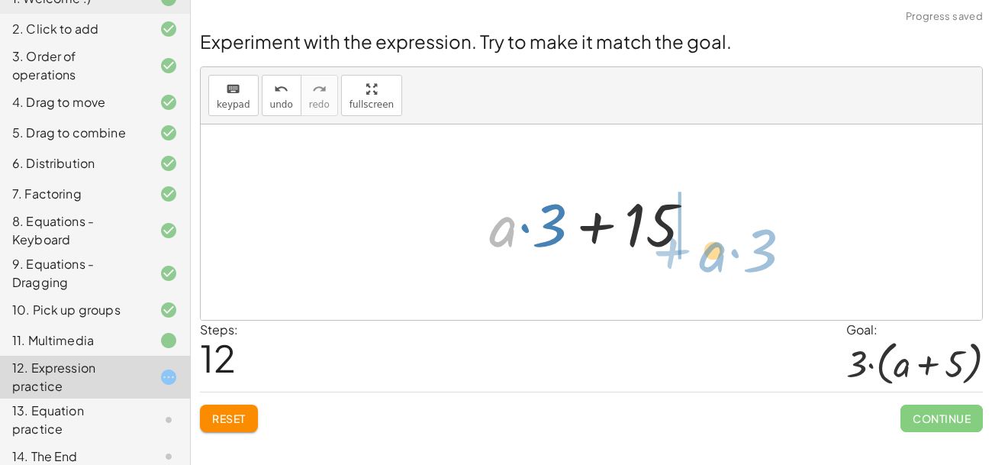
drag, startPoint x: 501, startPoint y: 222, endPoint x: 713, endPoint y: 246, distance: 212.8
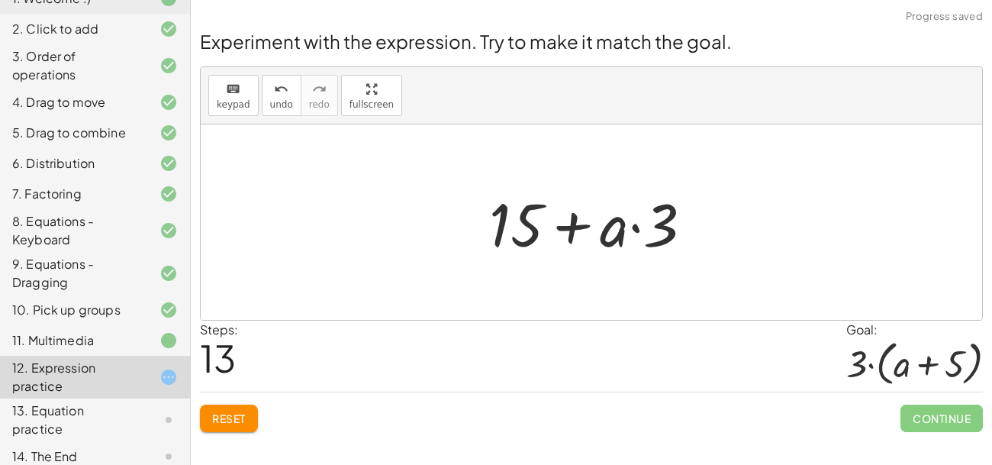
click at [642, 227] on div at bounding box center [597, 222] width 230 height 79
drag, startPoint x: 614, startPoint y: 230, endPoint x: 752, endPoint y: 217, distance: 138.7
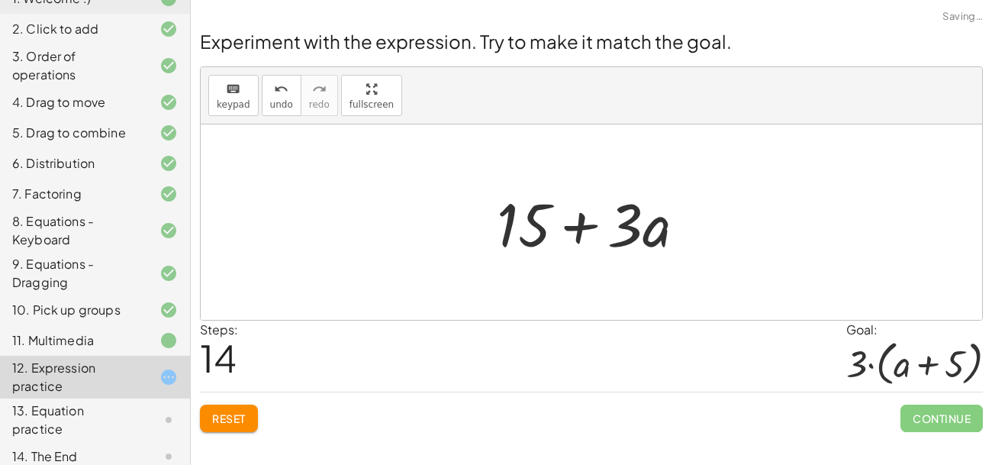
click at [237, 409] on button "Reset" at bounding box center [229, 417] width 58 height 27
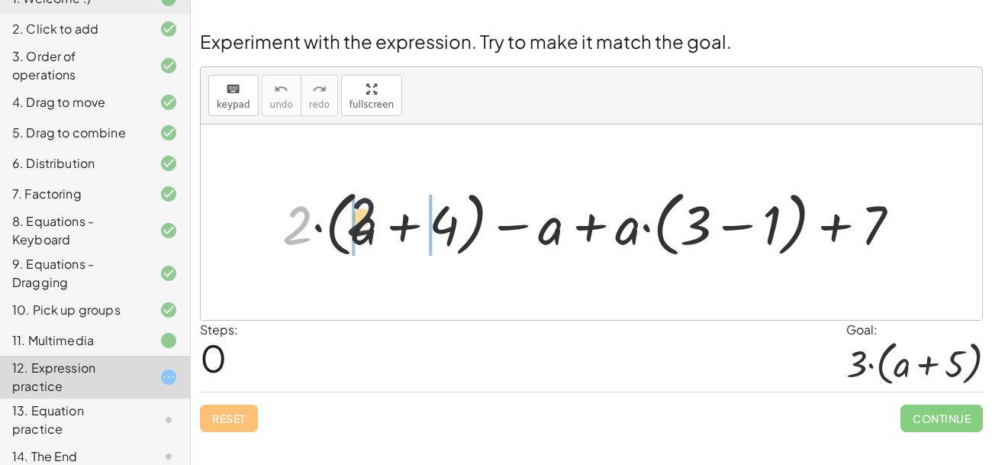
drag, startPoint x: 302, startPoint y: 222, endPoint x: 371, endPoint y: 214, distance: 69.1
click at [371, 214] on div at bounding box center [598, 221] width 646 height 79
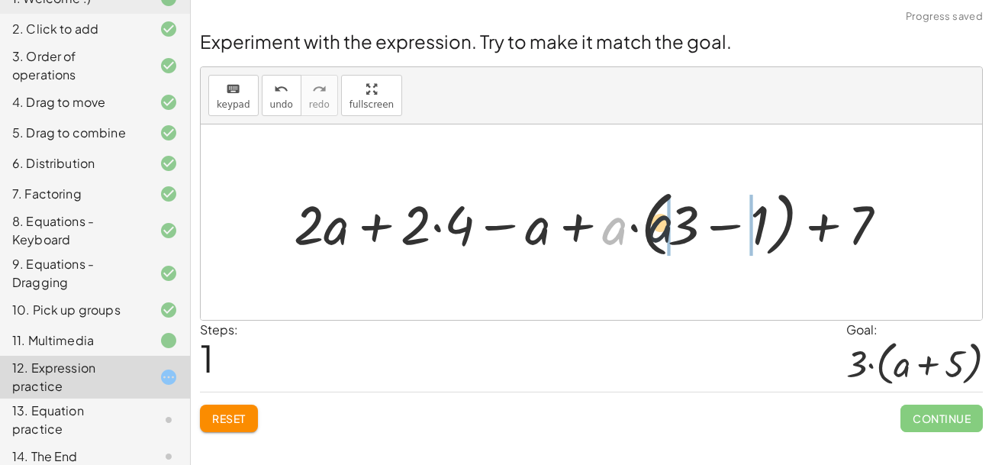
drag, startPoint x: 617, startPoint y: 230, endPoint x: 677, endPoint y: 228, distance: 59.5
click at [677, 228] on div at bounding box center [596, 221] width 621 height 79
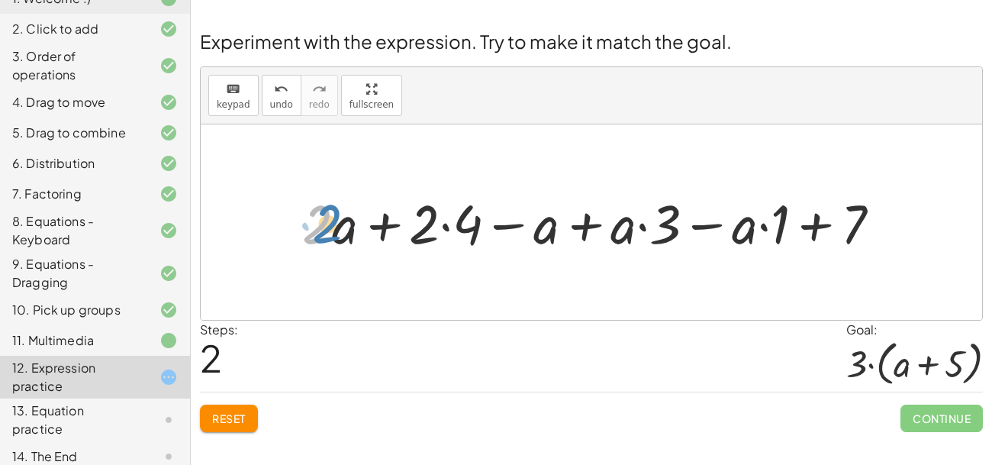
drag, startPoint x: 323, startPoint y: 228, endPoint x: 335, endPoint y: 228, distance: 12.2
click at [335, 228] on div at bounding box center [598, 221] width 606 height 71
click at [451, 227] on div at bounding box center [598, 221] width 606 height 71
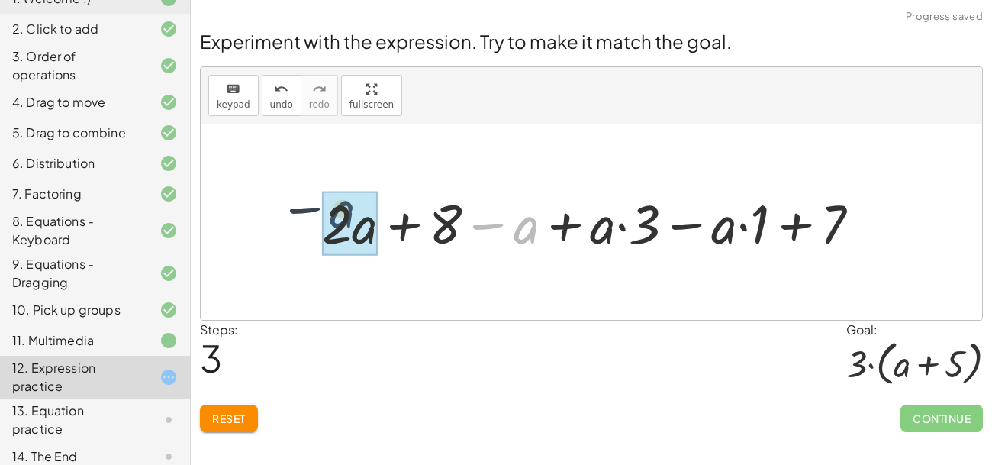
drag, startPoint x: 524, startPoint y: 229, endPoint x: 330, endPoint y: 217, distance: 194.2
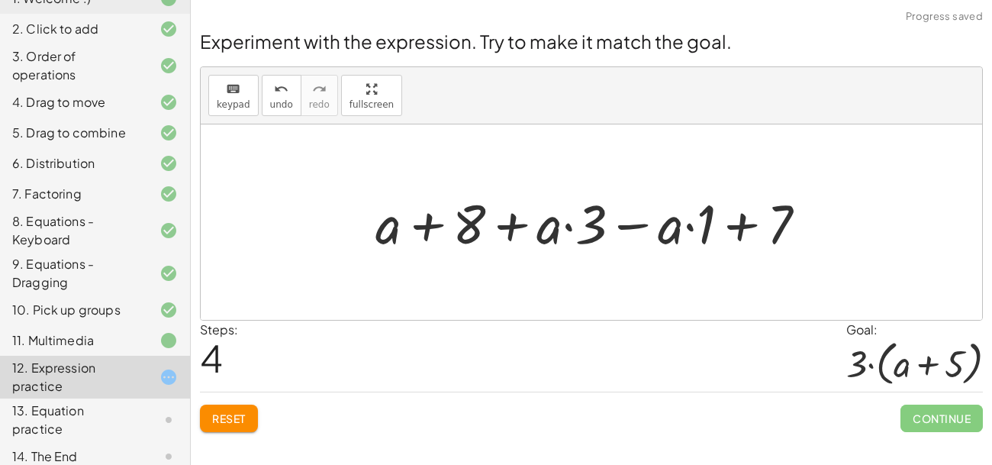
click at [633, 224] on div at bounding box center [597, 221] width 459 height 71
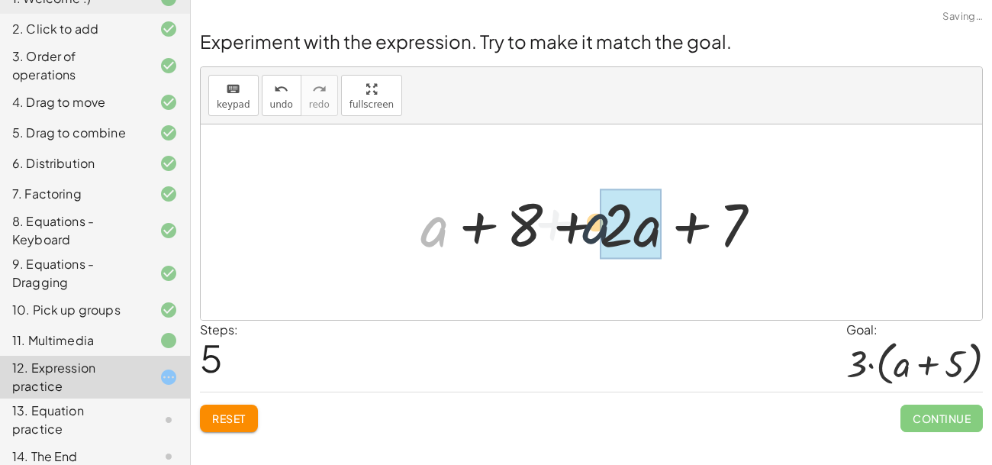
drag, startPoint x: 423, startPoint y: 228, endPoint x: 622, endPoint y: 222, distance: 199.3
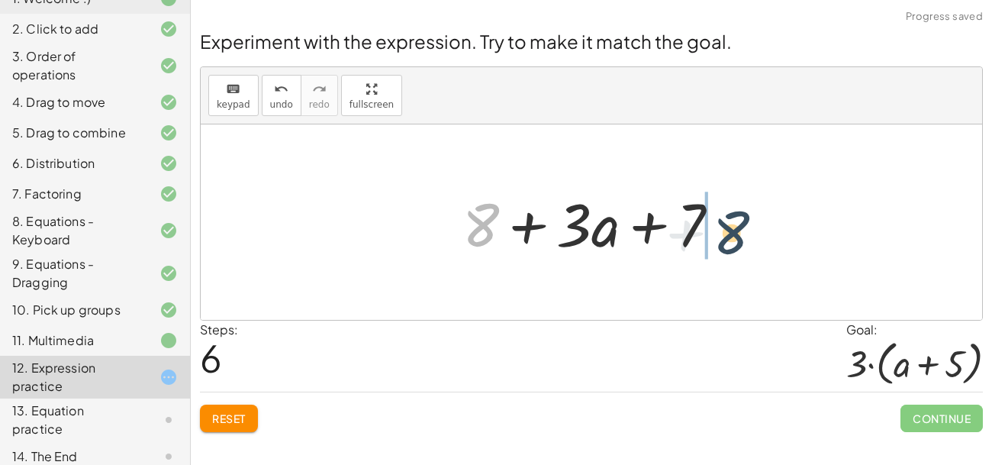
drag, startPoint x: 478, startPoint y: 221, endPoint x: 736, endPoint y: 229, distance: 258.8
click at [736, 229] on div at bounding box center [597, 222] width 285 height 79
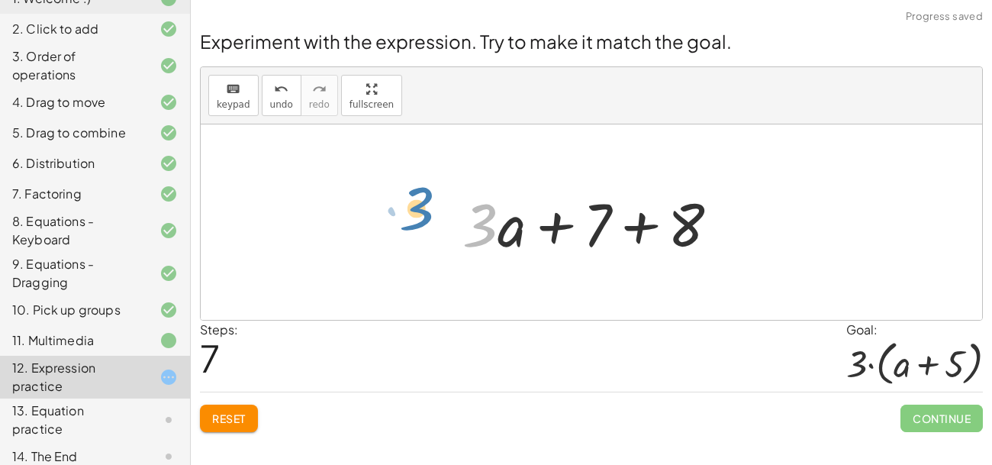
drag, startPoint x: 489, startPoint y: 227, endPoint x: 426, endPoint y: 211, distance: 65.5
click at [426, 211] on div "+ · 2 · ( + a + 4 ) − a + · a · ( + 3 − 1 ) + 7 + · 2 · a + · 2 · 4 − a + · a ·…" at bounding box center [591, 221] width 781 height 195
click at [633, 228] on div at bounding box center [597, 222] width 285 height 79
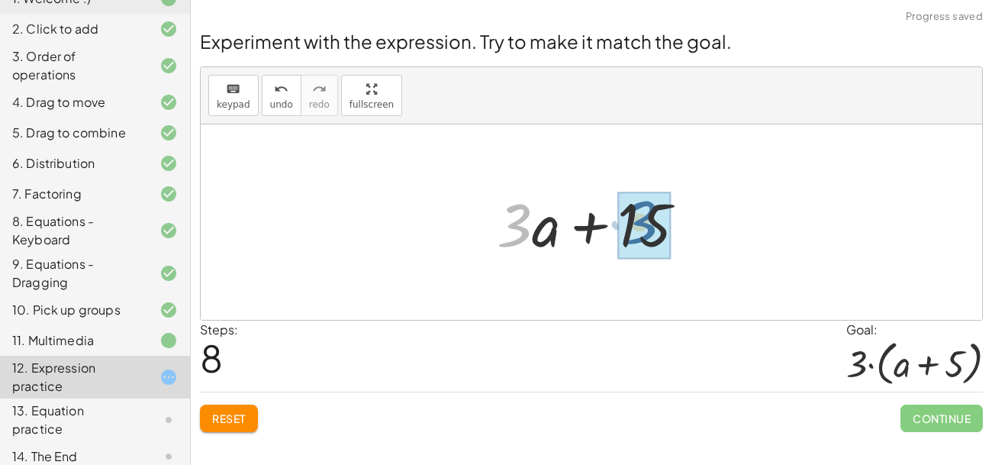
drag, startPoint x: 516, startPoint y: 224, endPoint x: 645, endPoint y: 224, distance: 129.0
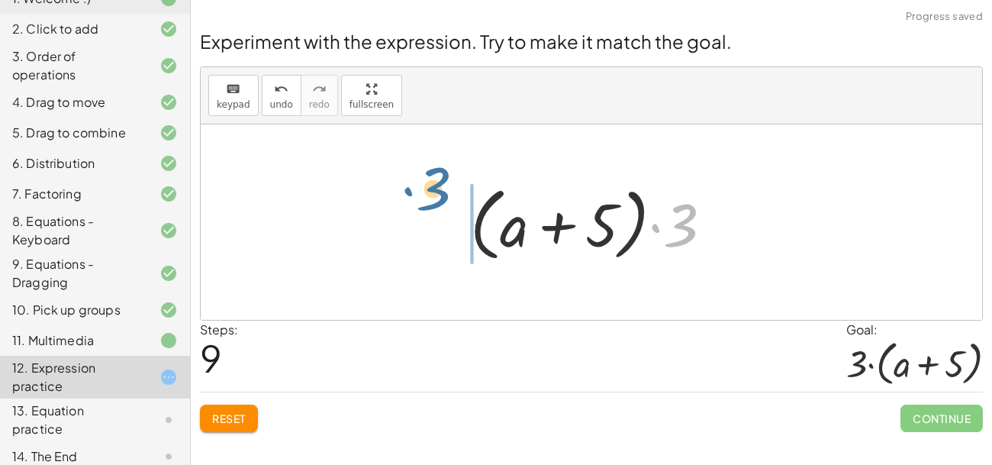
drag, startPoint x: 677, startPoint y: 227, endPoint x: 421, endPoint y: 197, distance: 257.4
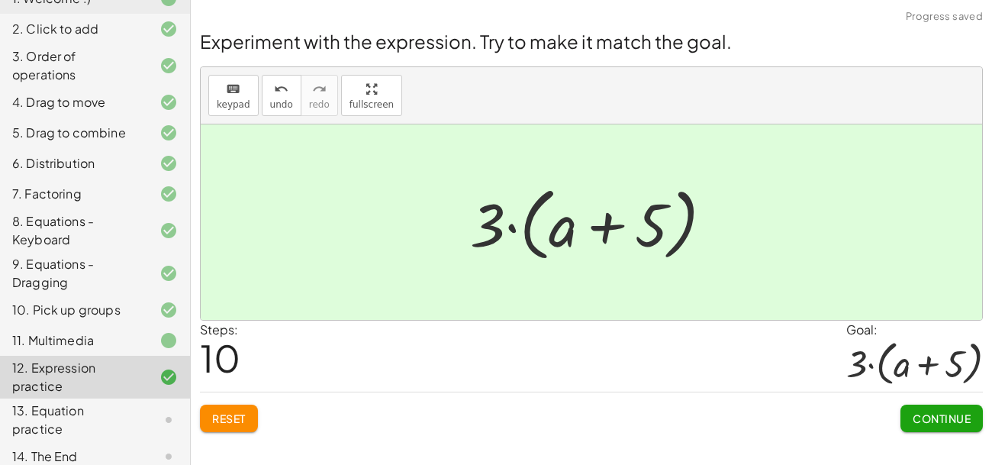
click at [964, 411] on span "Continue" at bounding box center [942, 418] width 58 height 14
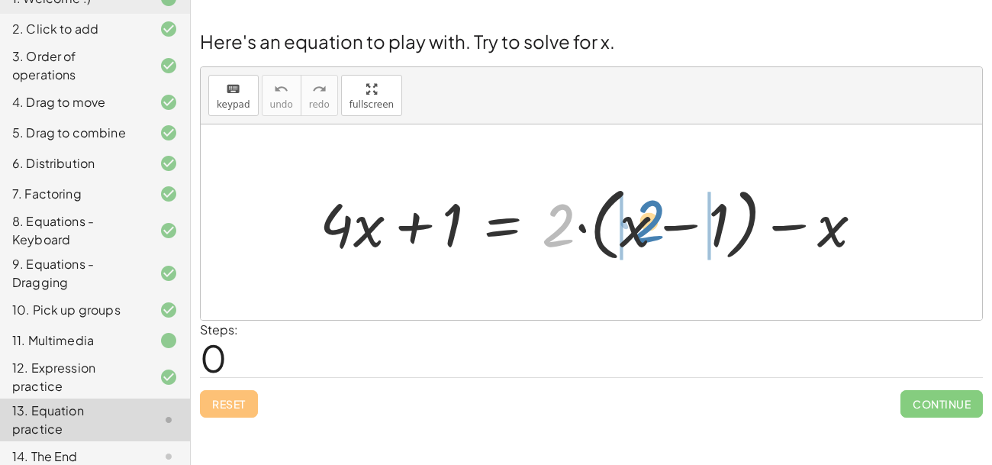
drag, startPoint x: 554, startPoint y: 232, endPoint x: 643, endPoint y: 228, distance: 89.4
click at [643, 228] on div at bounding box center [597, 223] width 571 height 88
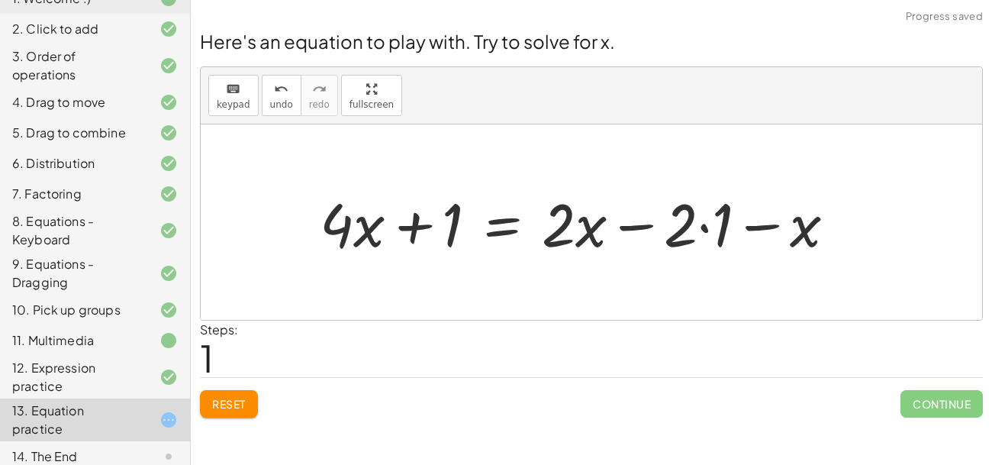
click at [697, 231] on div at bounding box center [583, 222] width 543 height 79
click at [703, 230] on div at bounding box center [583, 222] width 543 height 79
click at [354, 230] on div at bounding box center [566, 222] width 508 height 79
click at [577, 236] on div at bounding box center [566, 222] width 508 height 79
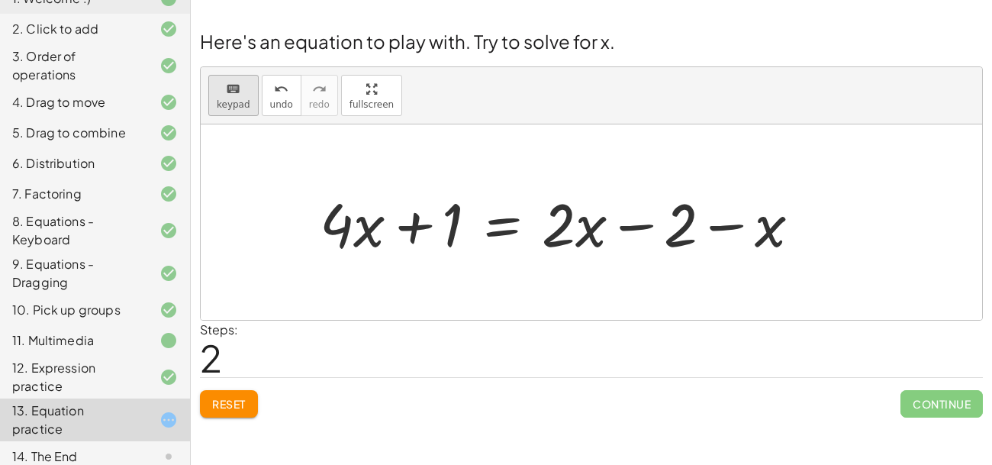
click at [240, 101] on span "keypad" at bounding box center [234, 104] width 34 height 11
click at [578, 218] on div at bounding box center [574, 223] width 65 height 71
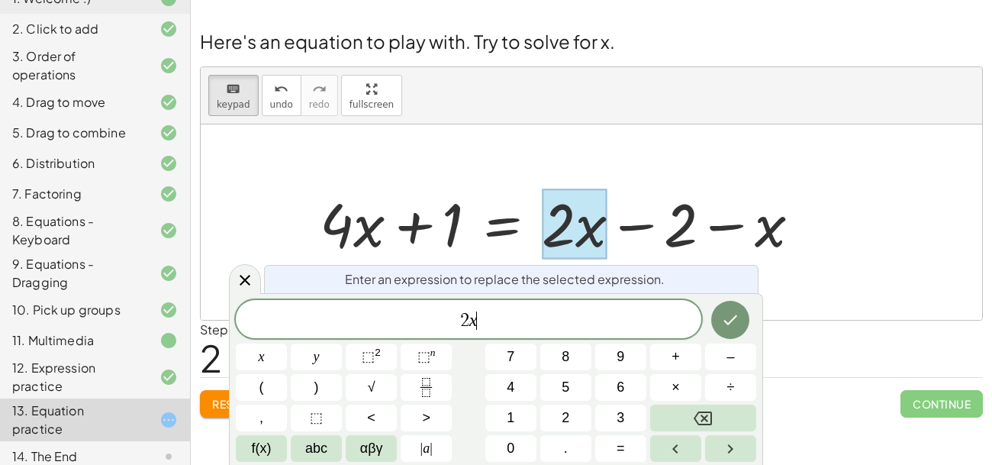
click at [530, 333] on div "2 x ​" at bounding box center [469, 319] width 466 height 38
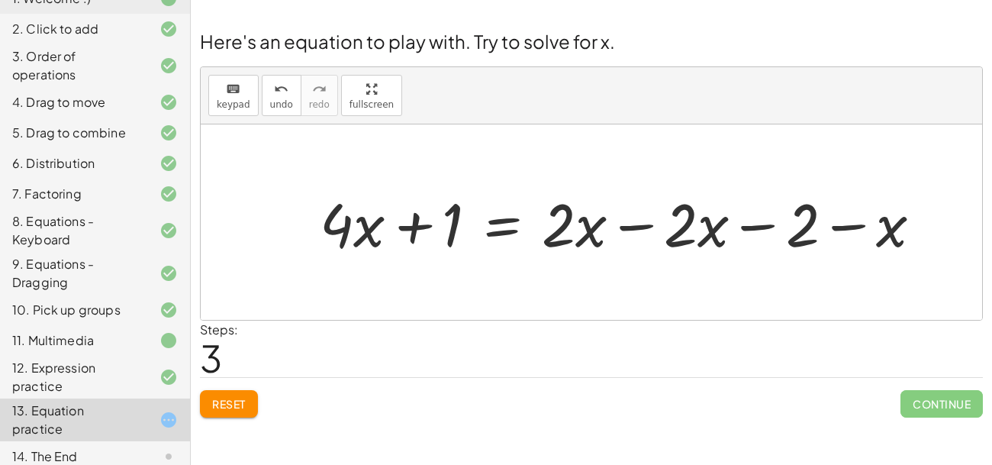
click at [355, 237] on div at bounding box center [627, 222] width 630 height 79
click at [230, 97] on button "keyboard keypad" at bounding box center [233, 95] width 50 height 41
click at [352, 208] on div at bounding box center [337, 223] width 34 height 71
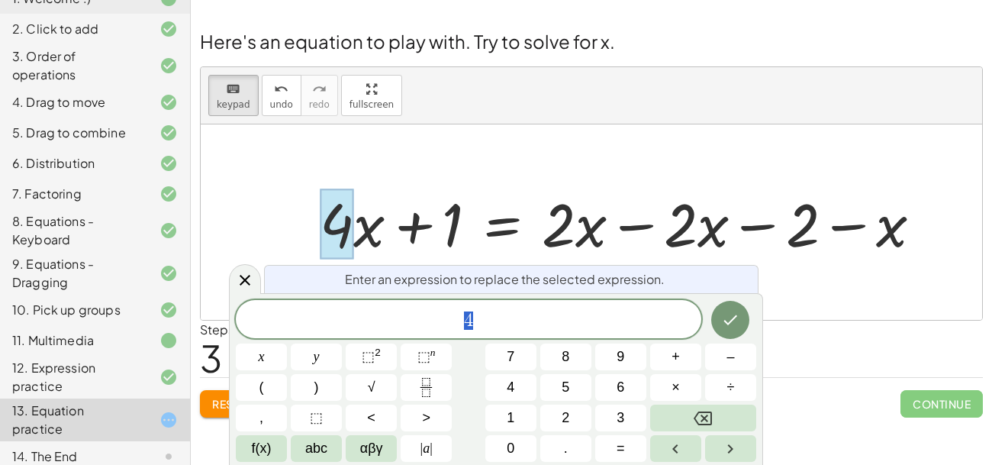
click at [371, 224] on div at bounding box center [627, 222] width 630 height 79
click at [226, 99] on span "keypad" at bounding box center [234, 104] width 34 height 11
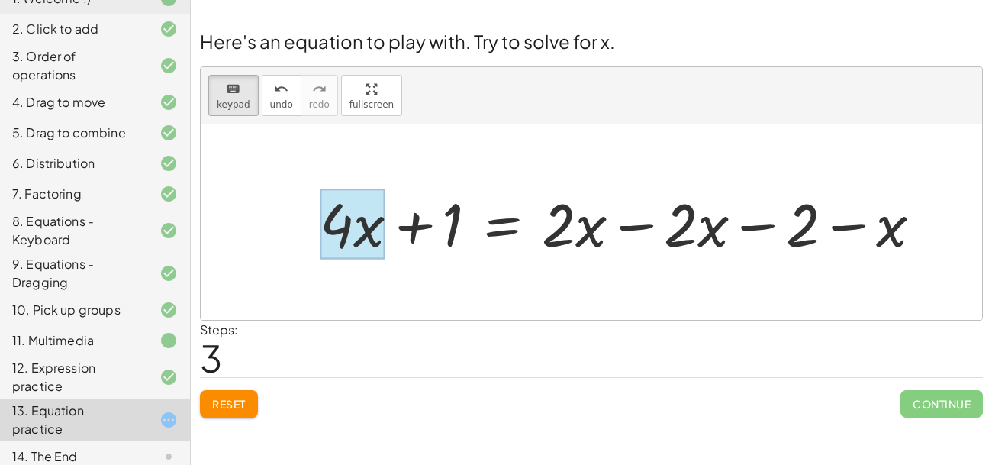
click at [379, 227] on div at bounding box center [352, 223] width 65 height 71
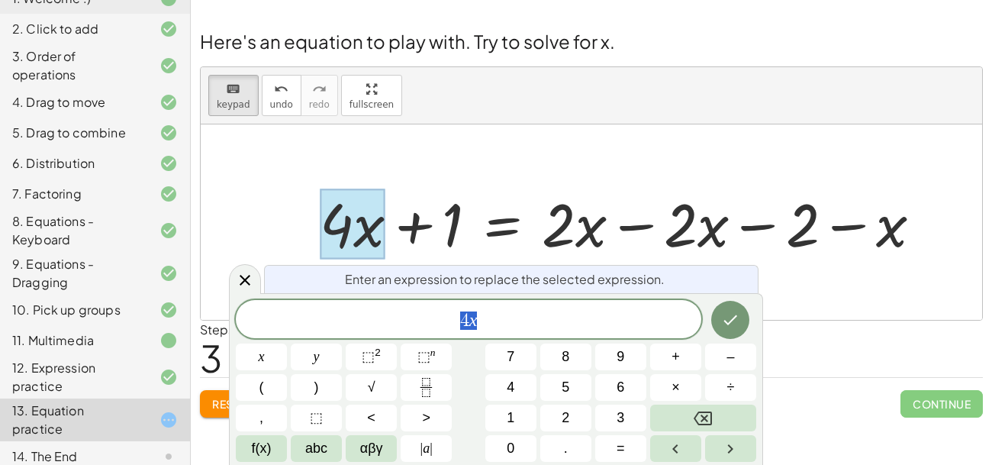
click at [502, 324] on span "4 x" at bounding box center [469, 320] width 466 height 21
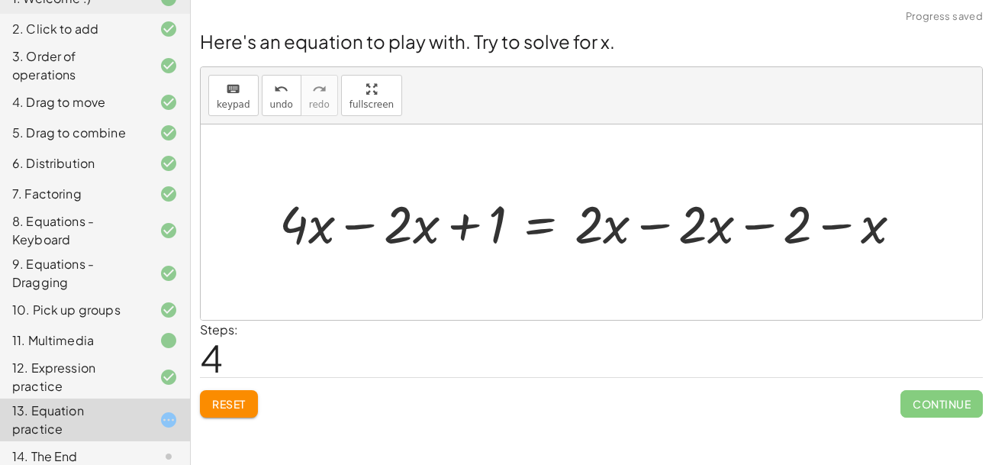
click at [359, 226] on div at bounding box center [597, 222] width 650 height 69
click at [665, 224] on div at bounding box center [649, 222] width 546 height 69
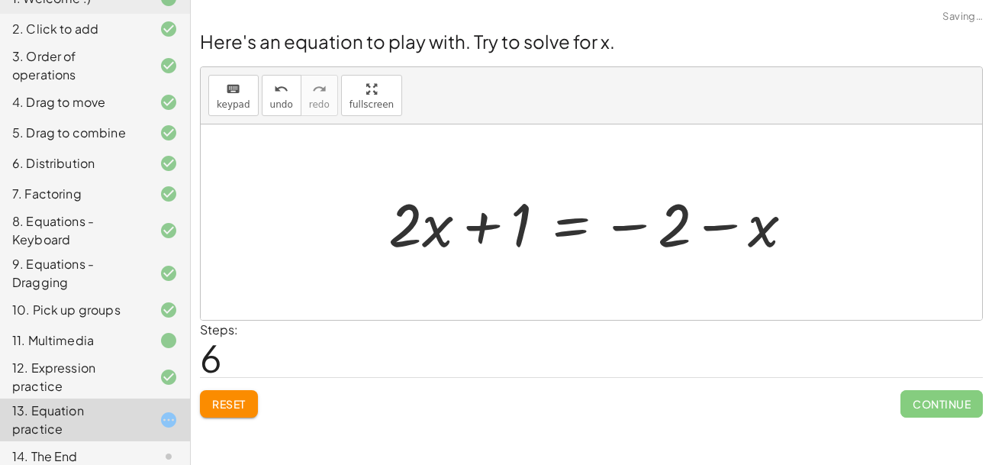
click at [620, 226] on div at bounding box center [597, 222] width 433 height 79
click at [488, 225] on div at bounding box center [597, 222] width 433 height 79
click at [211, 412] on button "Reset" at bounding box center [229, 403] width 58 height 27
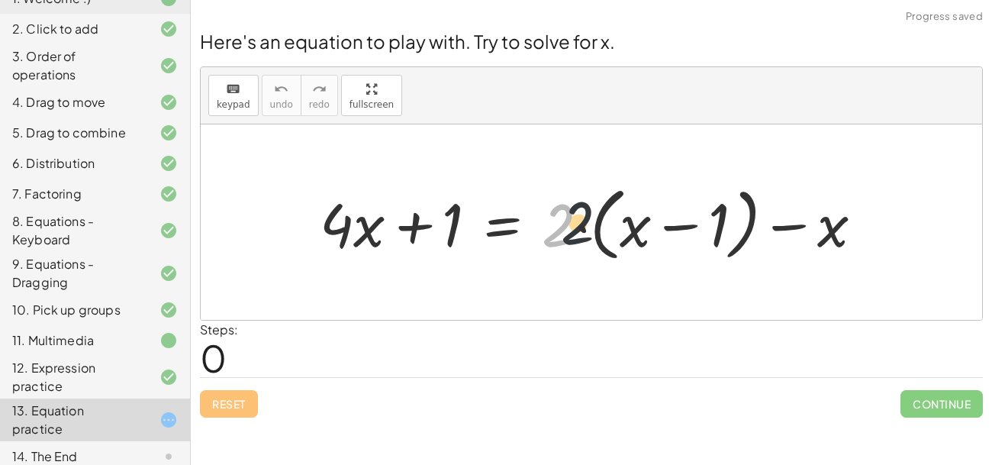
drag, startPoint x: 575, startPoint y: 232, endPoint x: 645, endPoint y: 231, distance: 70.2
click at [645, 231] on div at bounding box center [597, 223] width 571 height 88
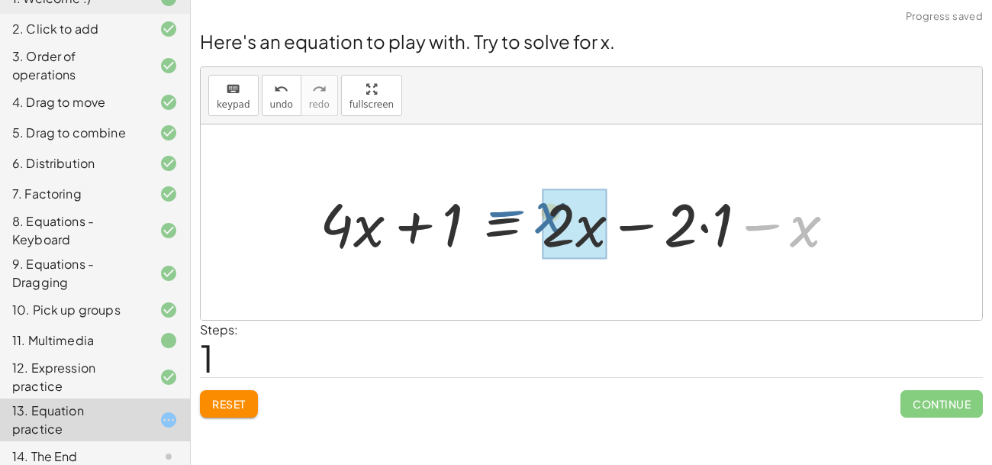
drag, startPoint x: 784, startPoint y: 239, endPoint x: 533, endPoint y: 224, distance: 251.5
click at [533, 224] on div at bounding box center [583, 222] width 543 height 79
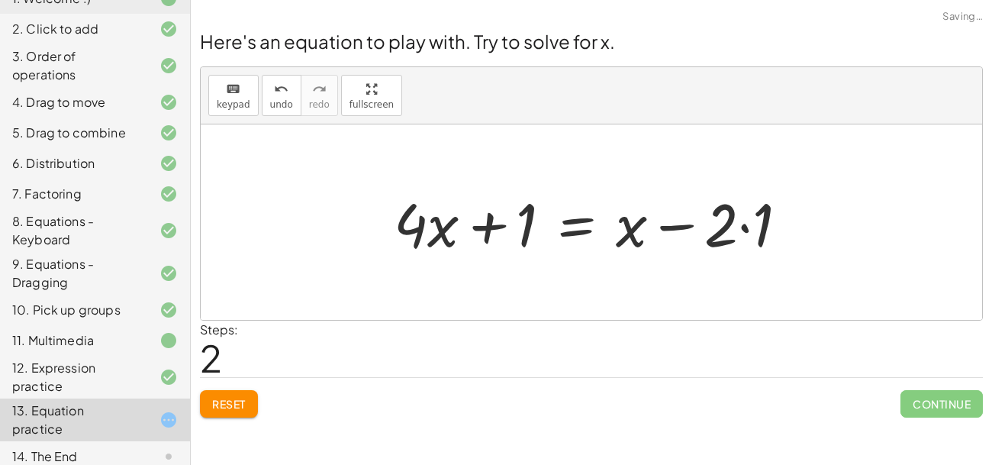
click at [751, 228] on div at bounding box center [597, 222] width 422 height 79
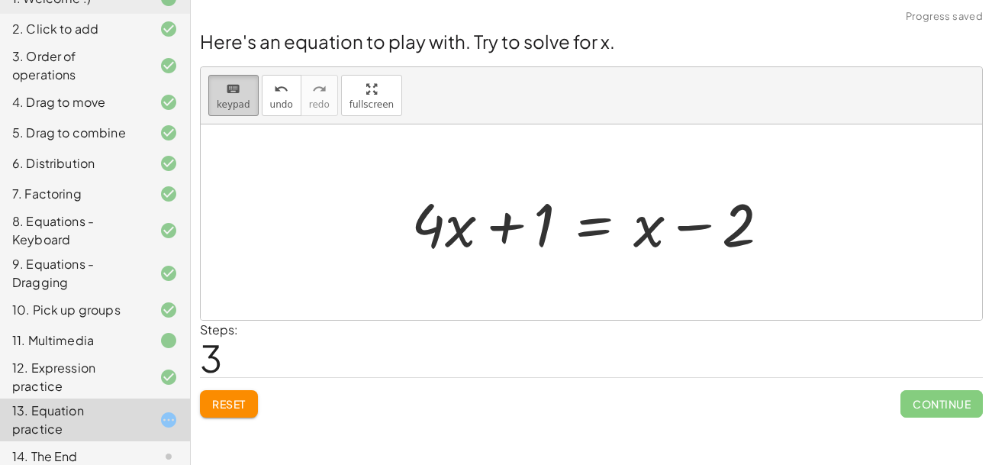
click at [230, 99] on span "keypad" at bounding box center [234, 104] width 34 height 11
click at [650, 223] on div at bounding box center [648, 223] width 31 height 71
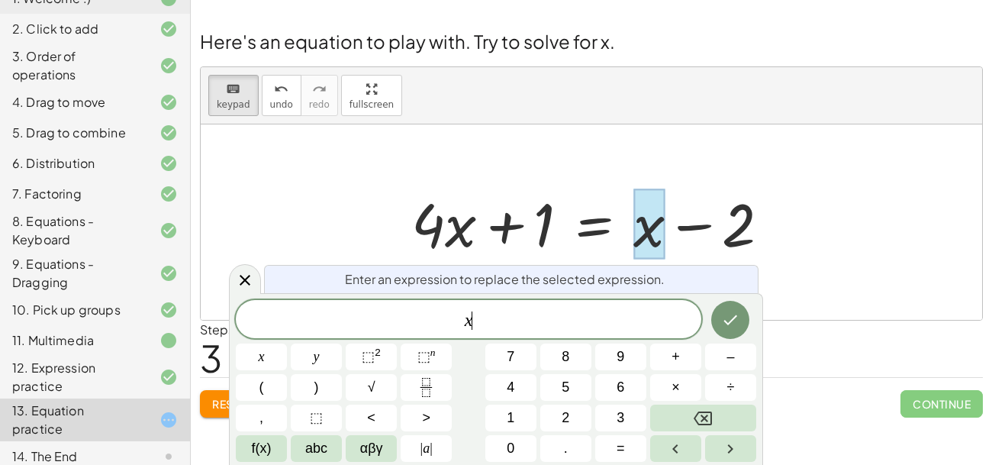
click at [634, 311] on span "x ​" at bounding box center [469, 320] width 466 height 21
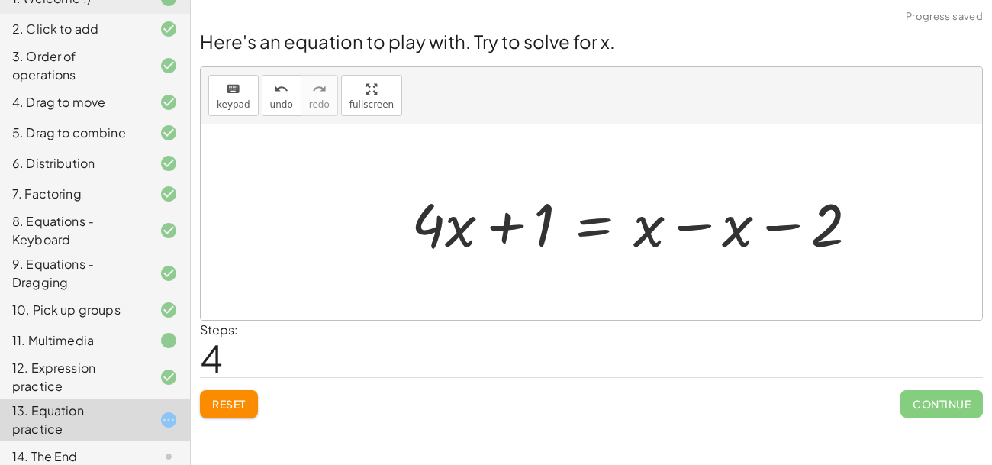
click at [443, 230] on div at bounding box center [641, 222] width 475 height 79
click at [237, 99] on span "keypad" at bounding box center [234, 104] width 34 height 11
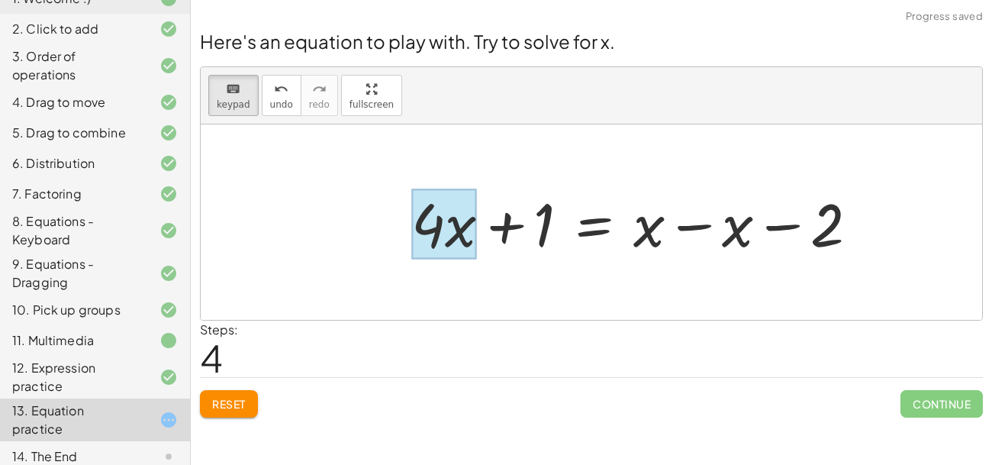
click at [460, 230] on div at bounding box center [443, 223] width 65 height 71
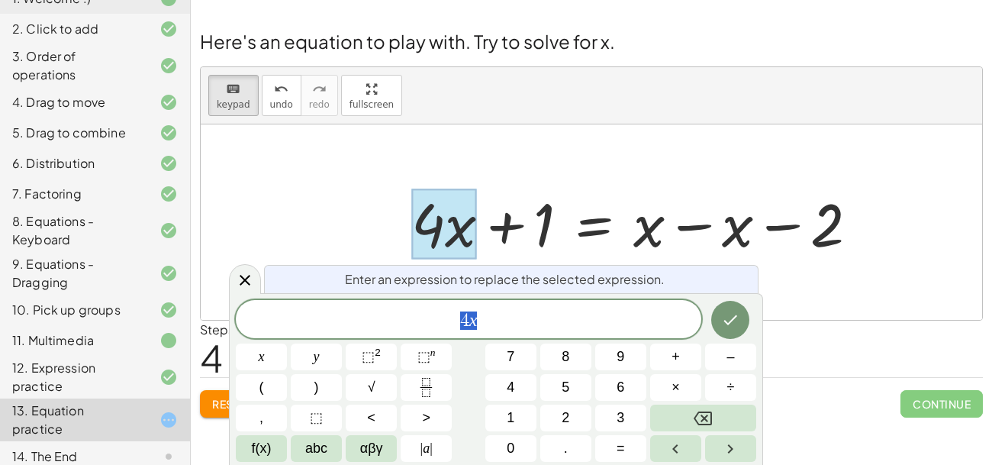
click at [531, 313] on span "4 x" at bounding box center [469, 320] width 466 height 21
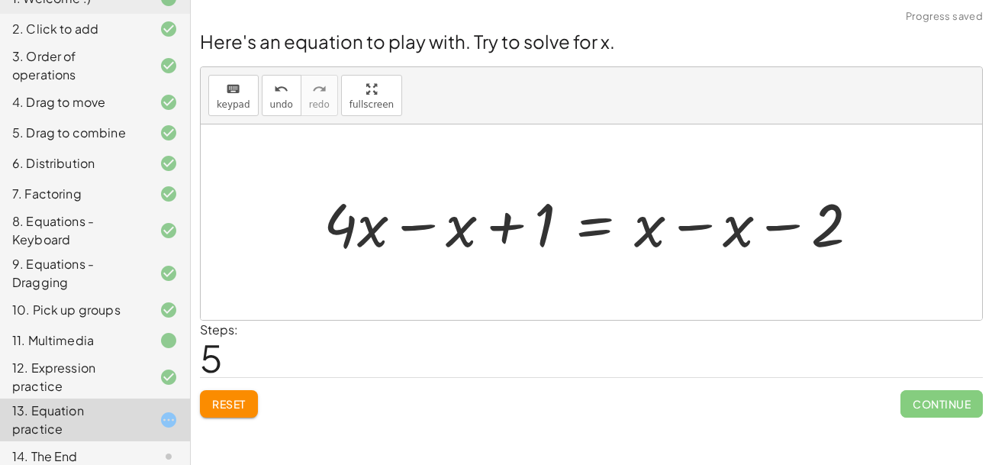
click at [421, 231] on div at bounding box center [597, 222] width 563 height 79
click at [681, 224] on div at bounding box center [640, 222] width 475 height 79
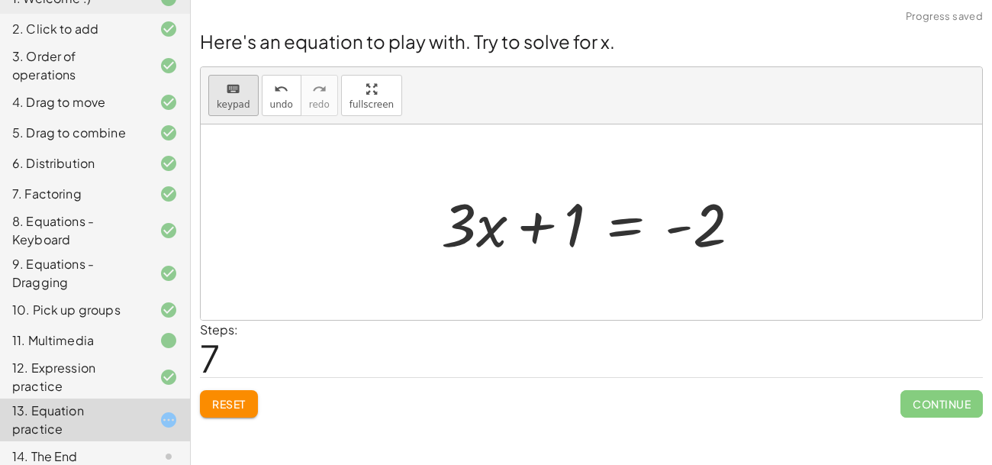
click at [228, 88] on icon "keyboard" at bounding box center [233, 89] width 14 height 18
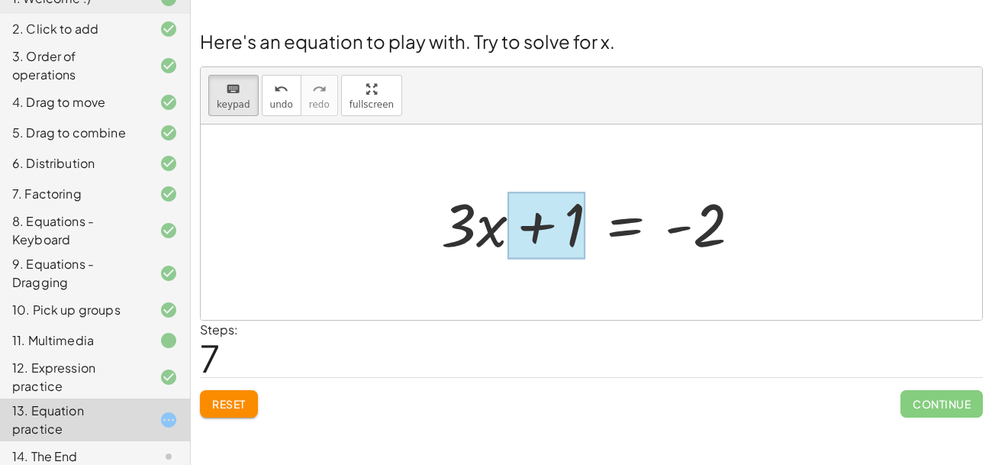
click at [561, 239] on div at bounding box center [546, 226] width 78 height 68
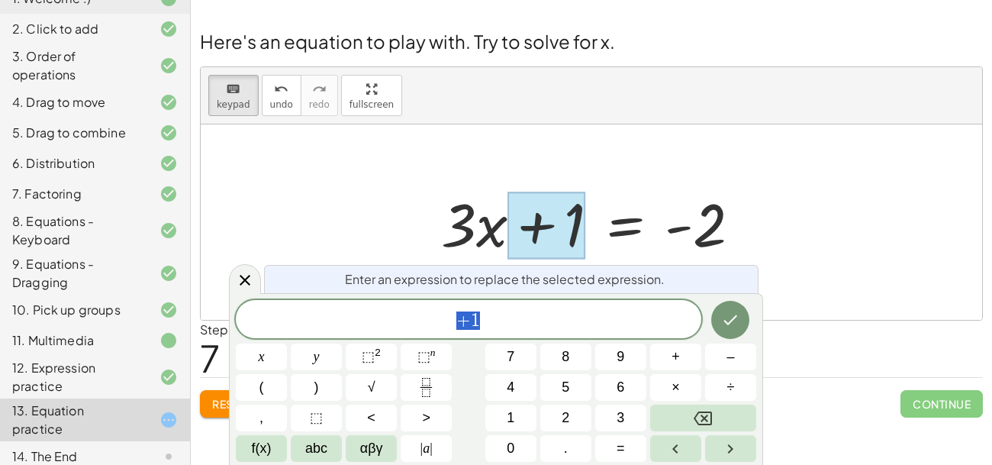
click at [583, 321] on span "+ 1" at bounding box center [469, 320] width 466 height 21
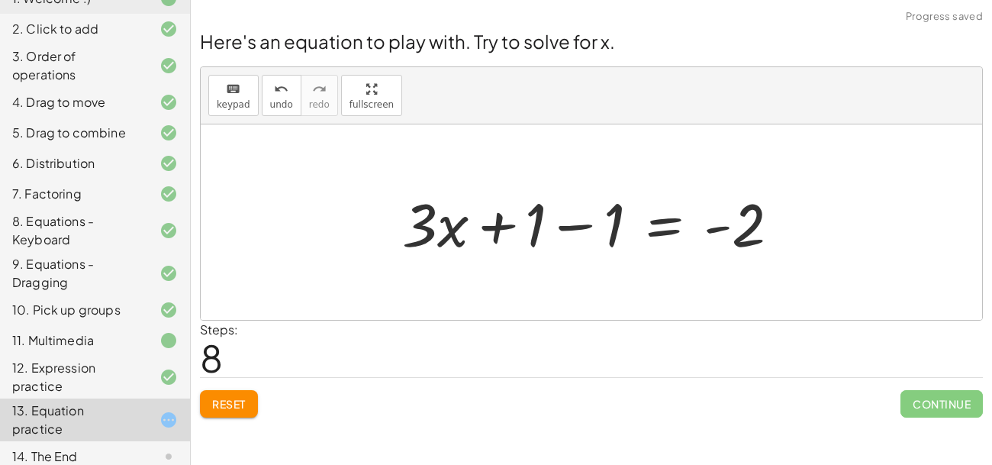
click at [771, 226] on div at bounding box center [597, 222] width 405 height 79
click at [211, 101] on button "keyboard keypad" at bounding box center [233, 95] width 50 height 41
click at [723, 207] on div at bounding box center [597, 222] width 405 height 79
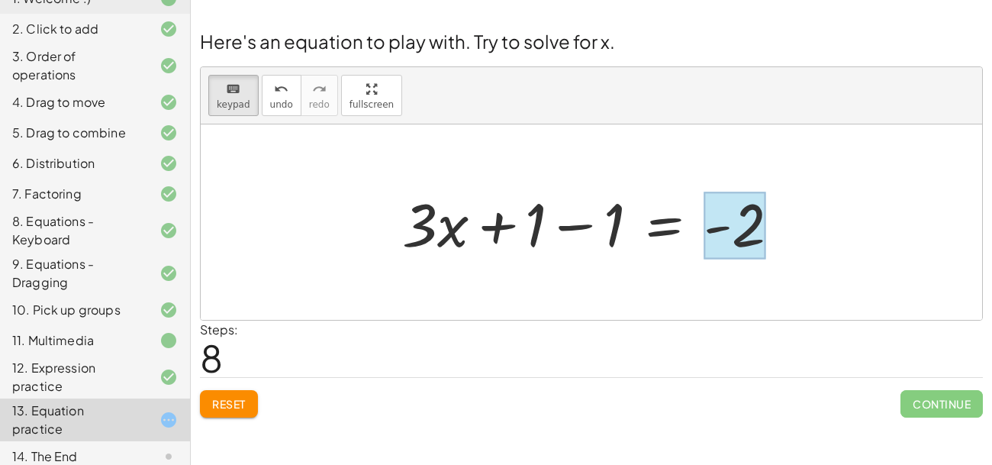
click at [736, 220] on div at bounding box center [735, 226] width 62 height 68
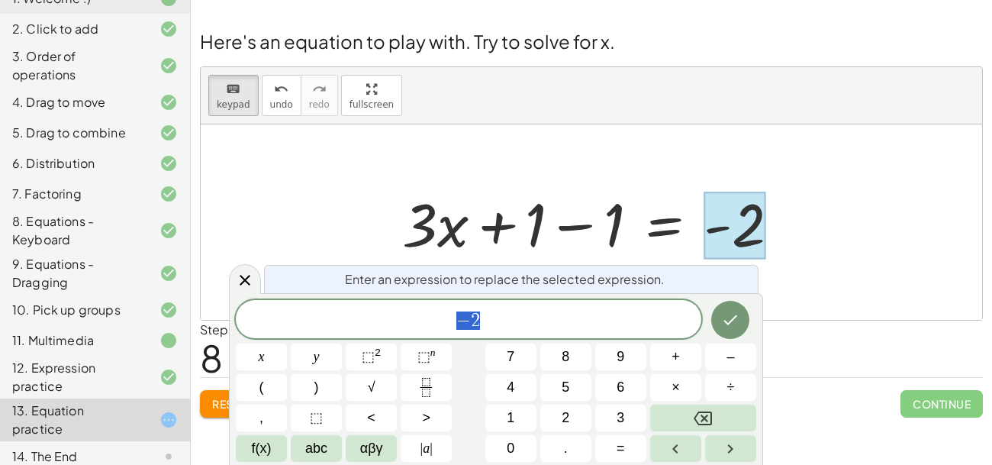
click at [548, 324] on span "− 2" at bounding box center [469, 320] width 466 height 21
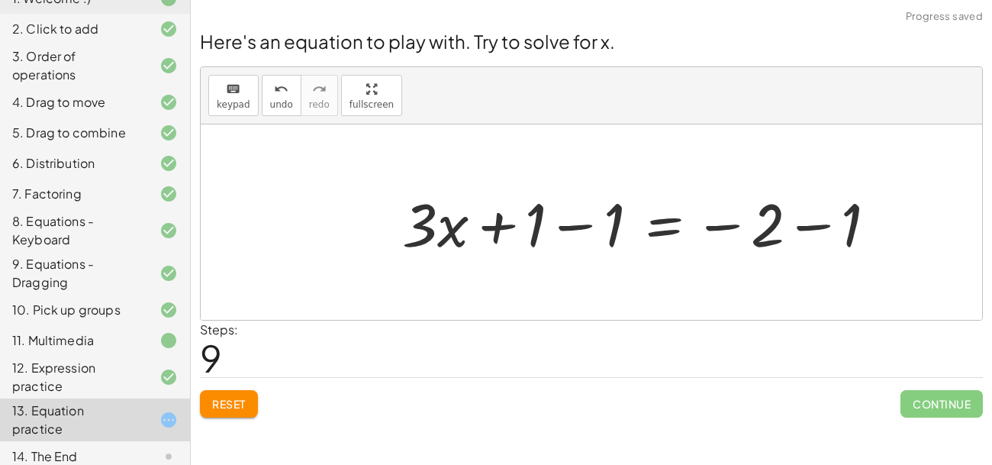
click at [825, 221] on div at bounding box center [646, 222] width 502 height 79
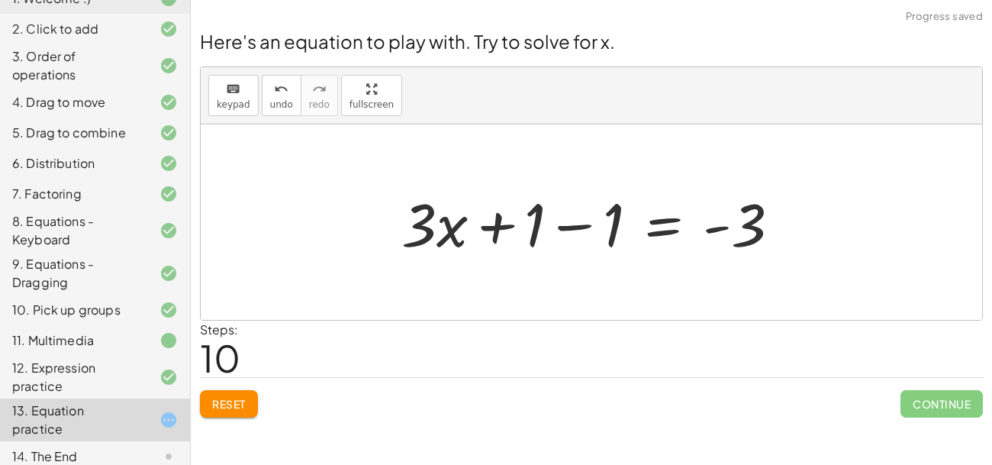
click at [569, 228] on div at bounding box center [597, 222] width 407 height 79
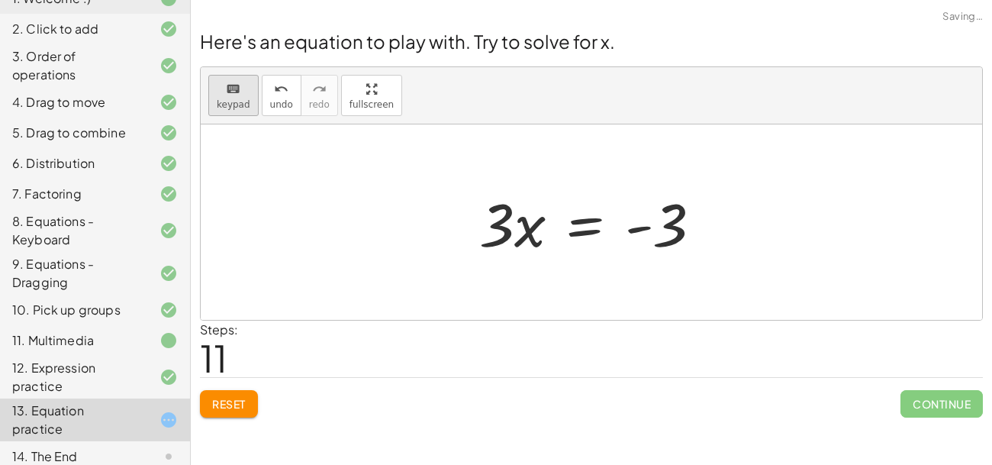
click at [230, 92] on icon "keyboard" at bounding box center [233, 89] width 14 height 18
click at [498, 217] on div at bounding box center [496, 223] width 35 height 71
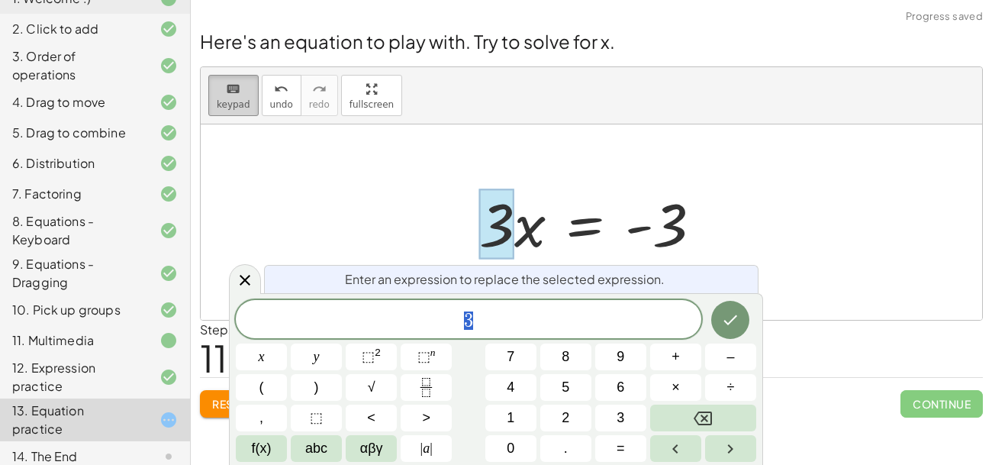
click at [238, 84] on div "keyboard" at bounding box center [234, 88] width 34 height 18
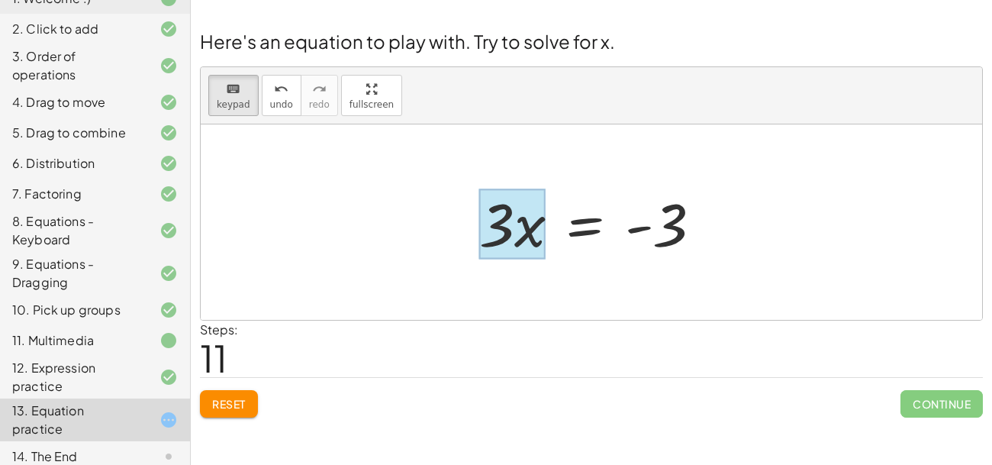
click at [525, 201] on div at bounding box center [512, 223] width 66 height 71
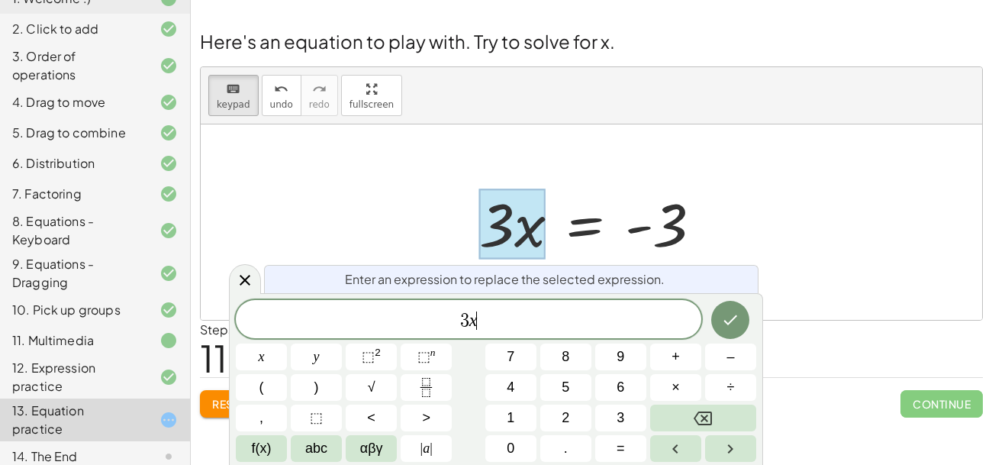
click at [523, 317] on span "3 x ​" at bounding box center [469, 320] width 466 height 21
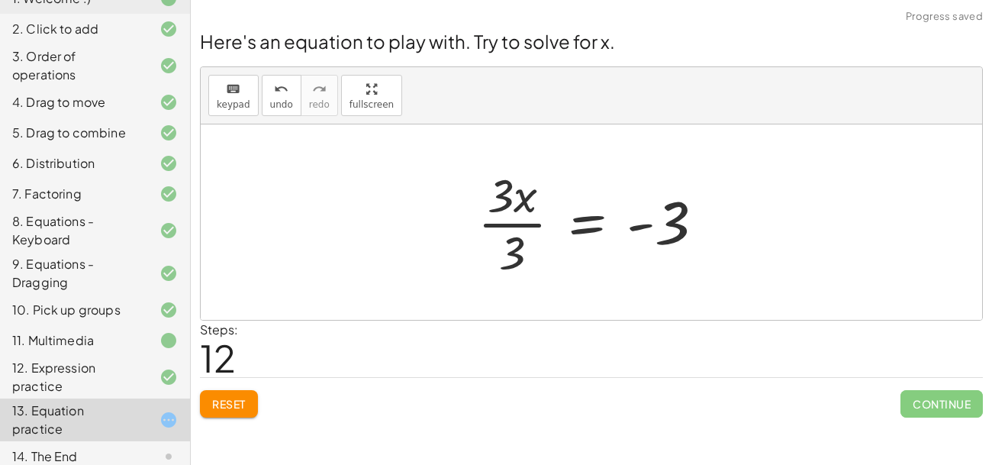
click at [681, 224] on div at bounding box center [596, 222] width 253 height 118
click at [220, 76] on button "keyboard keypad" at bounding box center [233, 95] width 50 height 41
click at [638, 230] on div at bounding box center [596, 222] width 253 height 118
click at [654, 229] on div at bounding box center [596, 222] width 253 height 118
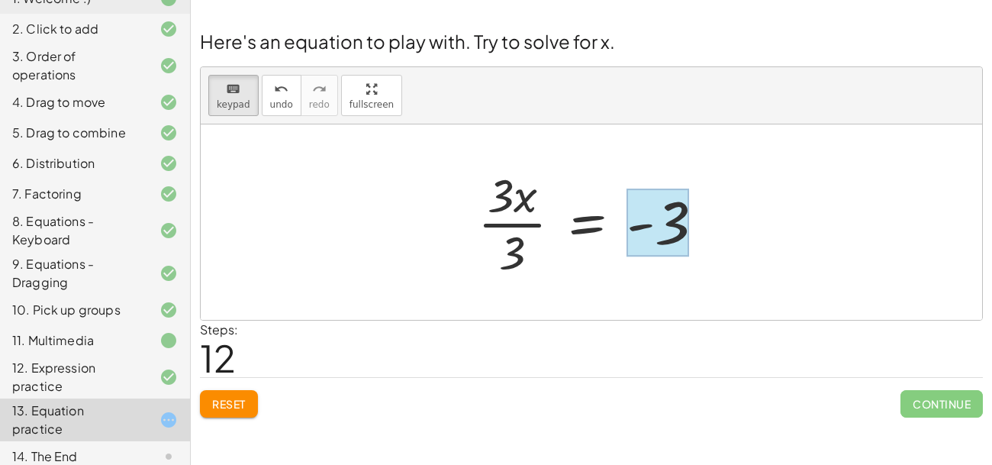
click at [677, 227] on div at bounding box center [658, 223] width 63 height 68
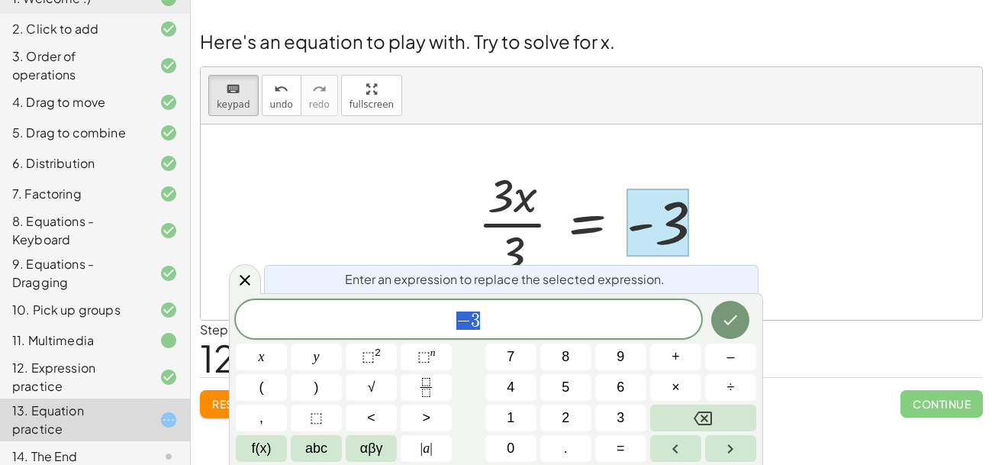
click at [677, 227] on div at bounding box center [658, 223] width 63 height 68
click at [614, 332] on div "− 3" at bounding box center [469, 319] width 466 height 38
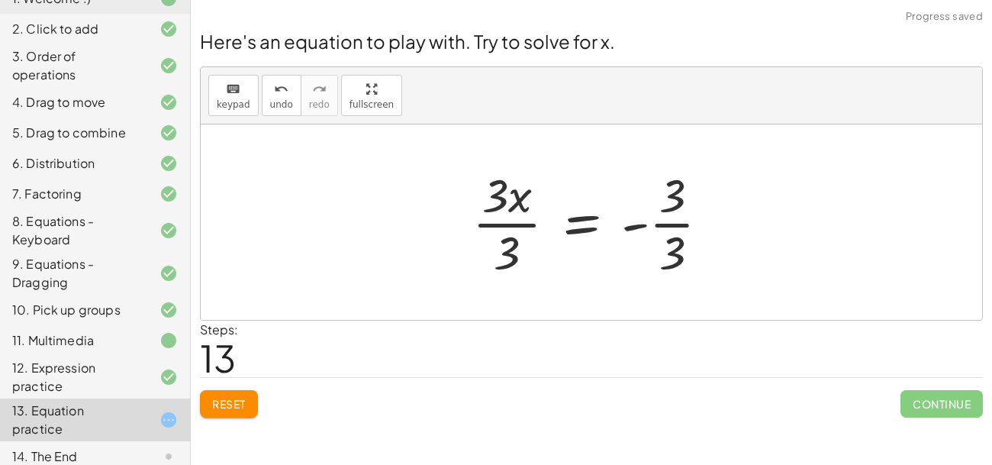
click at [687, 229] on div at bounding box center [597, 222] width 265 height 118
click at [517, 217] on div at bounding box center [585, 222] width 240 height 118
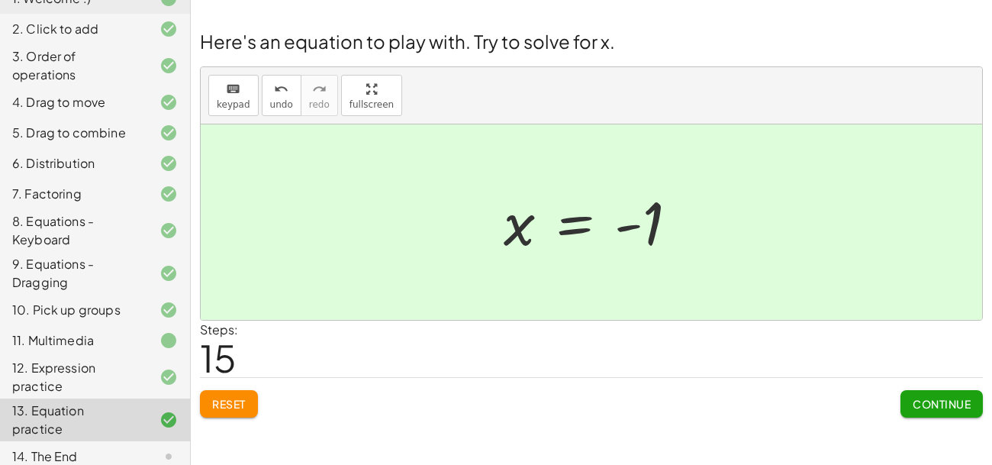
click at [924, 397] on span "Continue" at bounding box center [942, 404] width 58 height 14
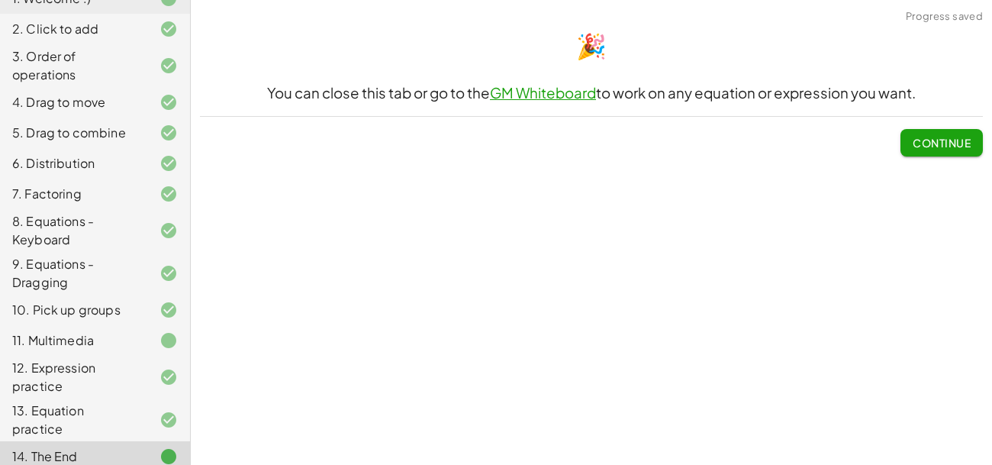
click at [911, 152] on button "Continue" at bounding box center [941, 142] width 82 height 27
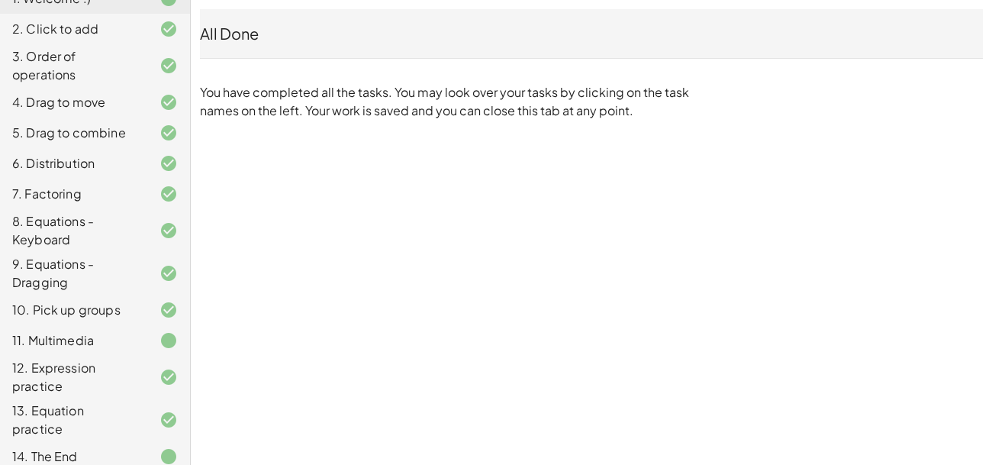
click at [0, 0] on div "Copy of 5 Minute Introduction [PERSON_NAME] E Not you? Tasks 1. Welcome :) 2. C…" at bounding box center [0, 0] width 0 height 0
